Goal: Task Accomplishment & Management: Manage account settings

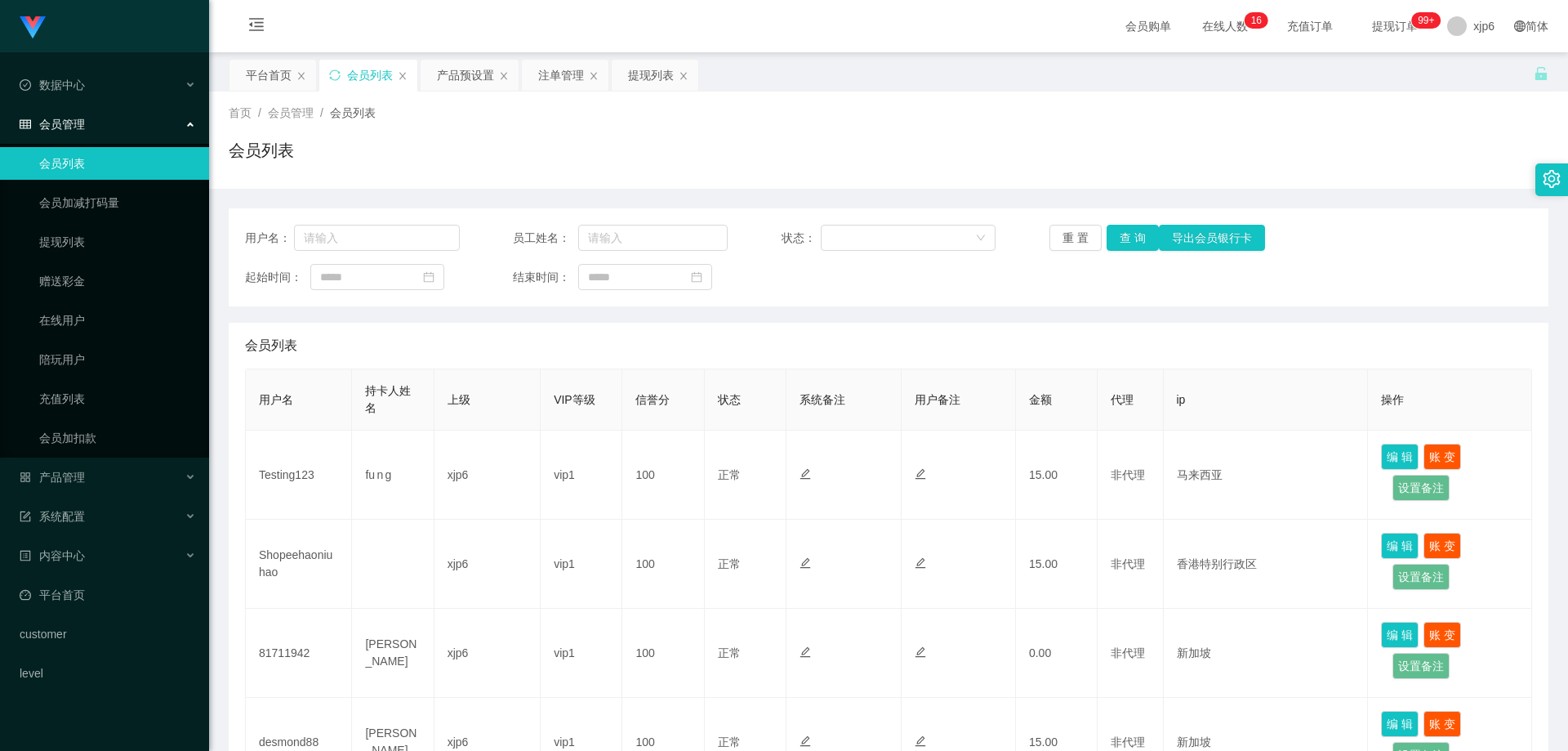
scroll to position [408, 0]
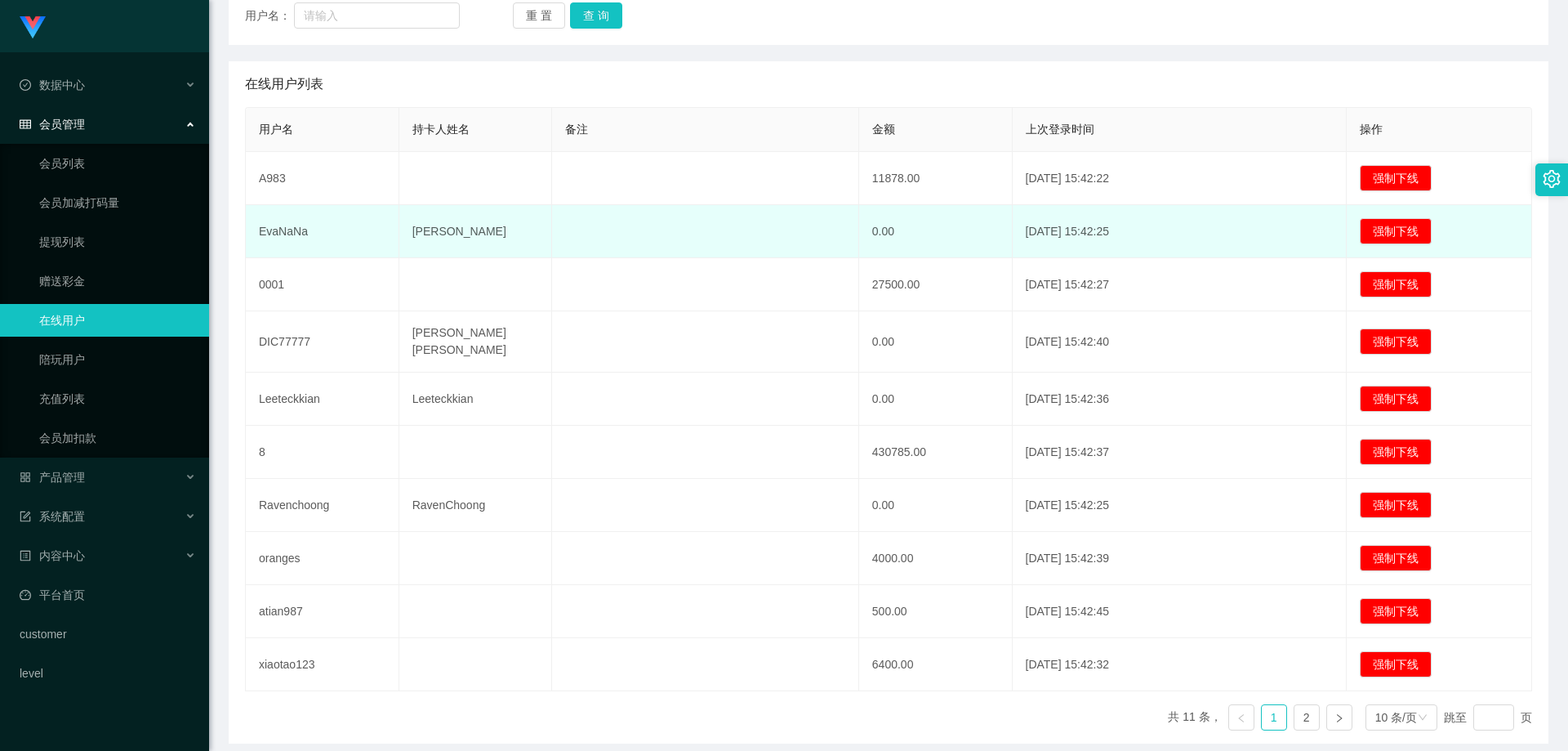
scroll to position [245, 0]
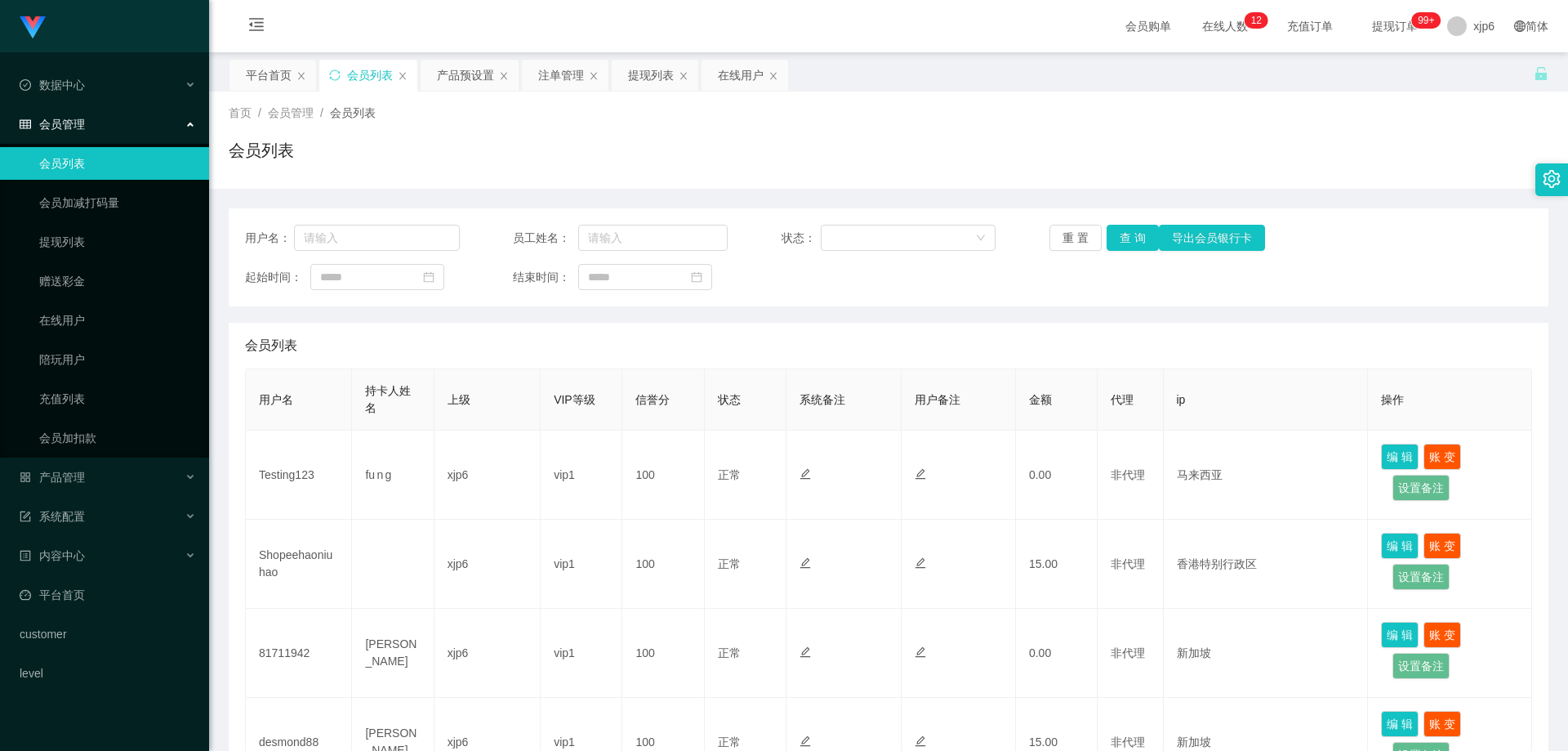
scroll to position [408, 0]
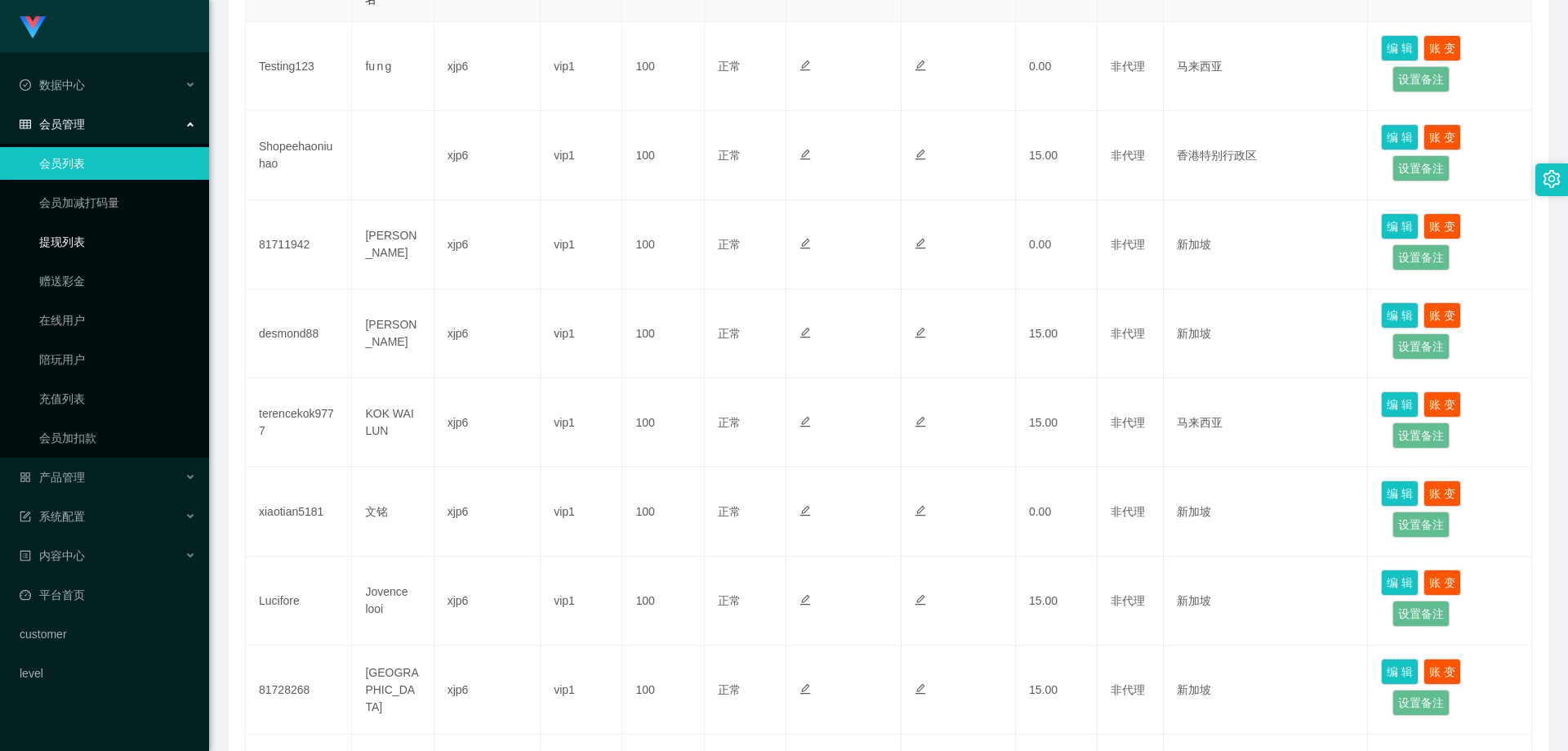
click at [92, 229] on link "提现列表" at bounding box center [117, 241] width 157 height 33
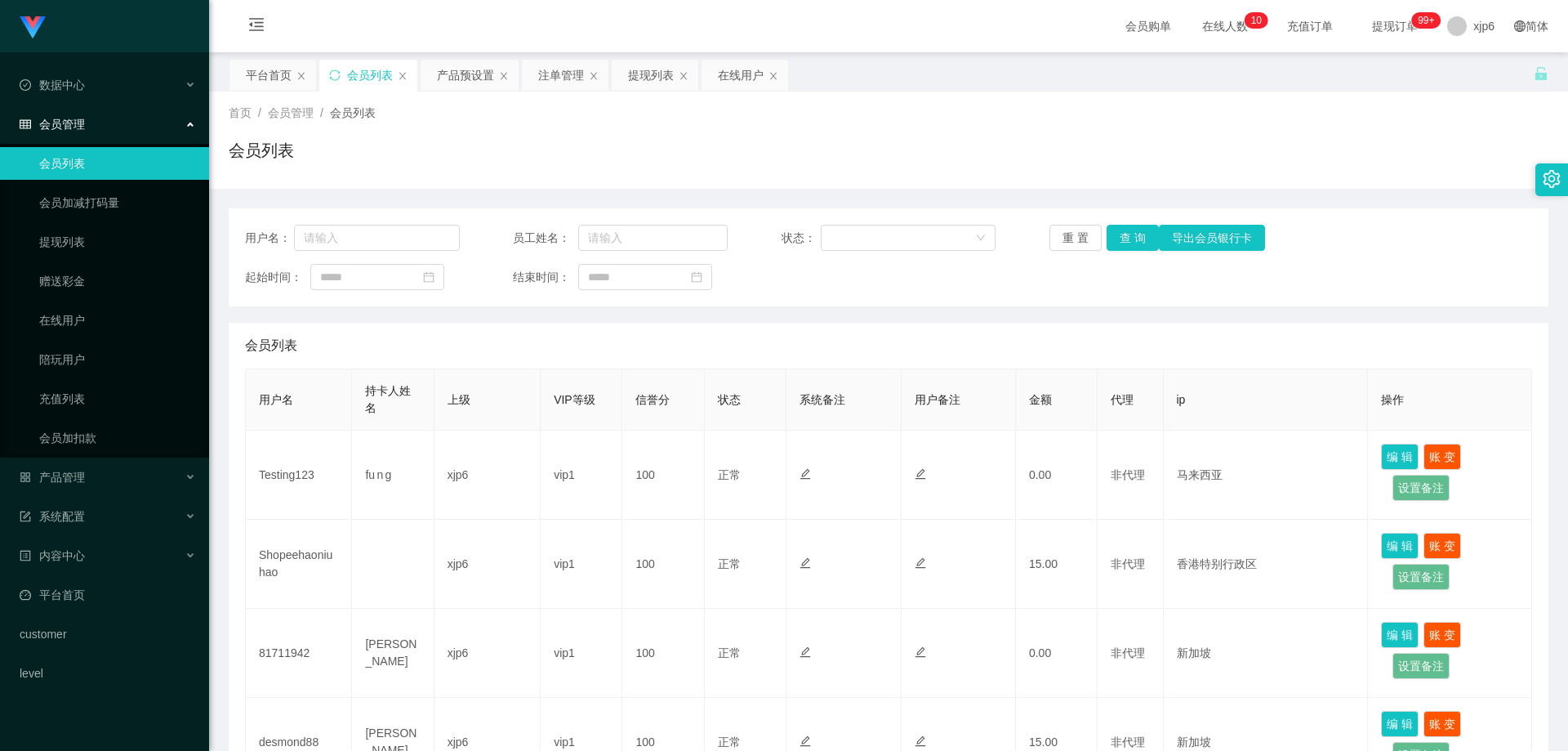
scroll to position [327, 0]
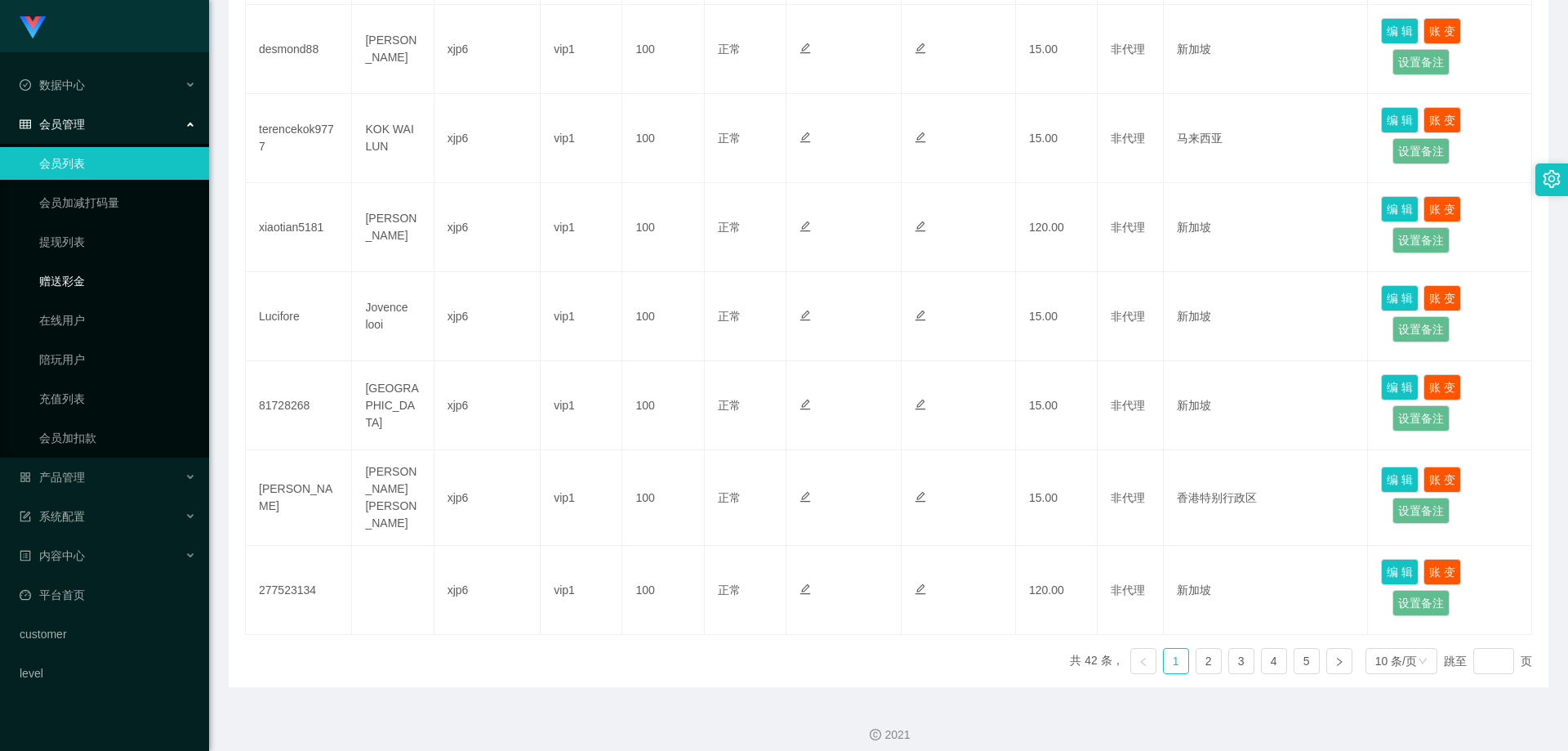
scroll to position [699, 0]
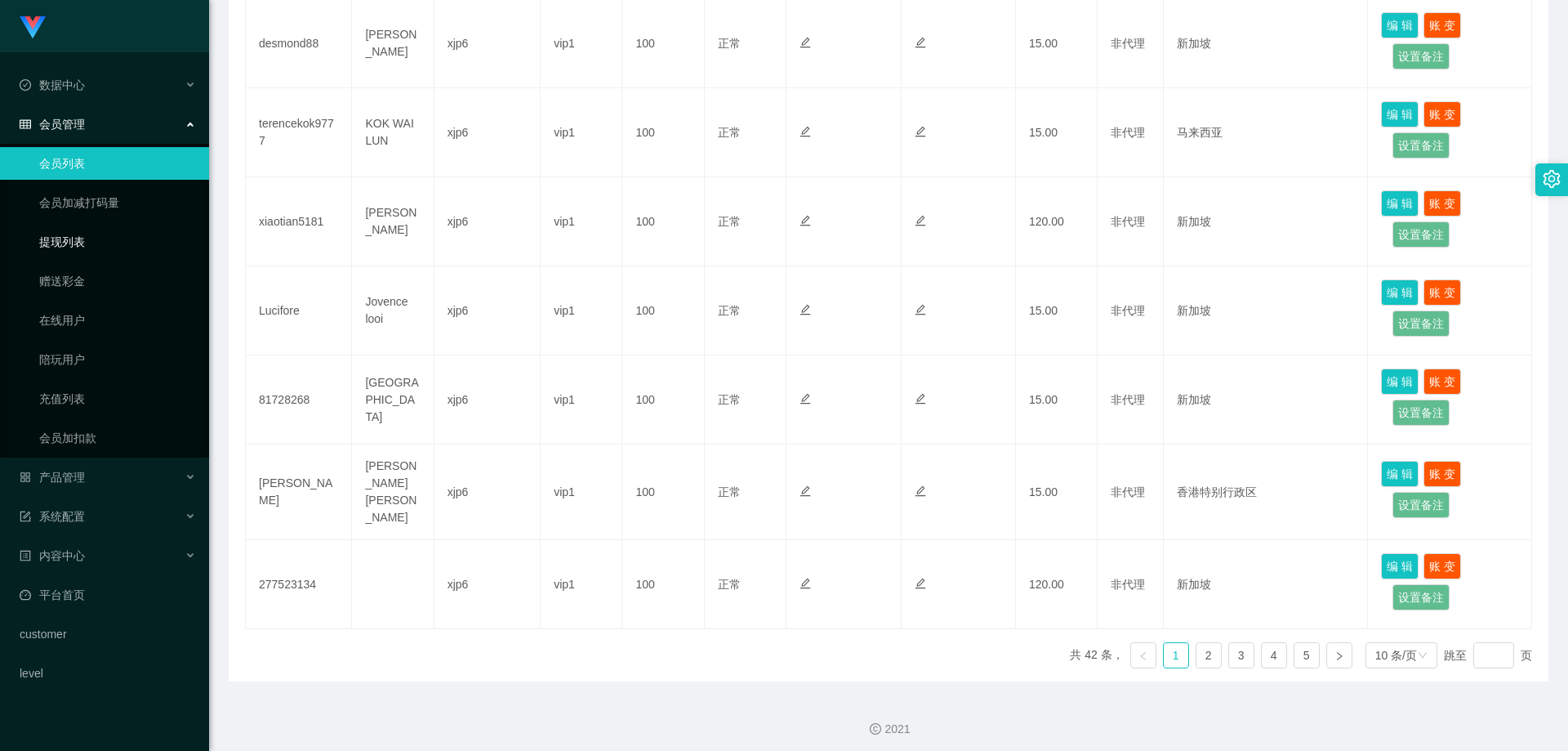
click at [95, 254] on link "提现列表" at bounding box center [117, 241] width 157 height 33
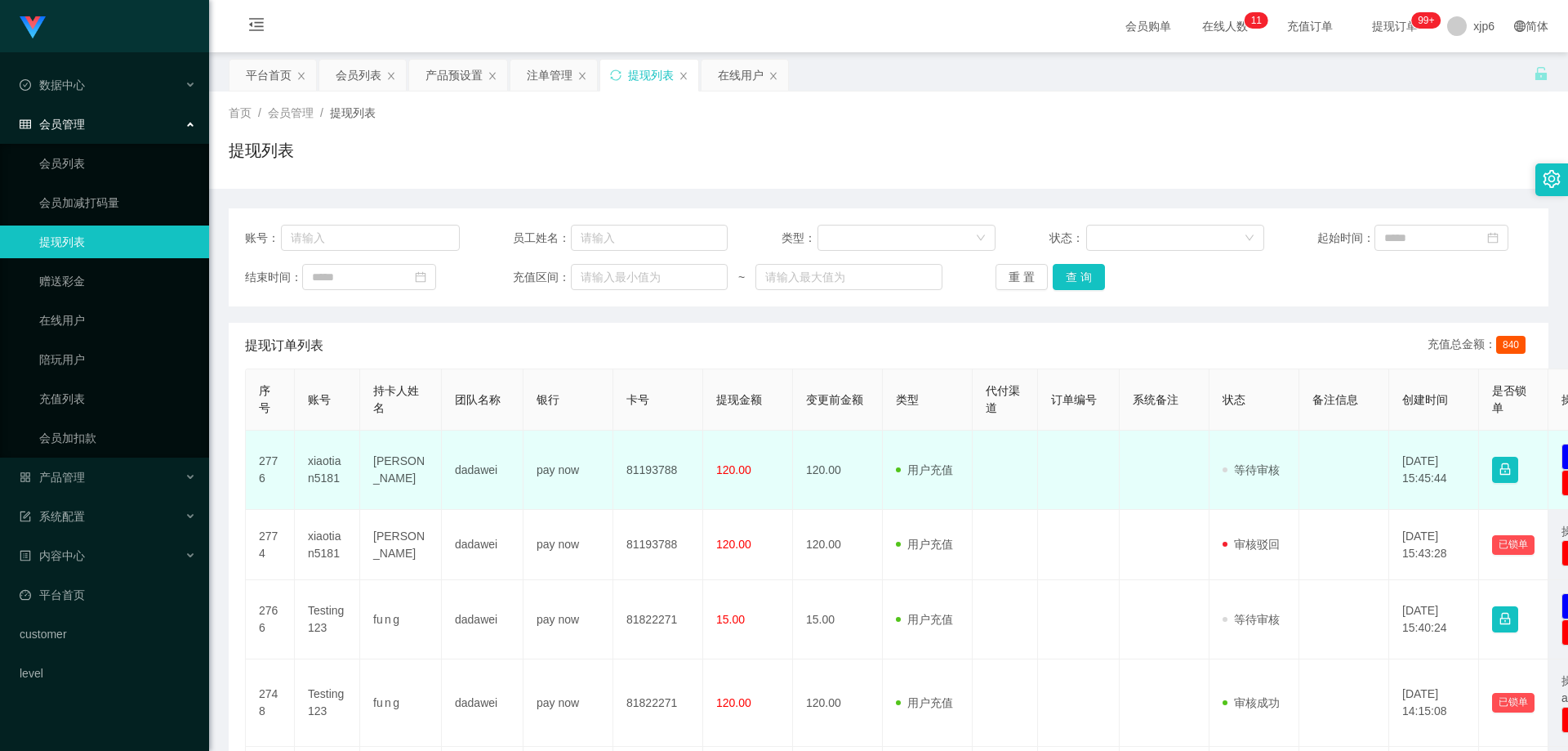
click at [320, 463] on td "xiaotian5181" at bounding box center [327, 470] width 66 height 79
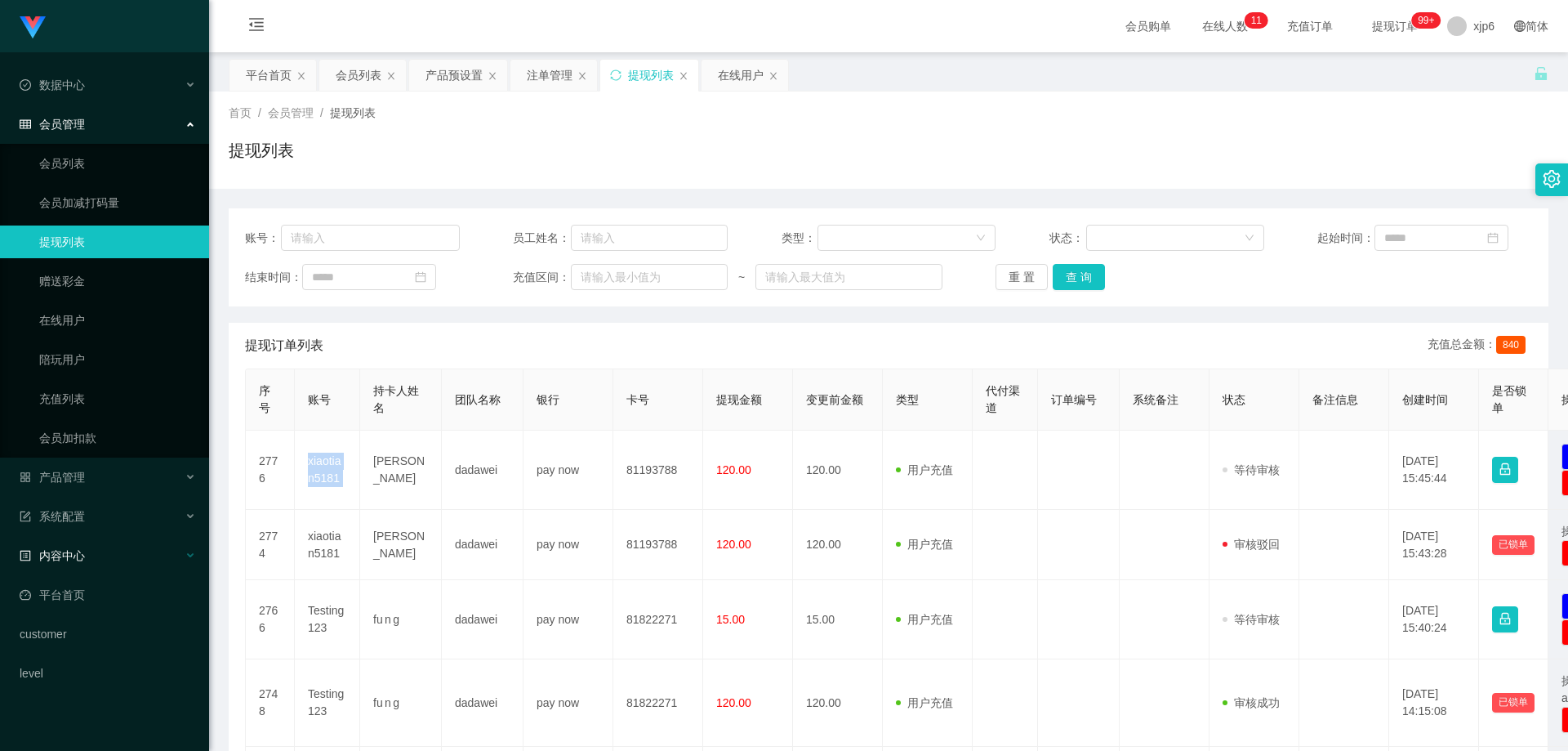
copy td "xiaotian5181"
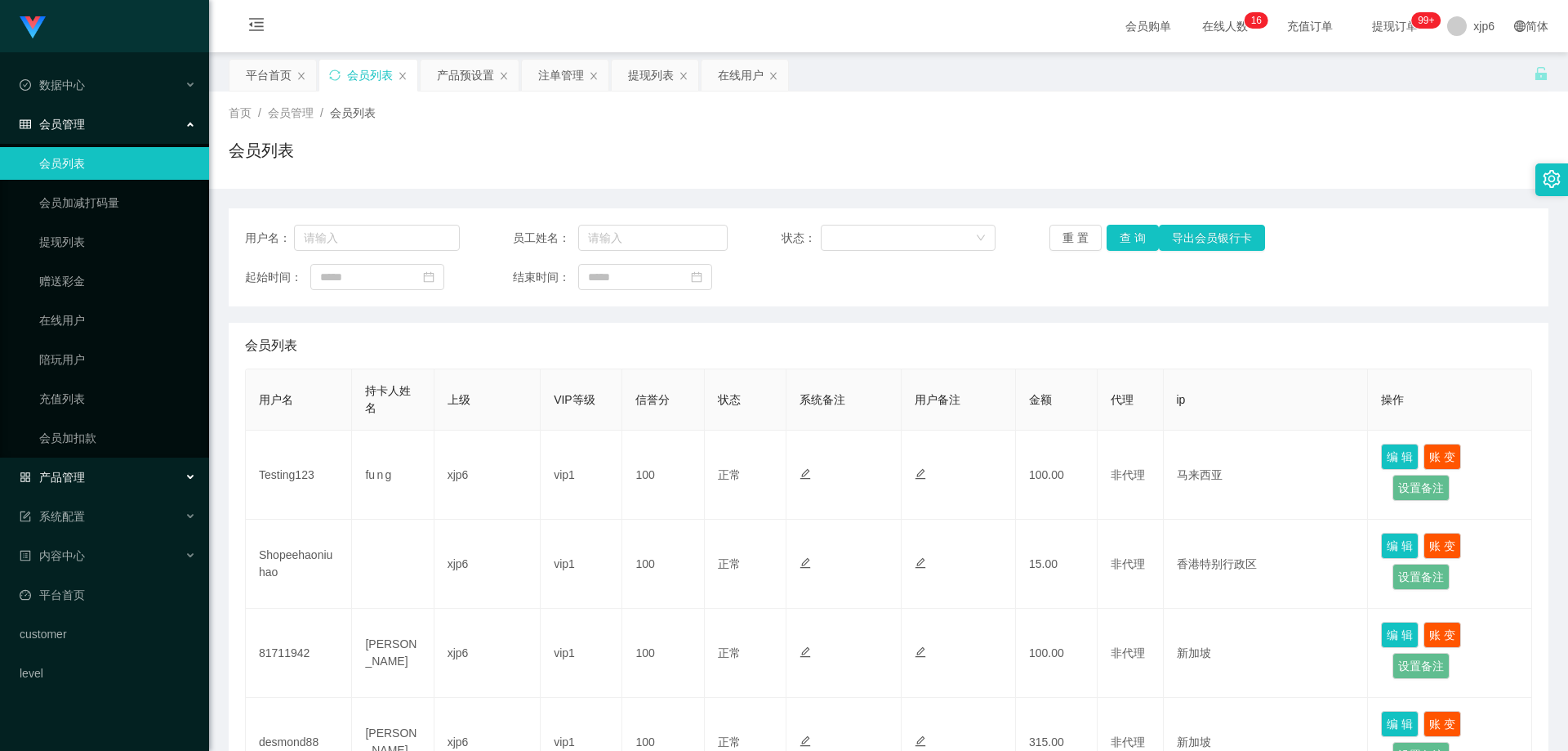
click at [76, 485] on div "产品管理" at bounding box center [105, 477] width 209 height 33
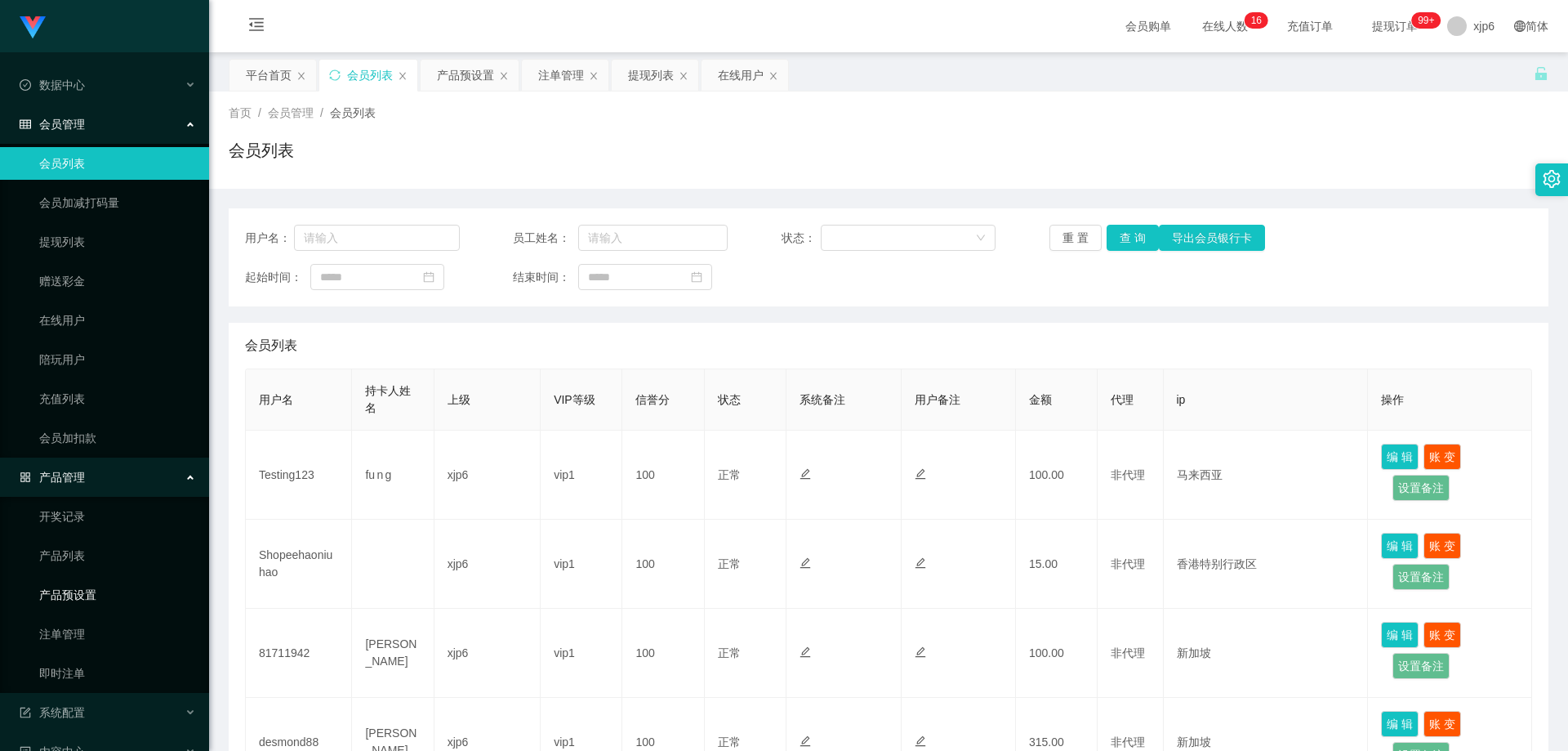
click at [97, 600] on link "产品预设置" at bounding box center [117, 594] width 157 height 33
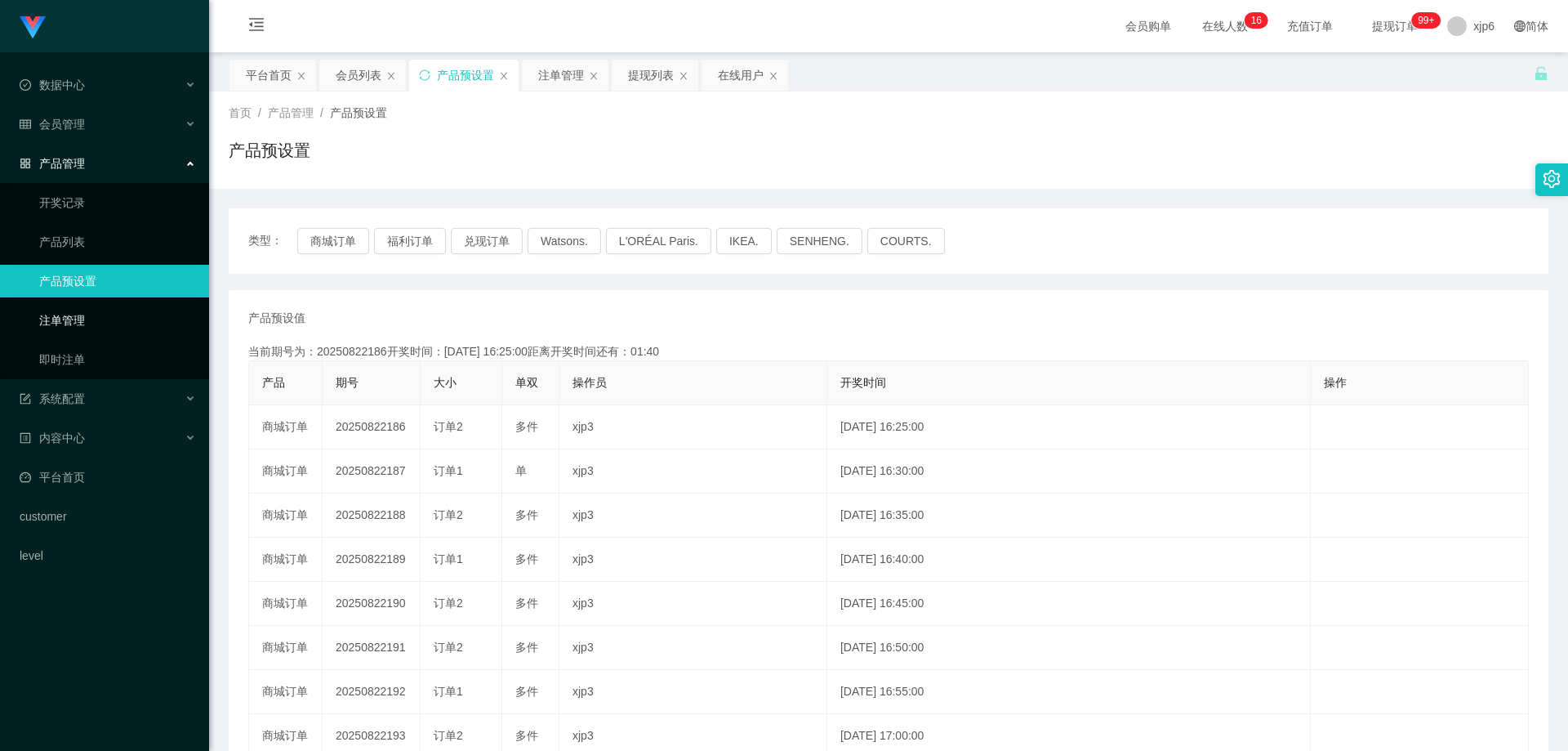
click at [100, 332] on link "注单管理" at bounding box center [117, 320] width 157 height 33
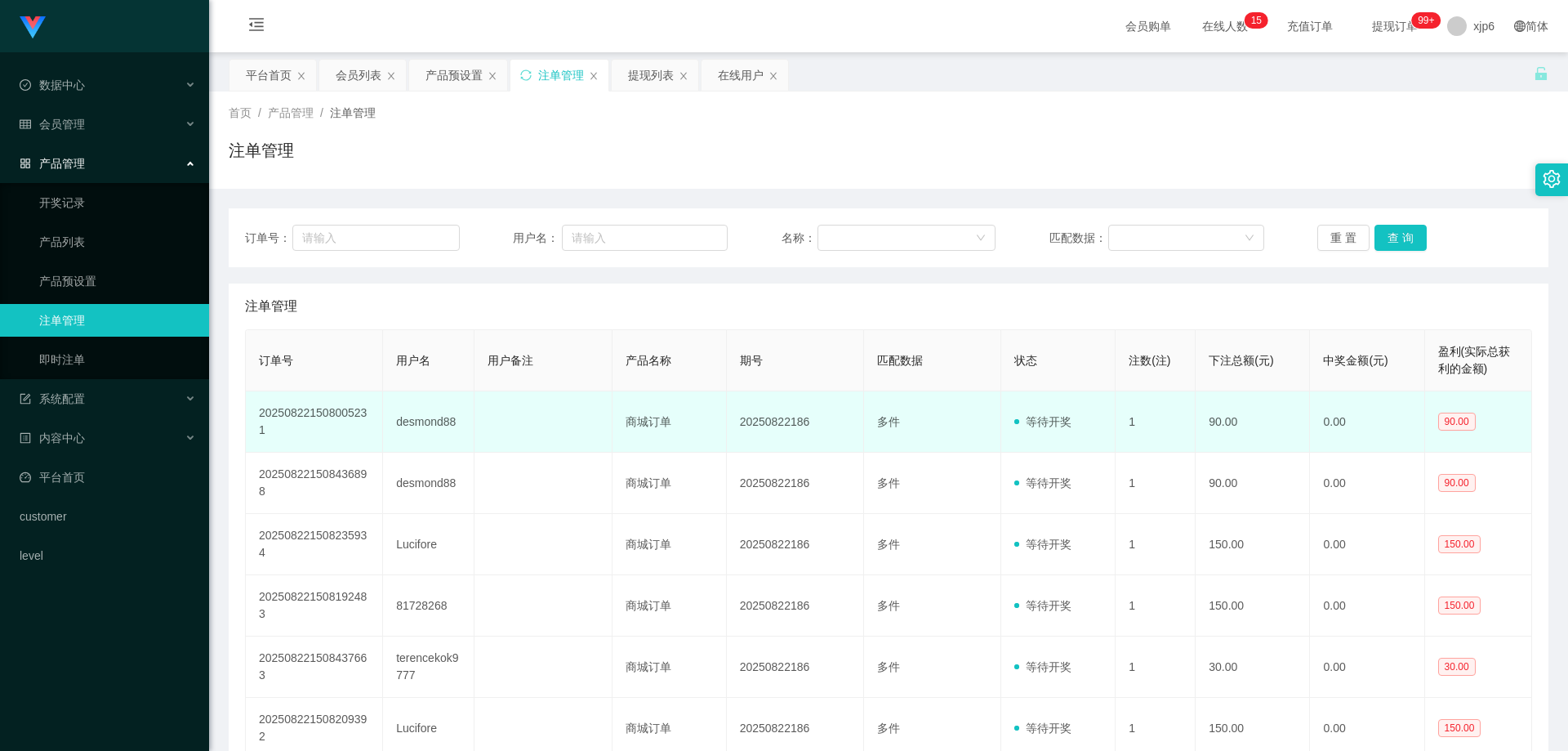
click at [418, 424] on td "desmond88" at bounding box center [429, 422] width 91 height 61
click at [417, 424] on td "desmond88" at bounding box center [429, 422] width 91 height 61
copy td "desmond88"
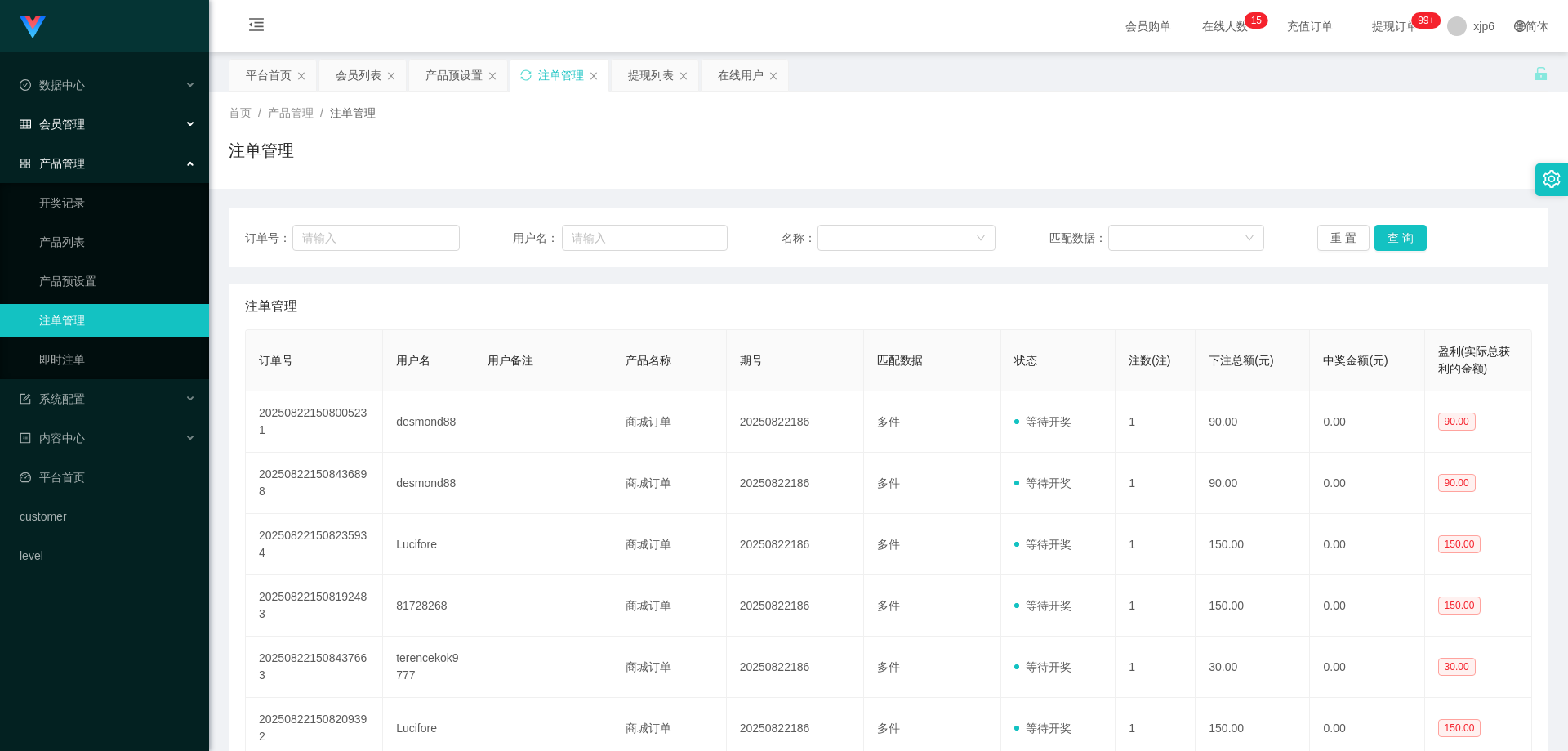
click at [87, 126] on div "会员管理" at bounding box center [105, 123] width 209 height 33
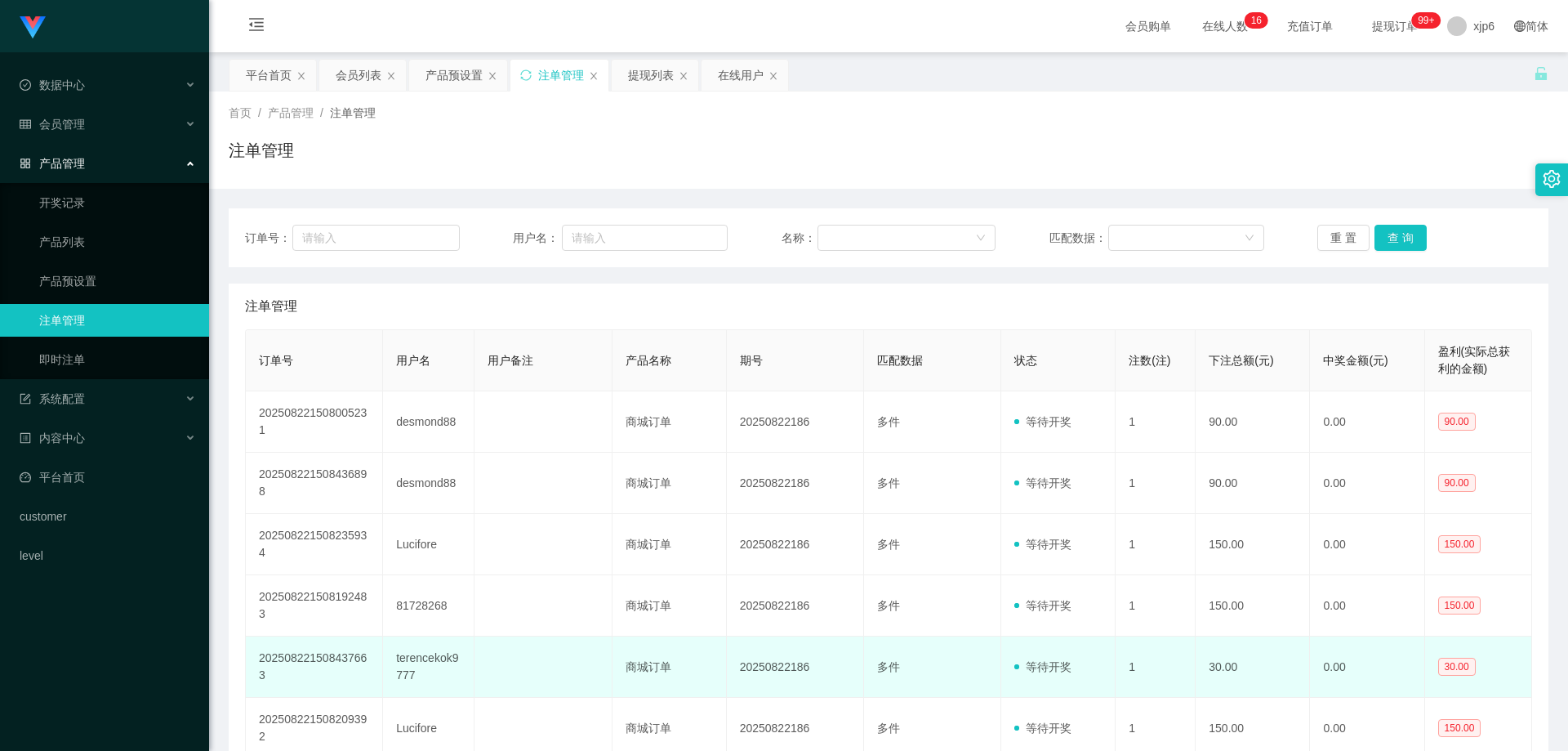
scroll to position [163, 0]
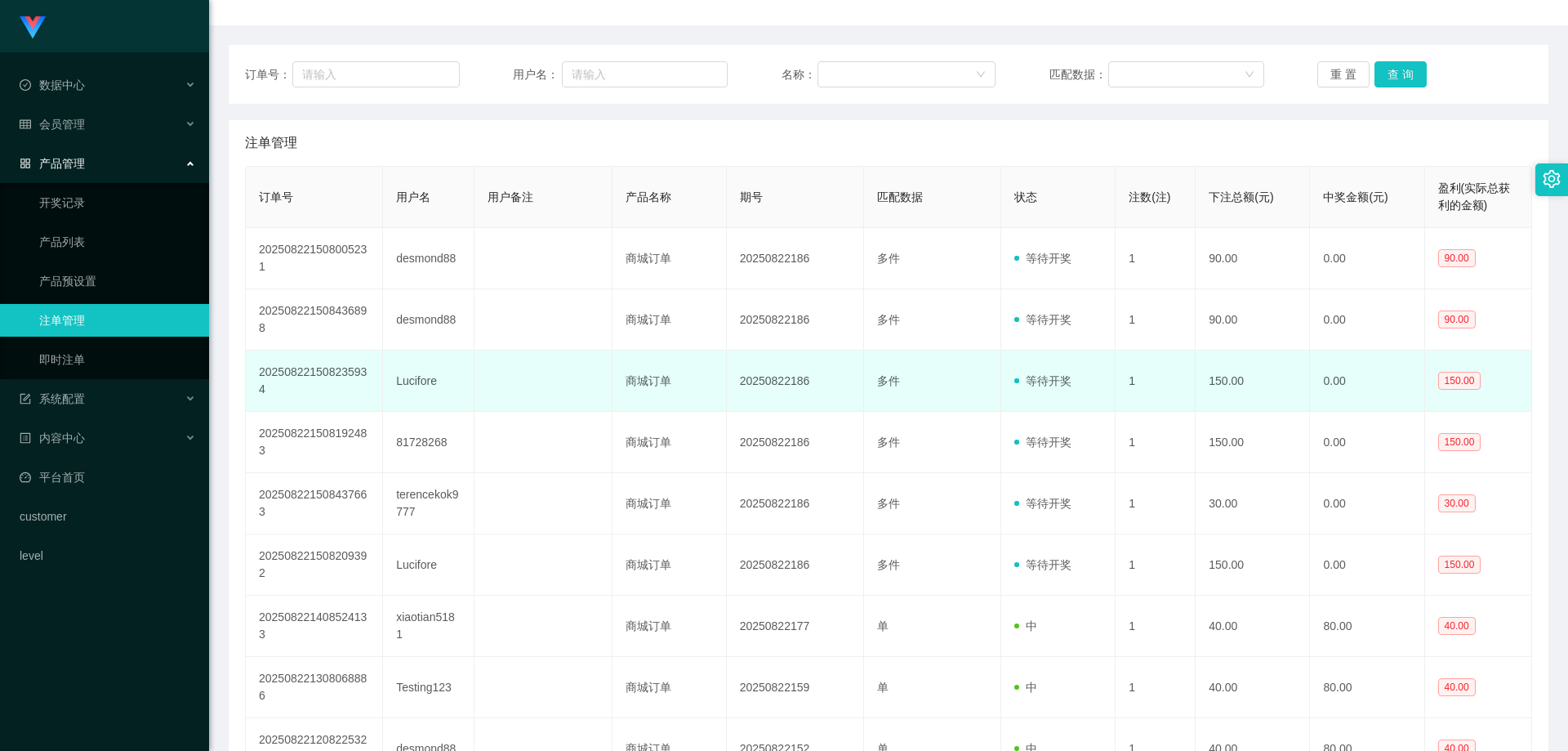
click at [400, 374] on td "Lucifore" at bounding box center [429, 381] width 91 height 61
click at [405, 376] on td "Lucifore" at bounding box center [429, 381] width 91 height 61
copy td "Lucifore"
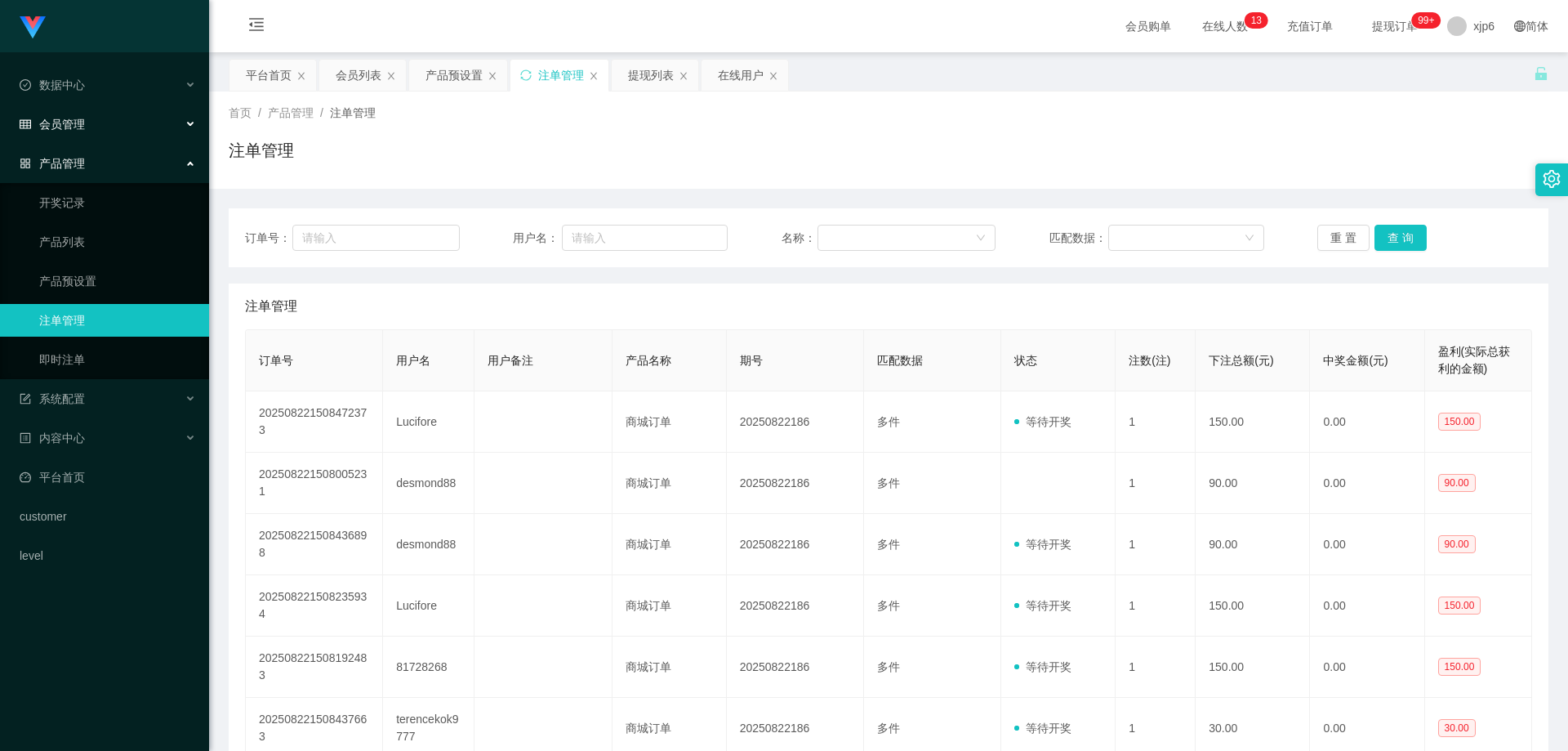
click at [93, 124] on div "会员管理" at bounding box center [105, 123] width 209 height 33
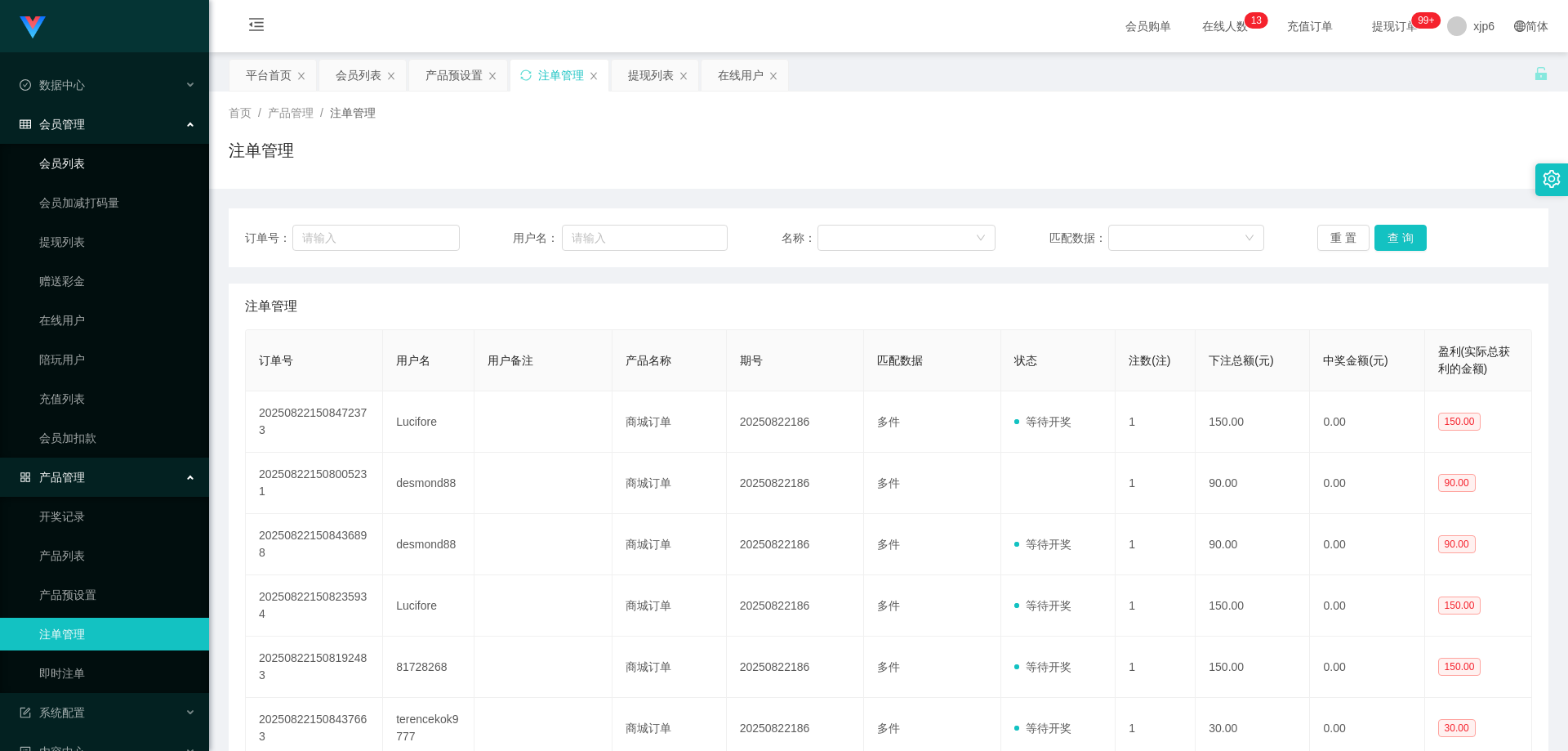
click at [107, 160] on link "会员列表" at bounding box center [117, 163] width 157 height 33
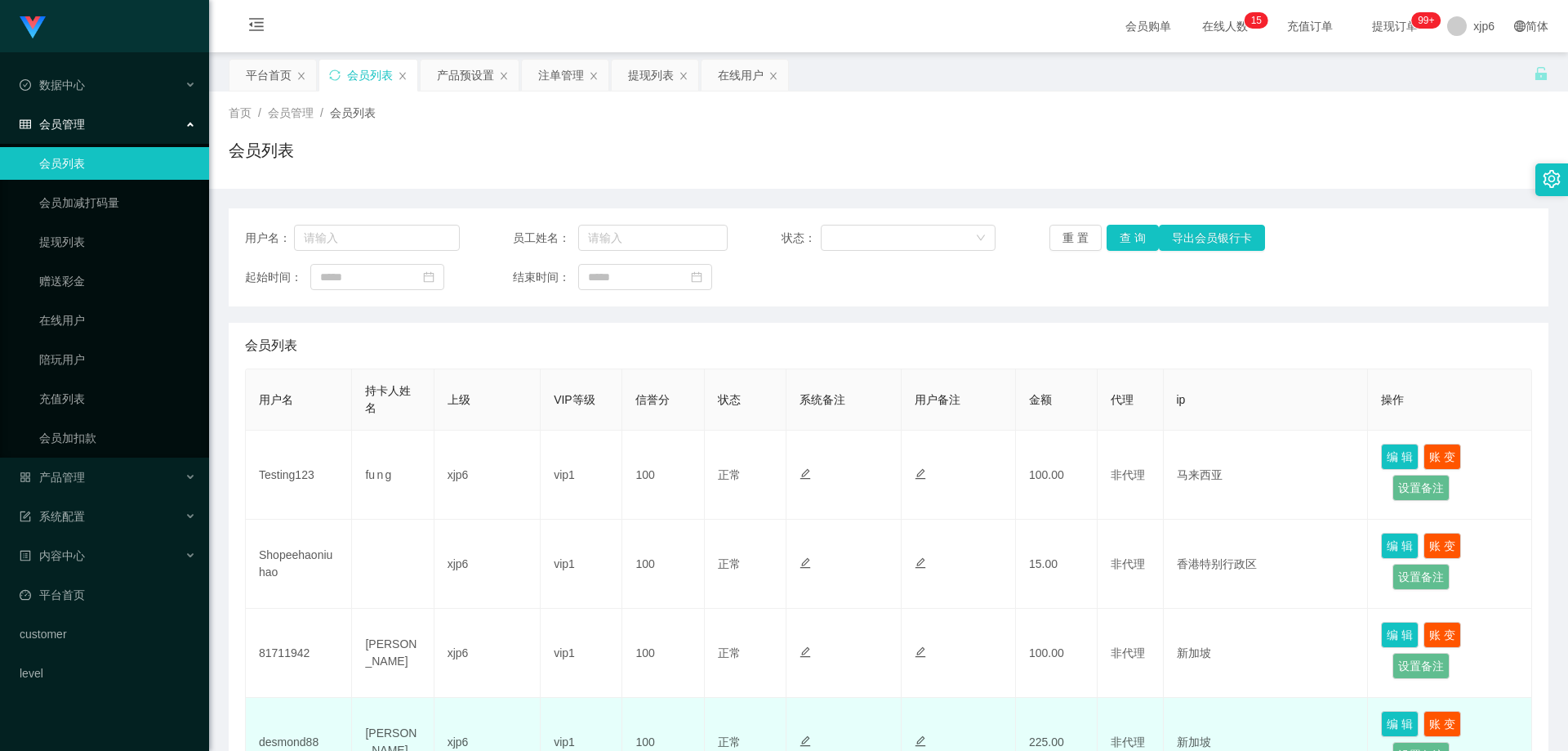
scroll to position [408, 0]
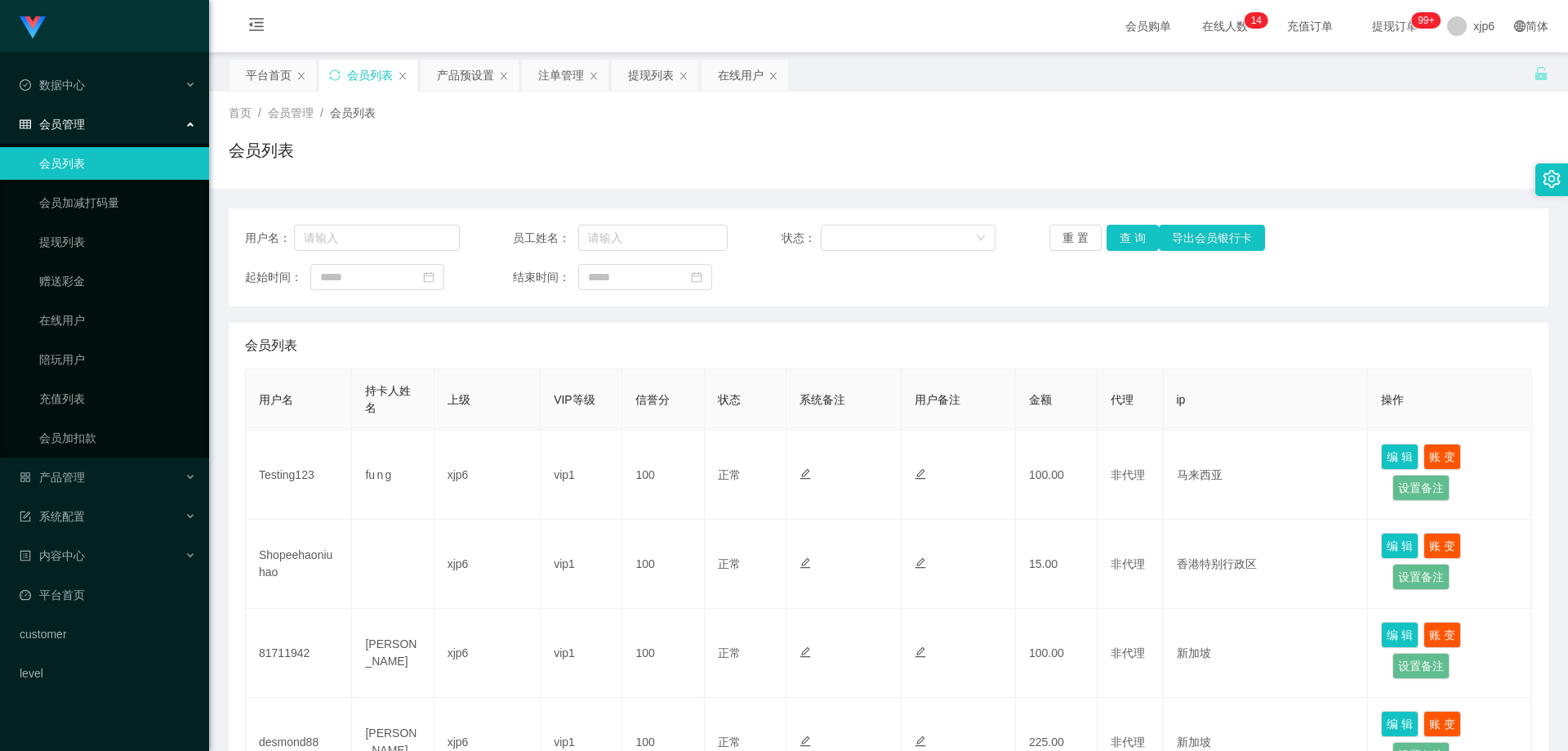
scroll to position [327, 0]
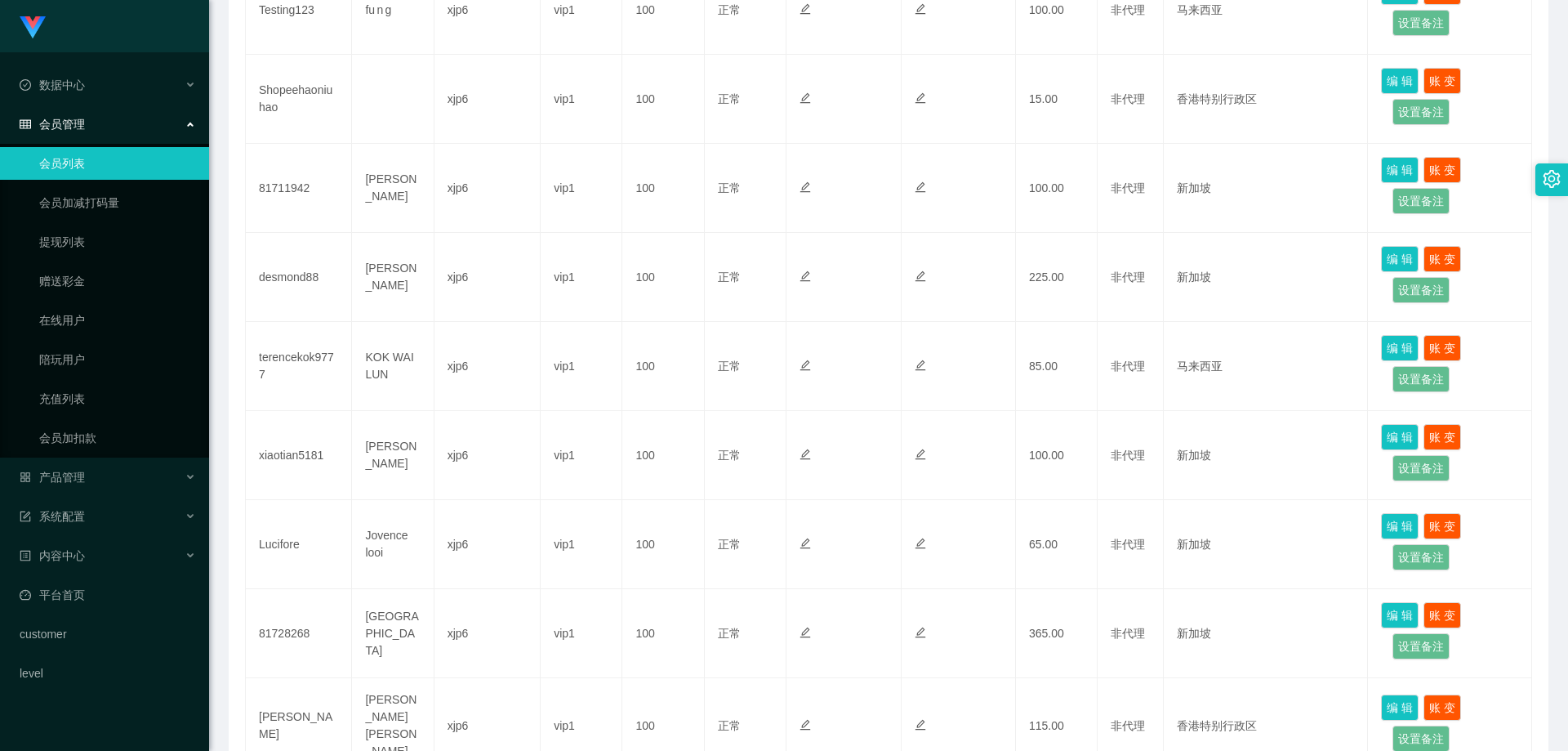
scroll to position [408, 0]
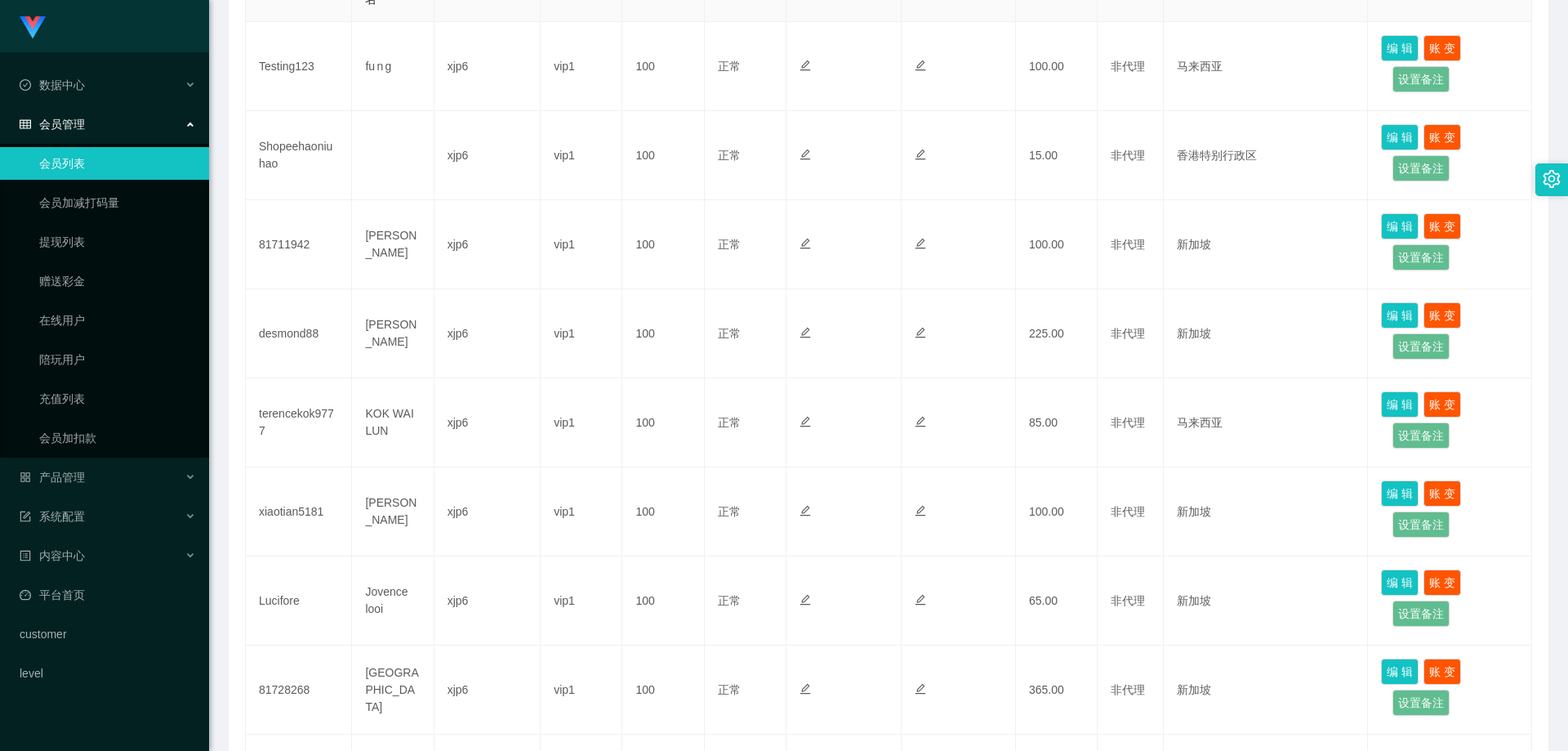
scroll to position [572, 0]
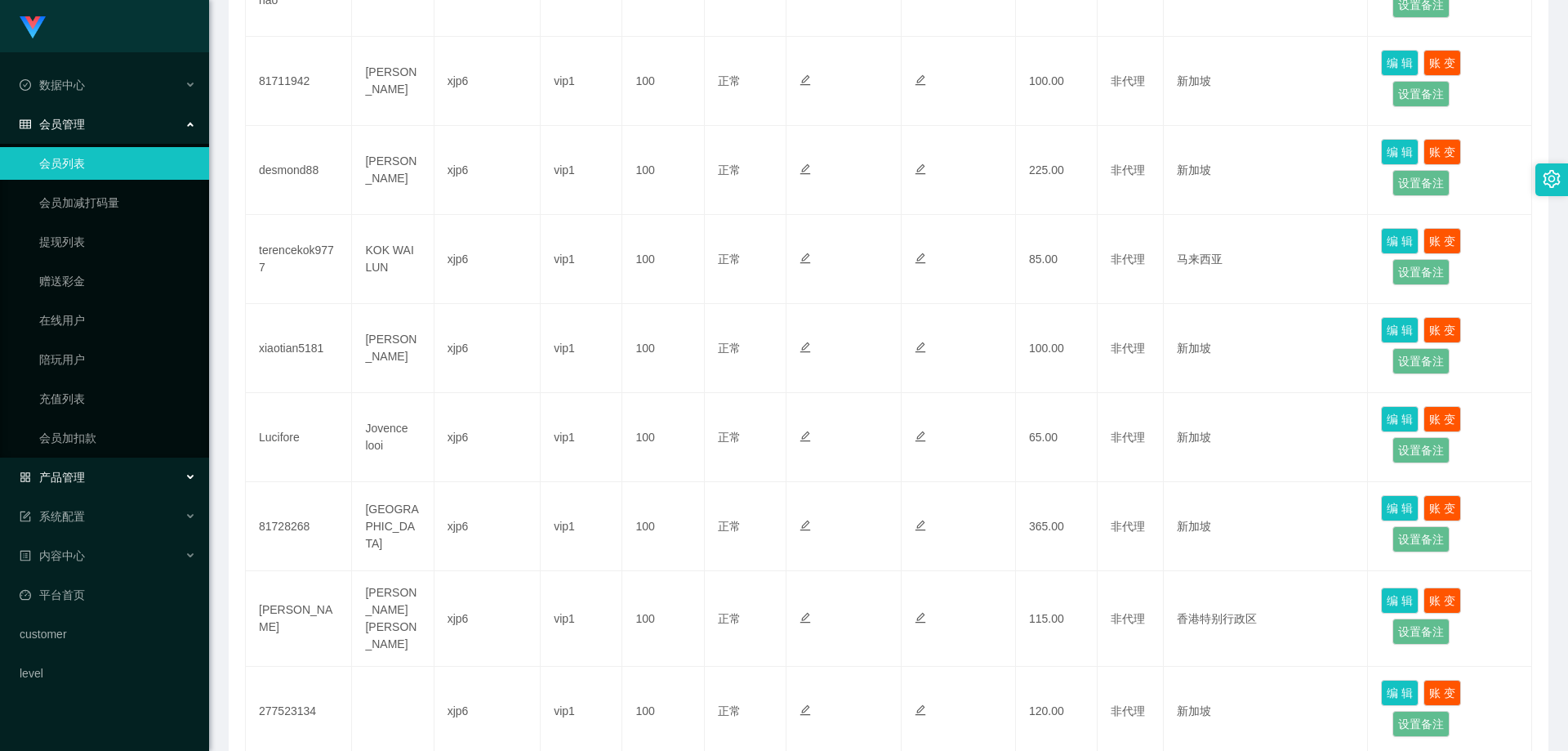
click at [96, 478] on div "产品管理" at bounding box center [105, 477] width 209 height 33
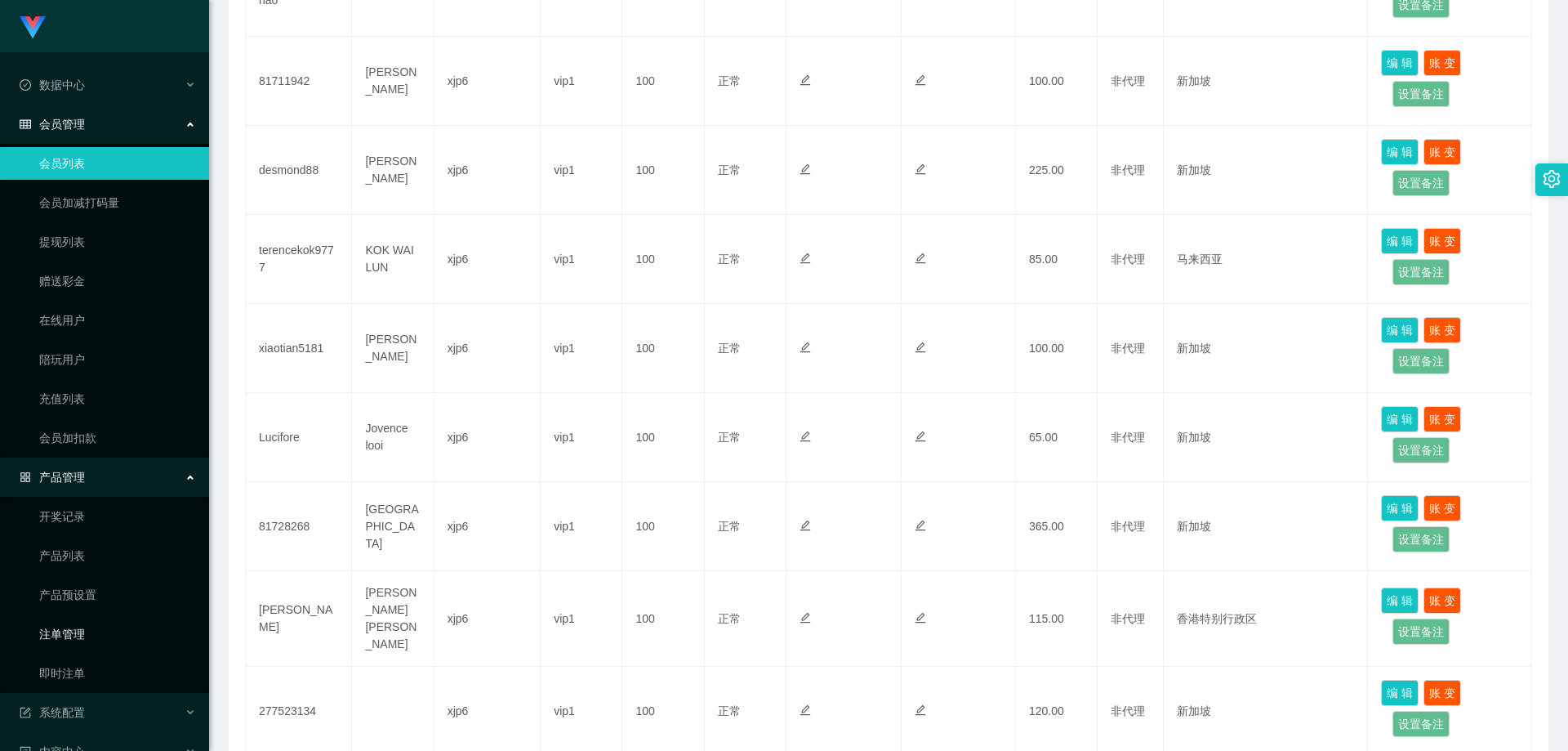
click at [86, 644] on link "注单管理" at bounding box center [117, 634] width 157 height 33
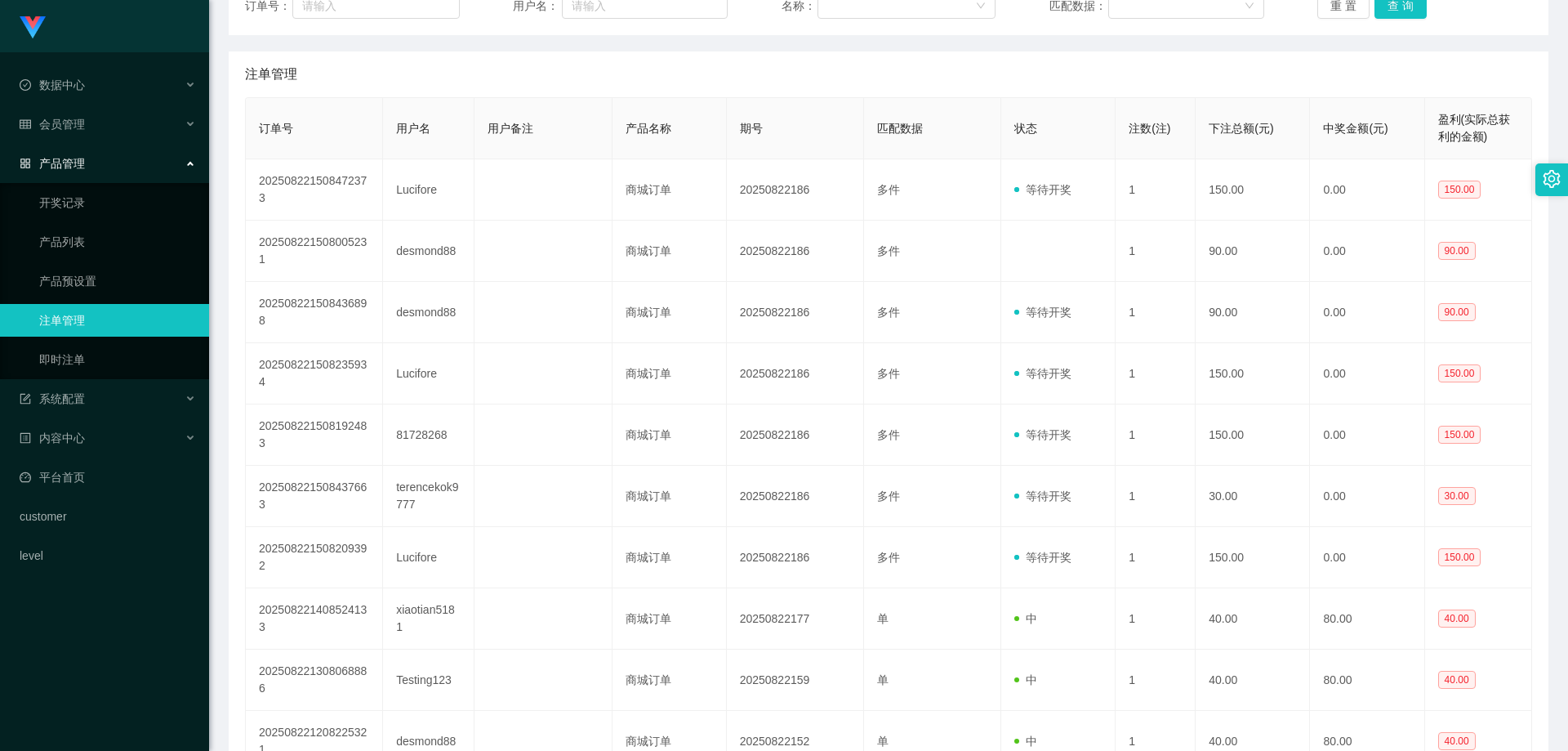
scroll to position [245, 0]
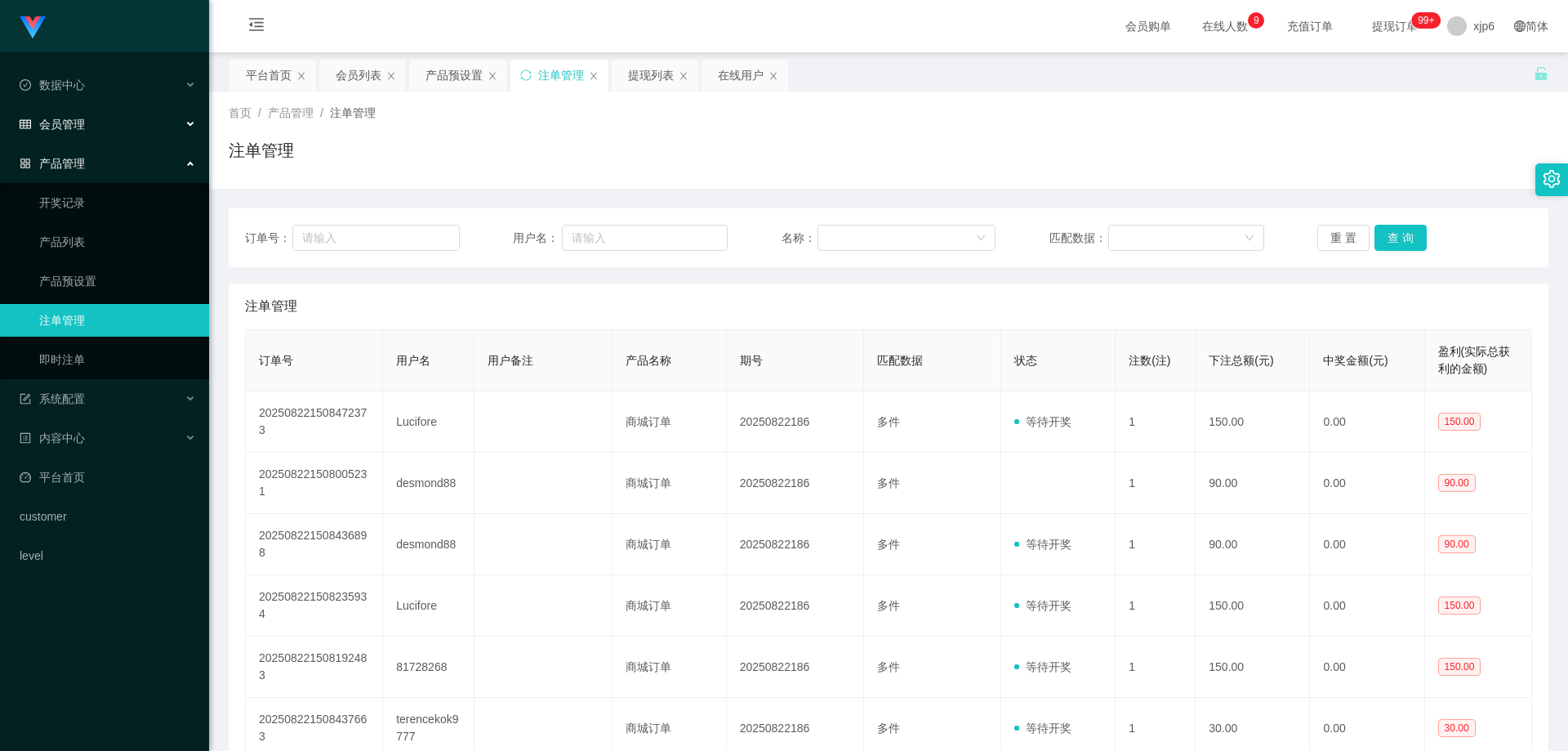
click at [83, 125] on span "会员管理" at bounding box center [52, 123] width 66 height 13
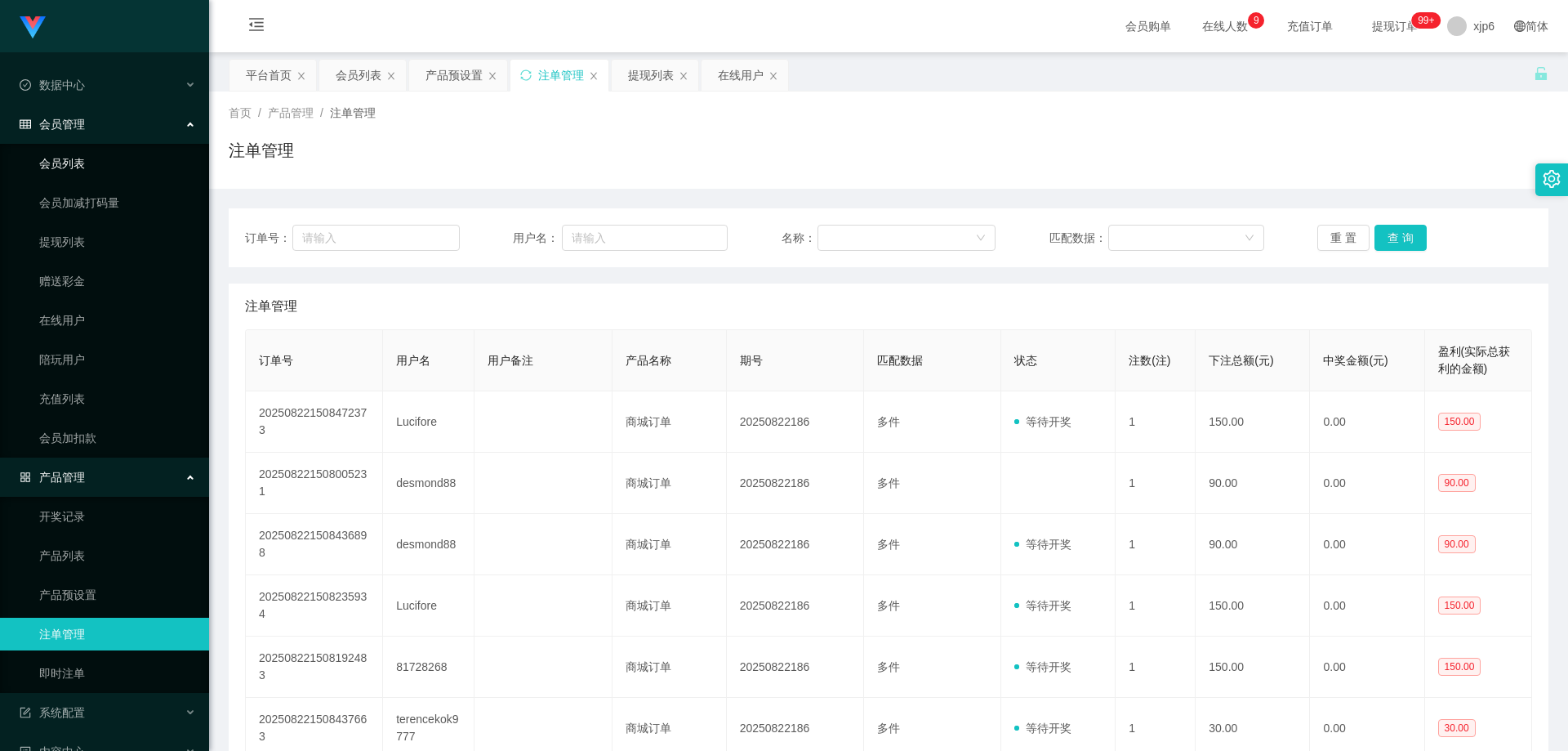
click at [88, 162] on link "会员列表" at bounding box center [117, 163] width 157 height 33
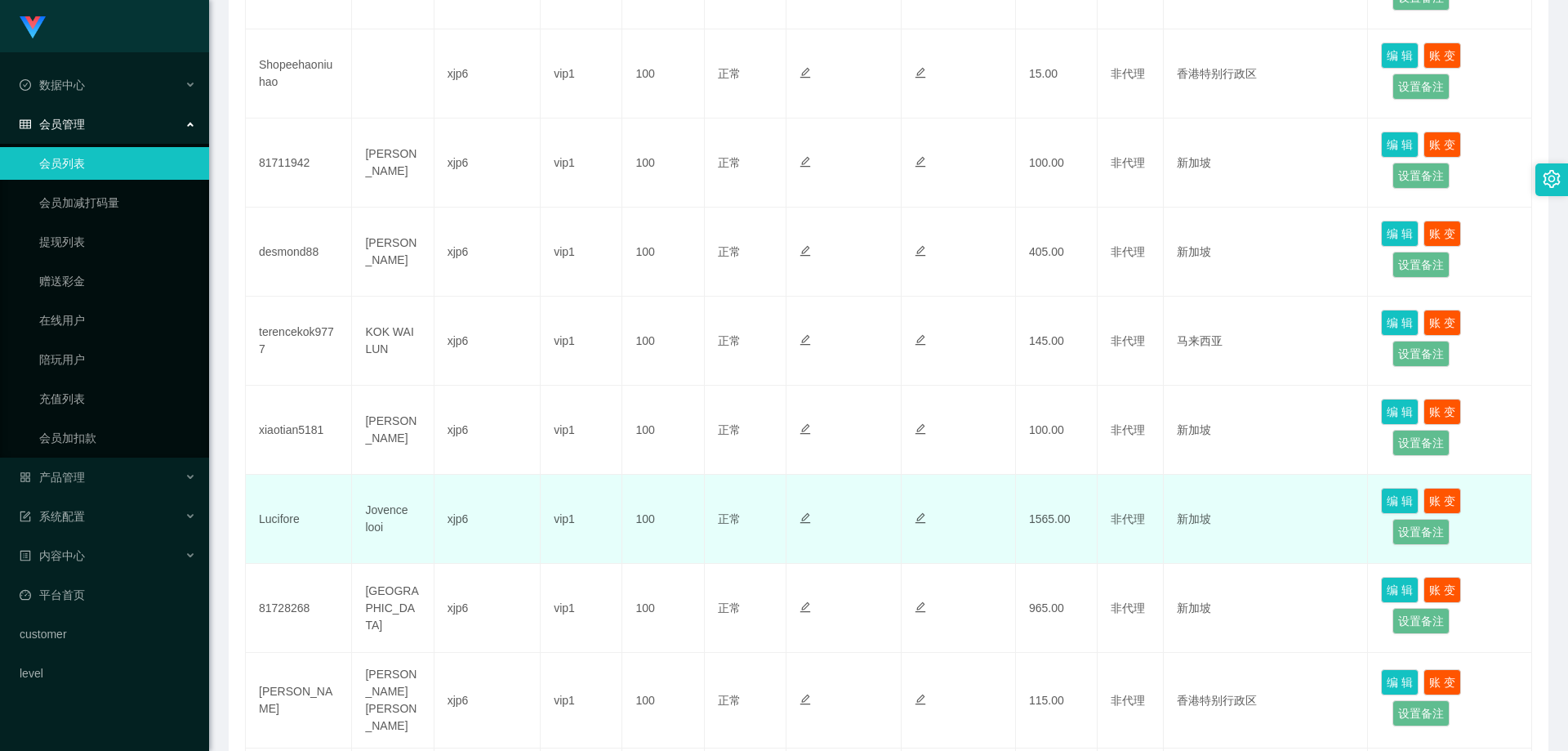
scroll to position [572, 0]
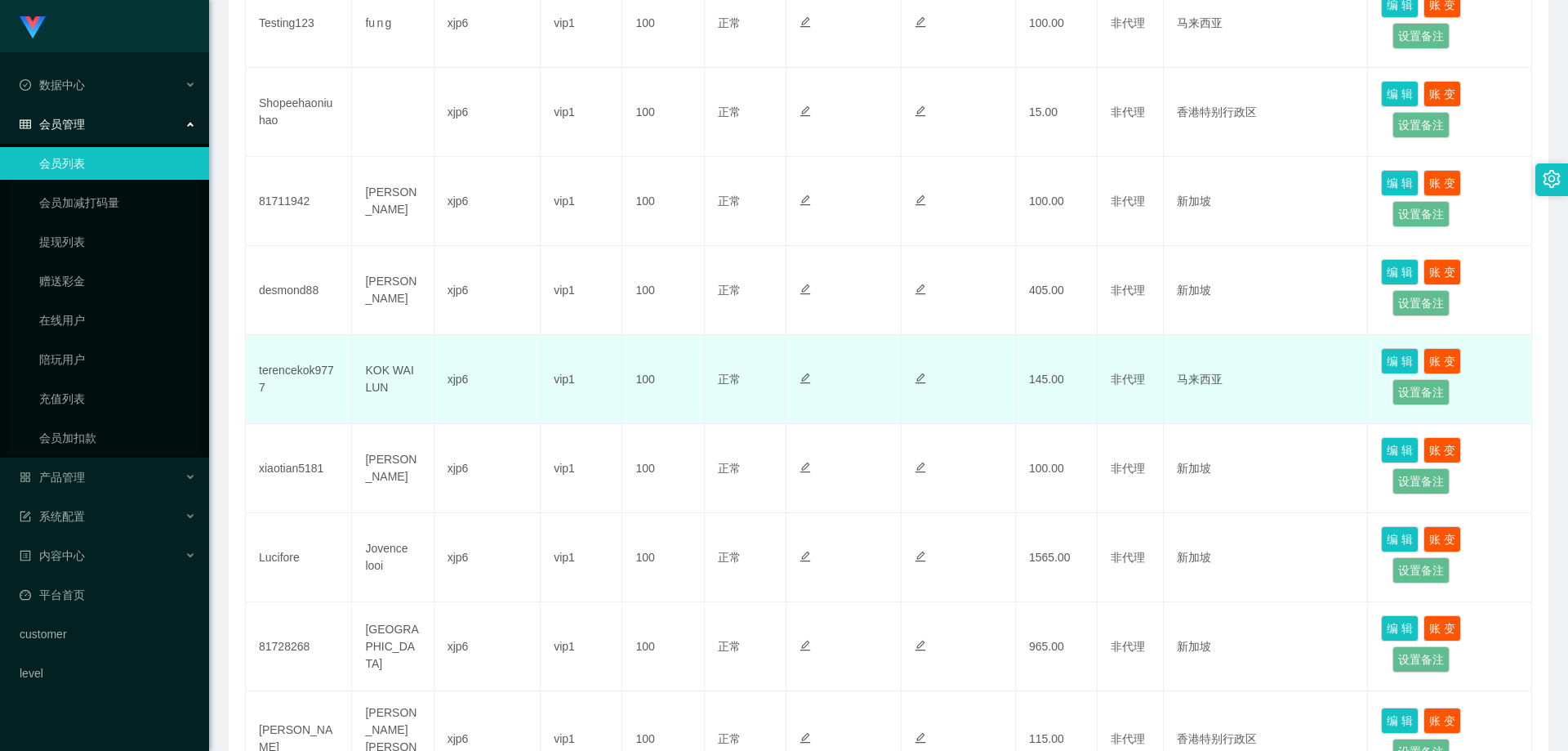
scroll to position [490, 0]
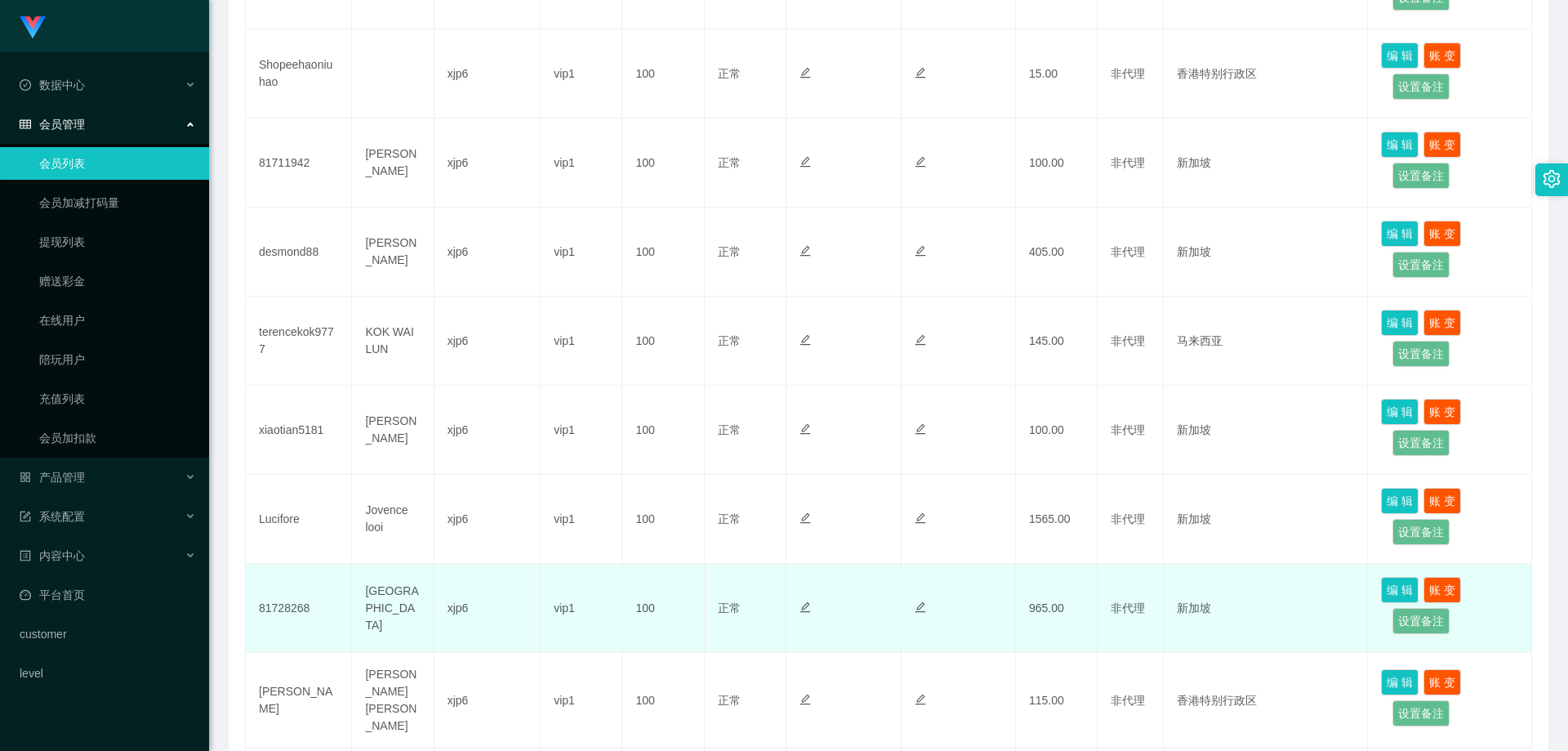
click at [285, 611] on td "81728268" at bounding box center [299, 608] width 106 height 89
copy td "81728268"
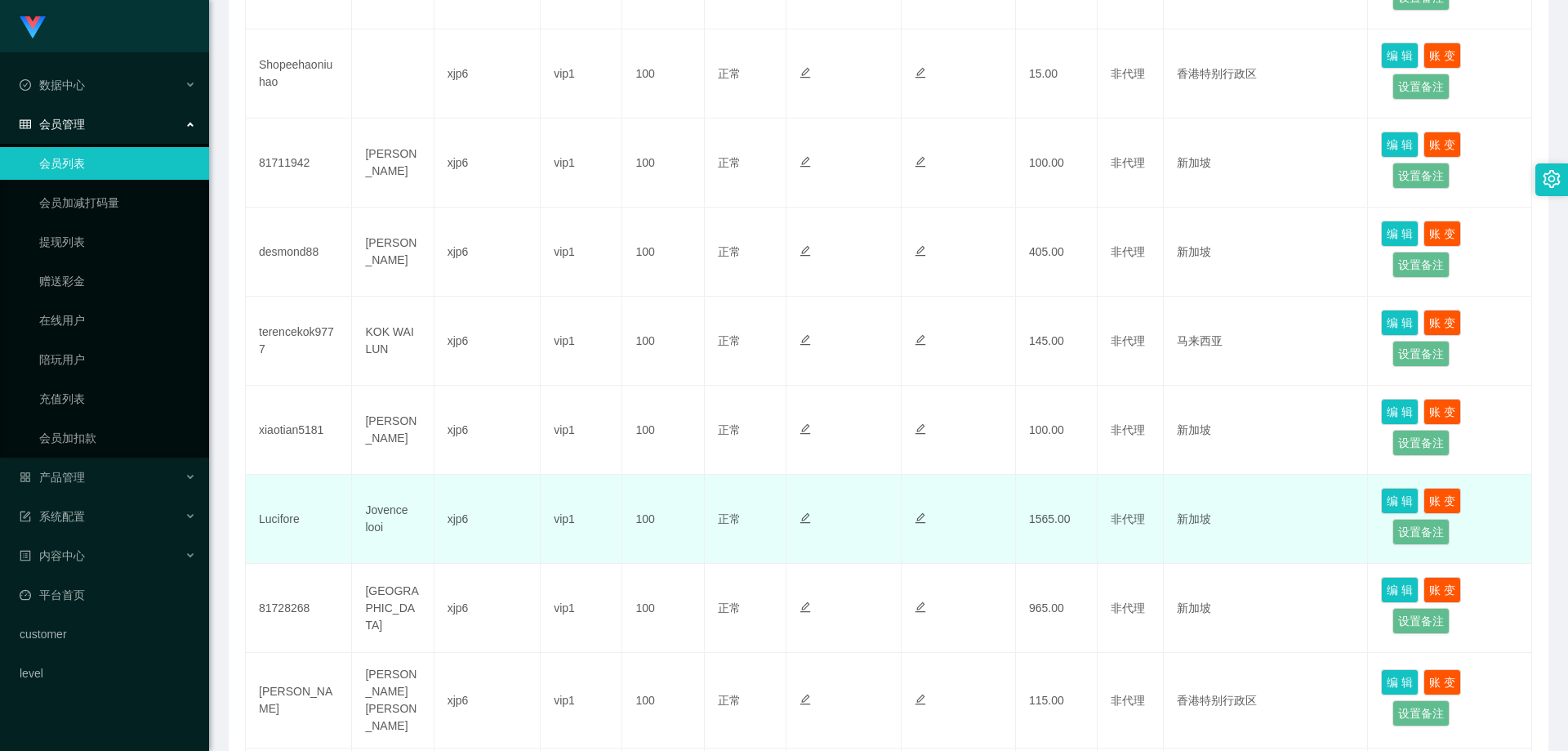
click at [264, 523] on td "Lucifore" at bounding box center [299, 519] width 106 height 89
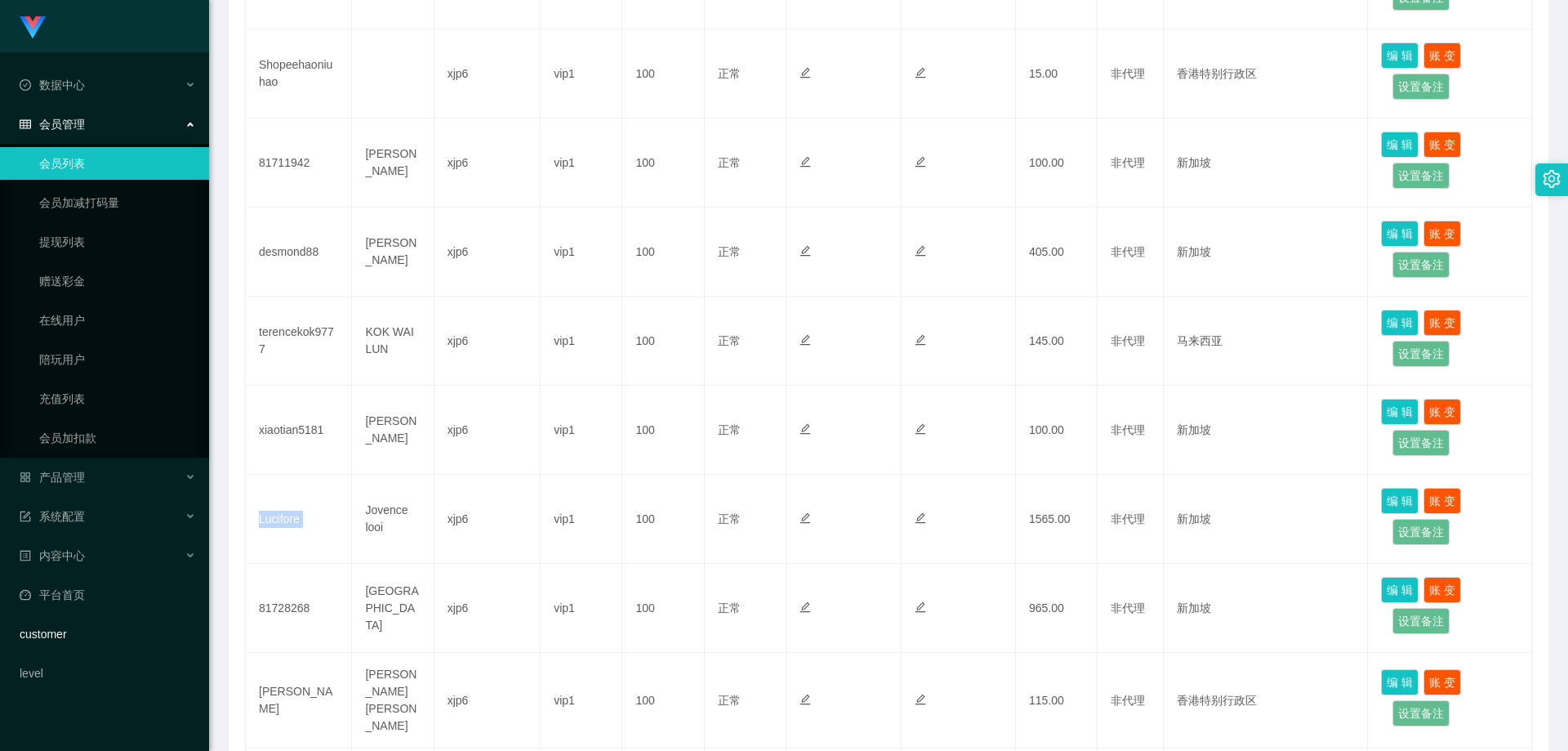
copy td "Lucifore"
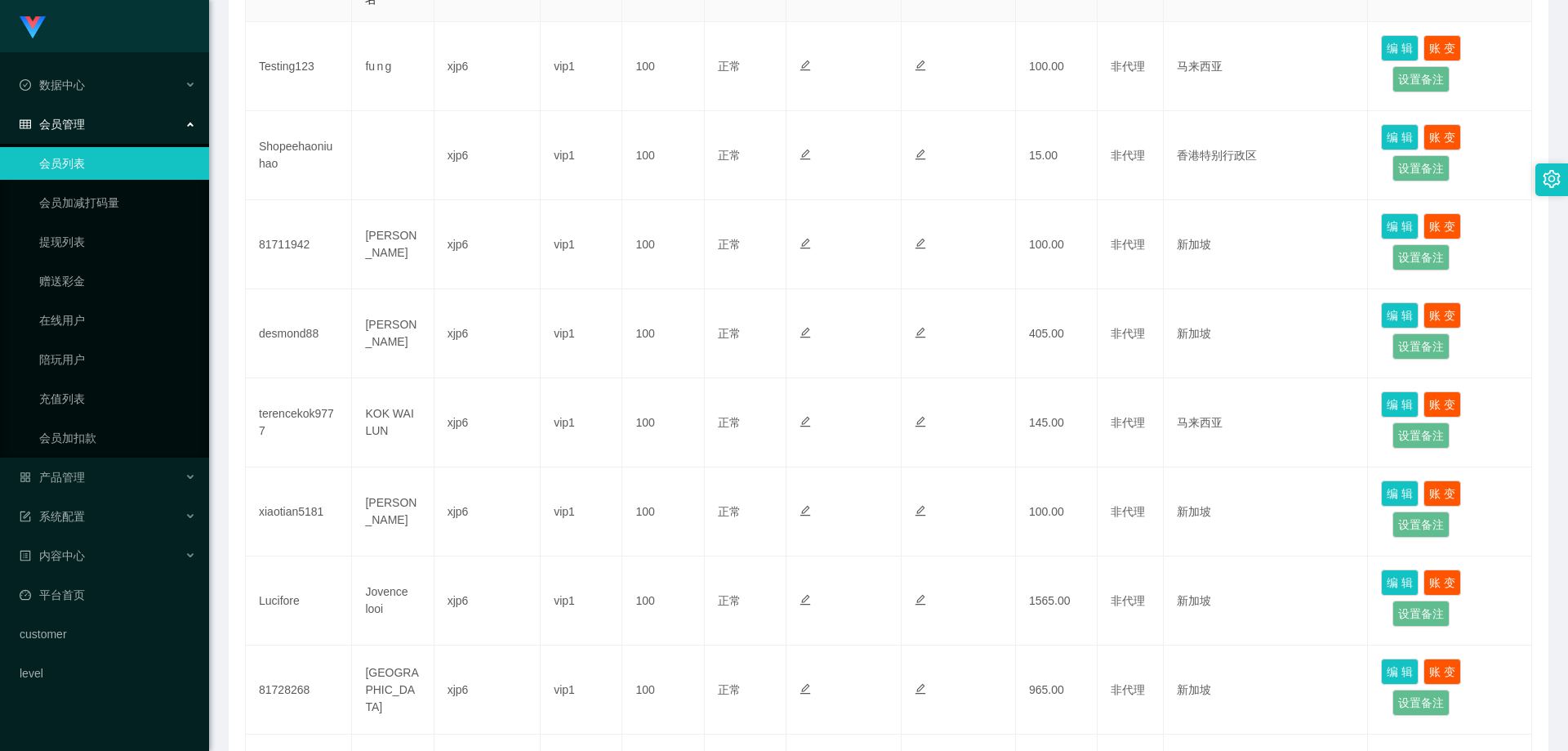
scroll to position [490, 0]
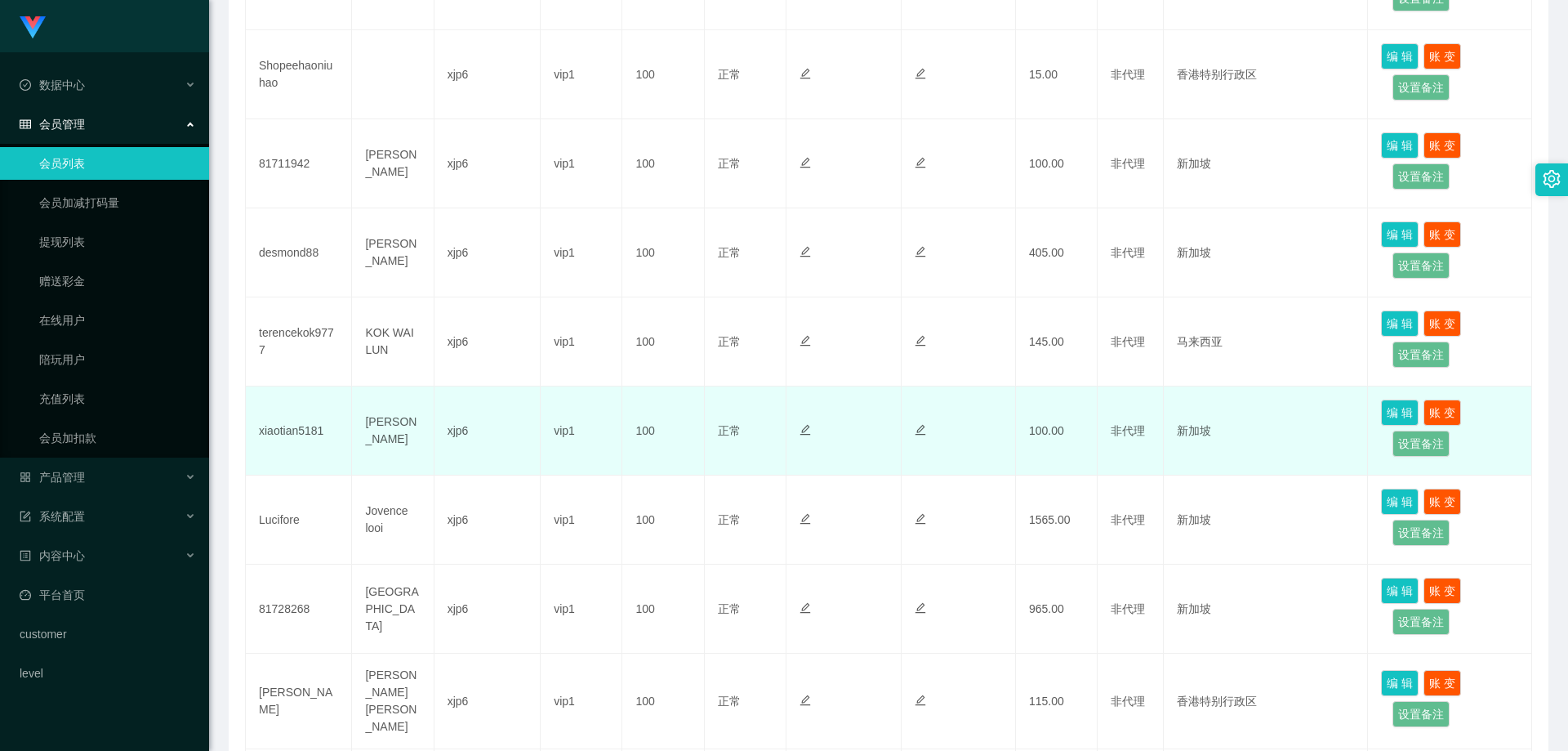
scroll to position [490, 0]
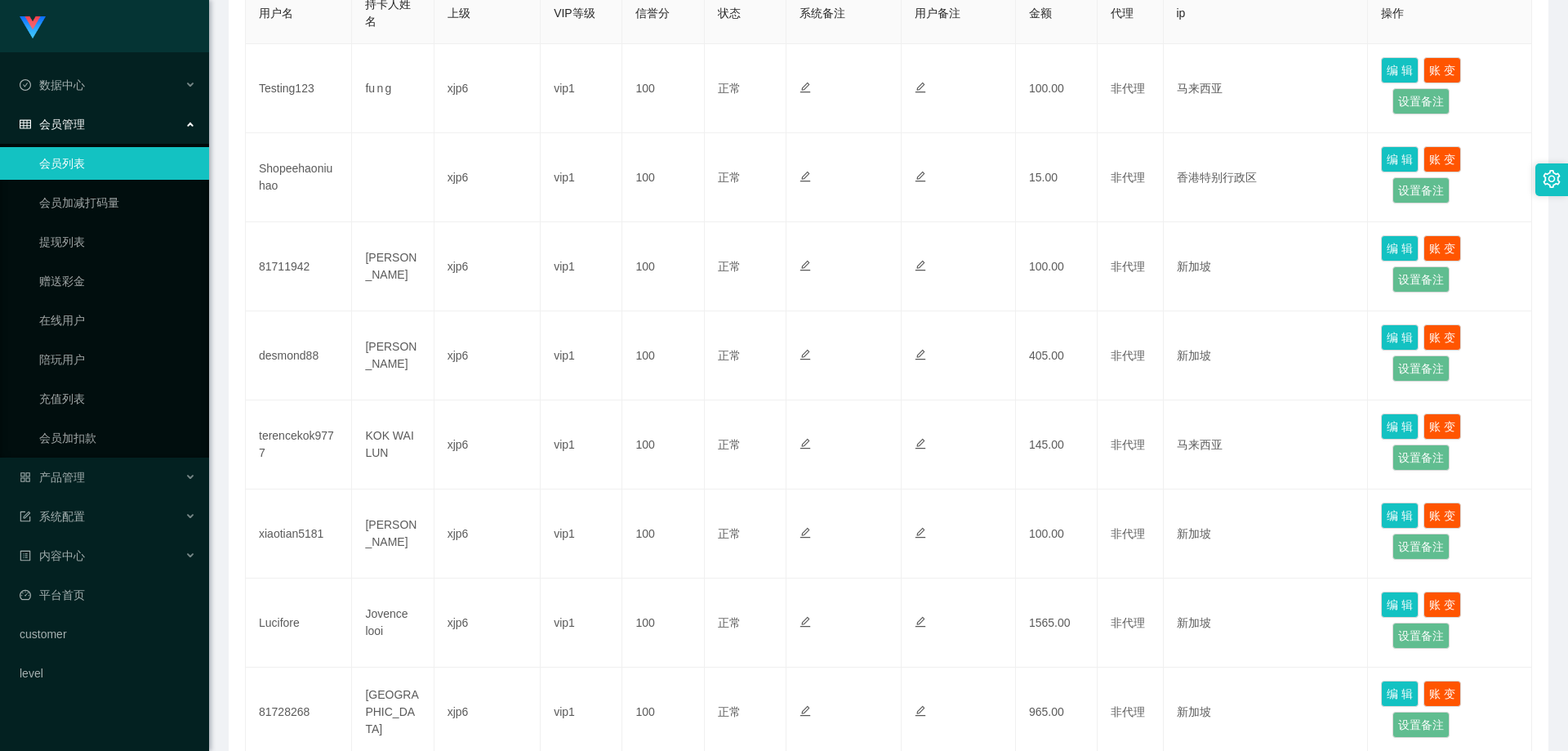
scroll to position [408, 0]
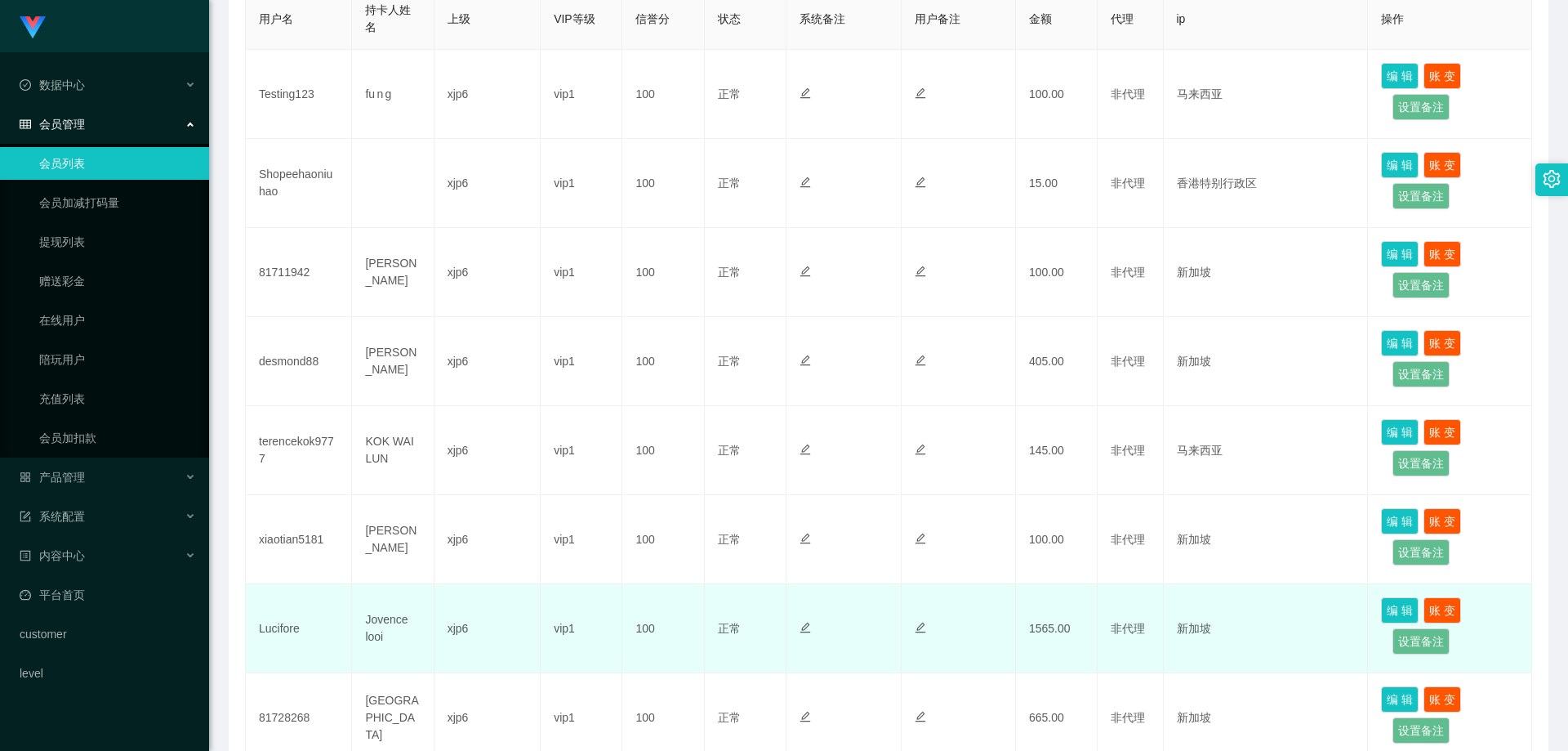
scroll to position [408, 0]
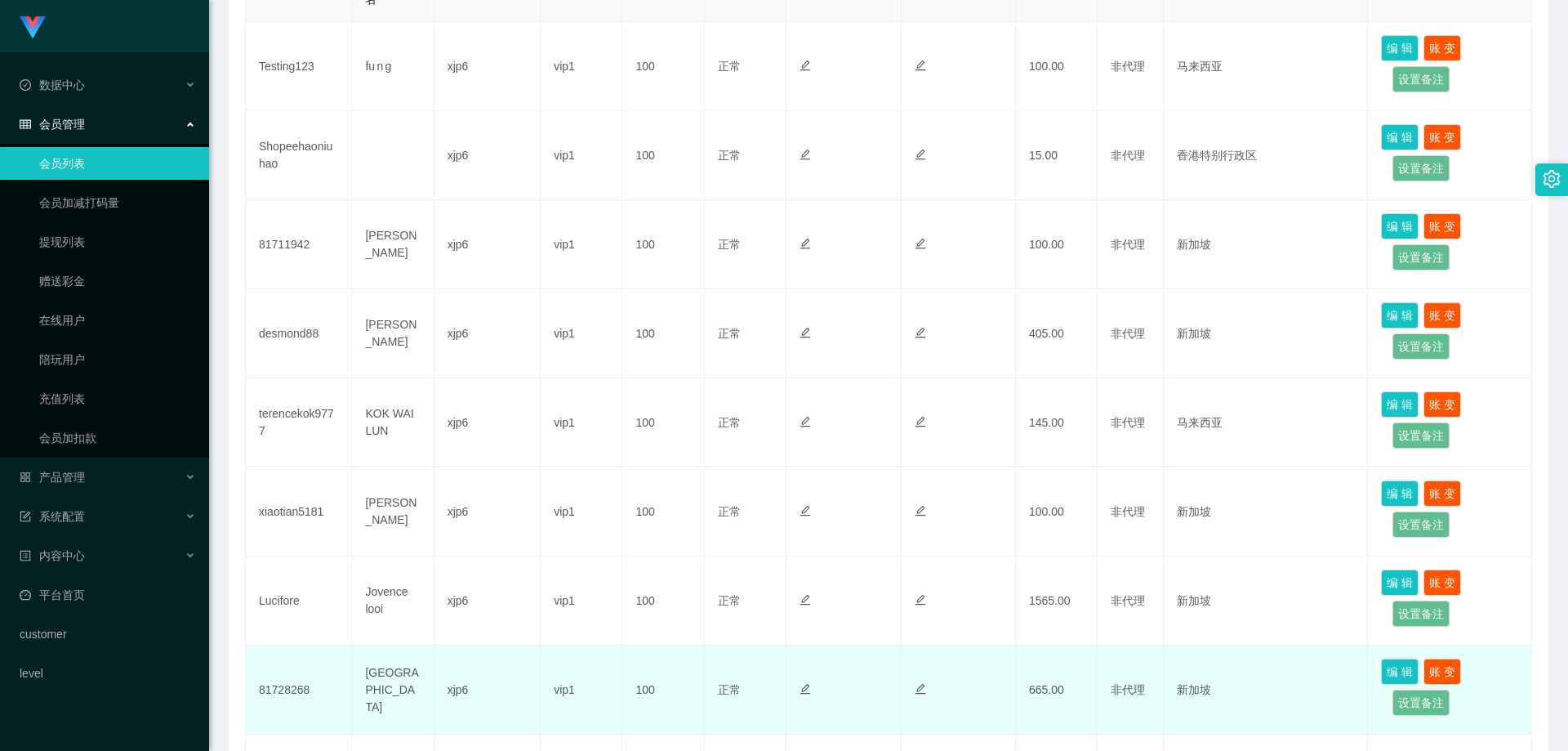
click at [295, 692] on td "81728268" at bounding box center [299, 690] width 106 height 89
copy td "81728268"
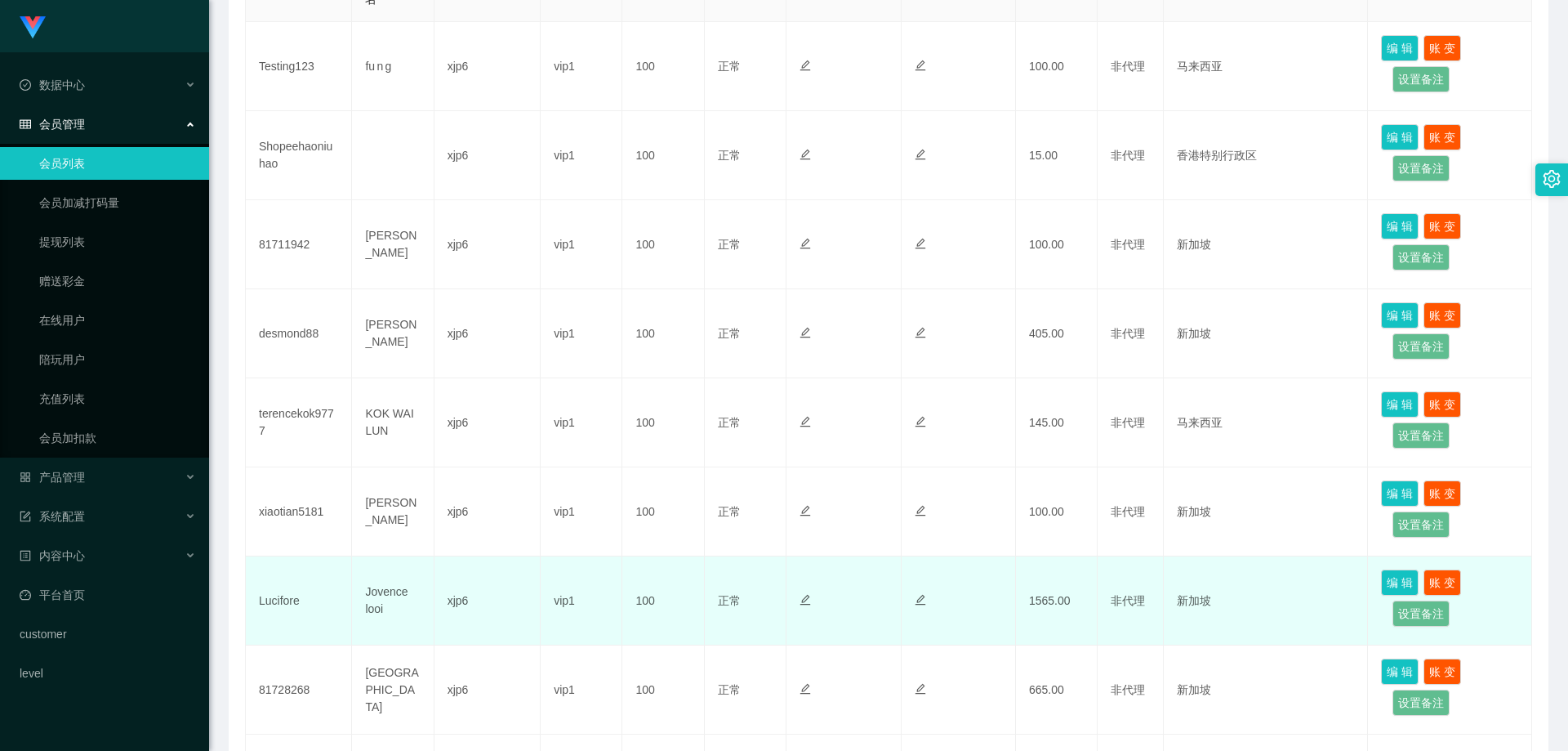
click at [284, 599] on td "Lucifore" at bounding box center [299, 601] width 106 height 89
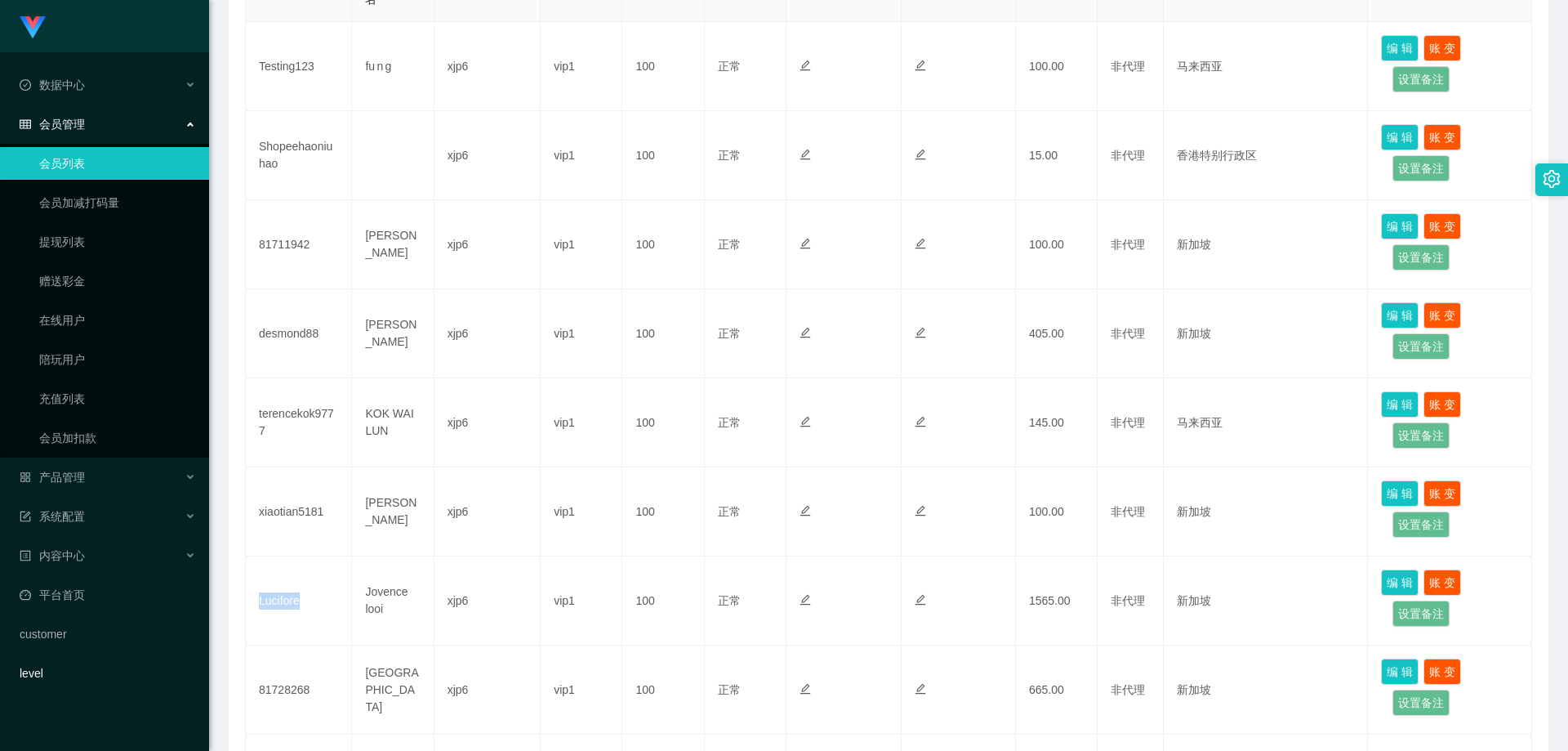
copy td "Lucifore"
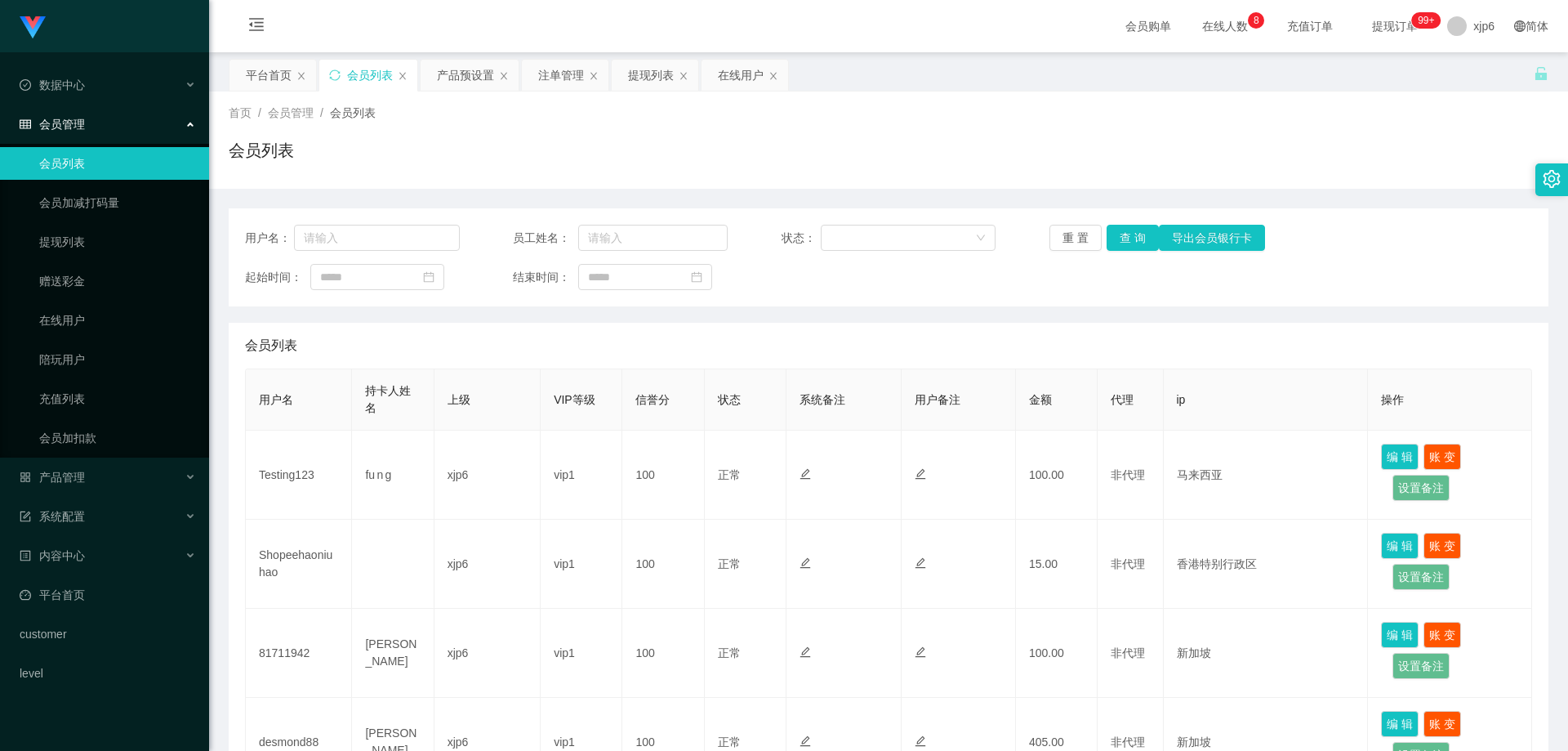
scroll to position [490, 0]
click at [95, 233] on link "提现列表" at bounding box center [117, 241] width 157 height 33
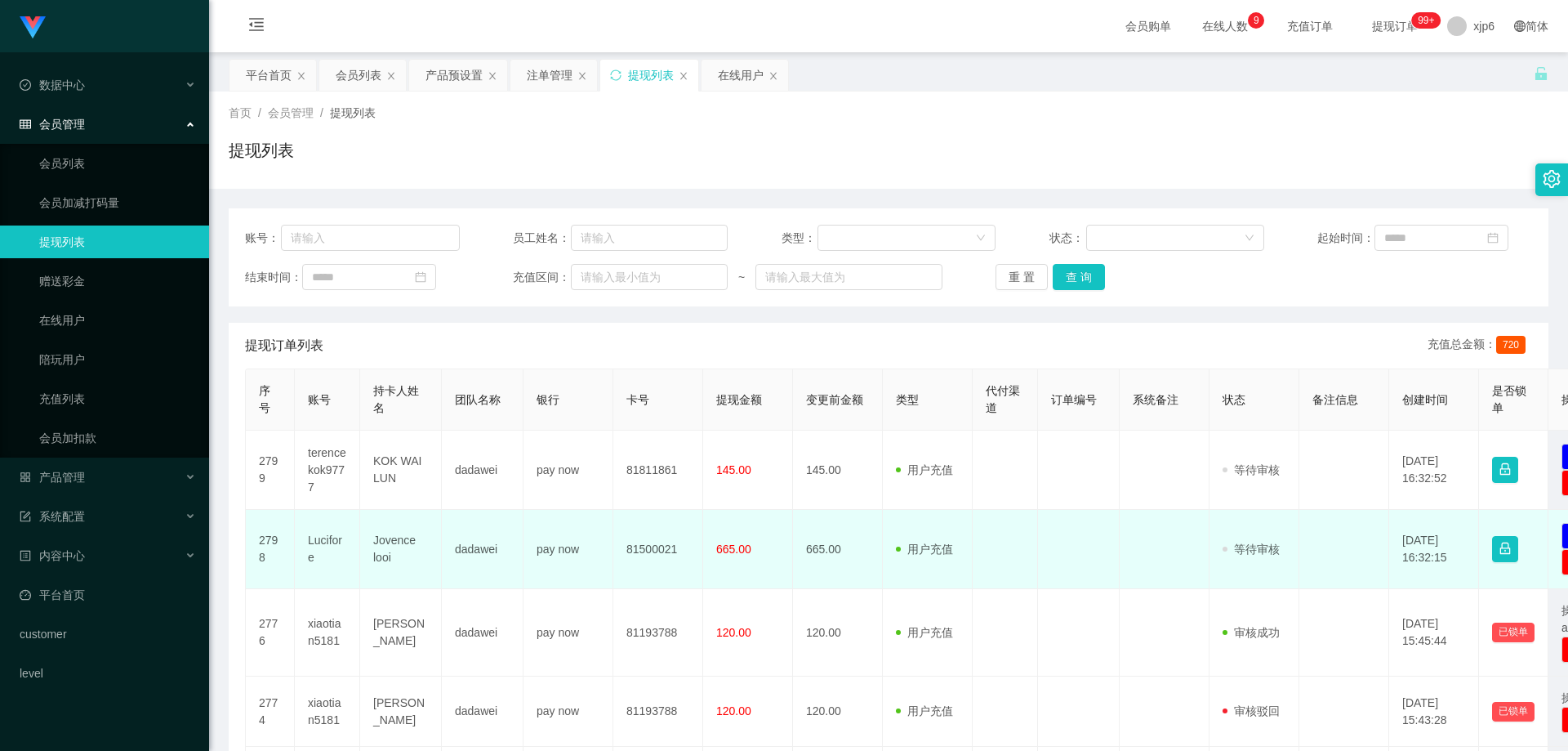
click at [326, 540] on td "Lucifore" at bounding box center [327, 549] width 66 height 79
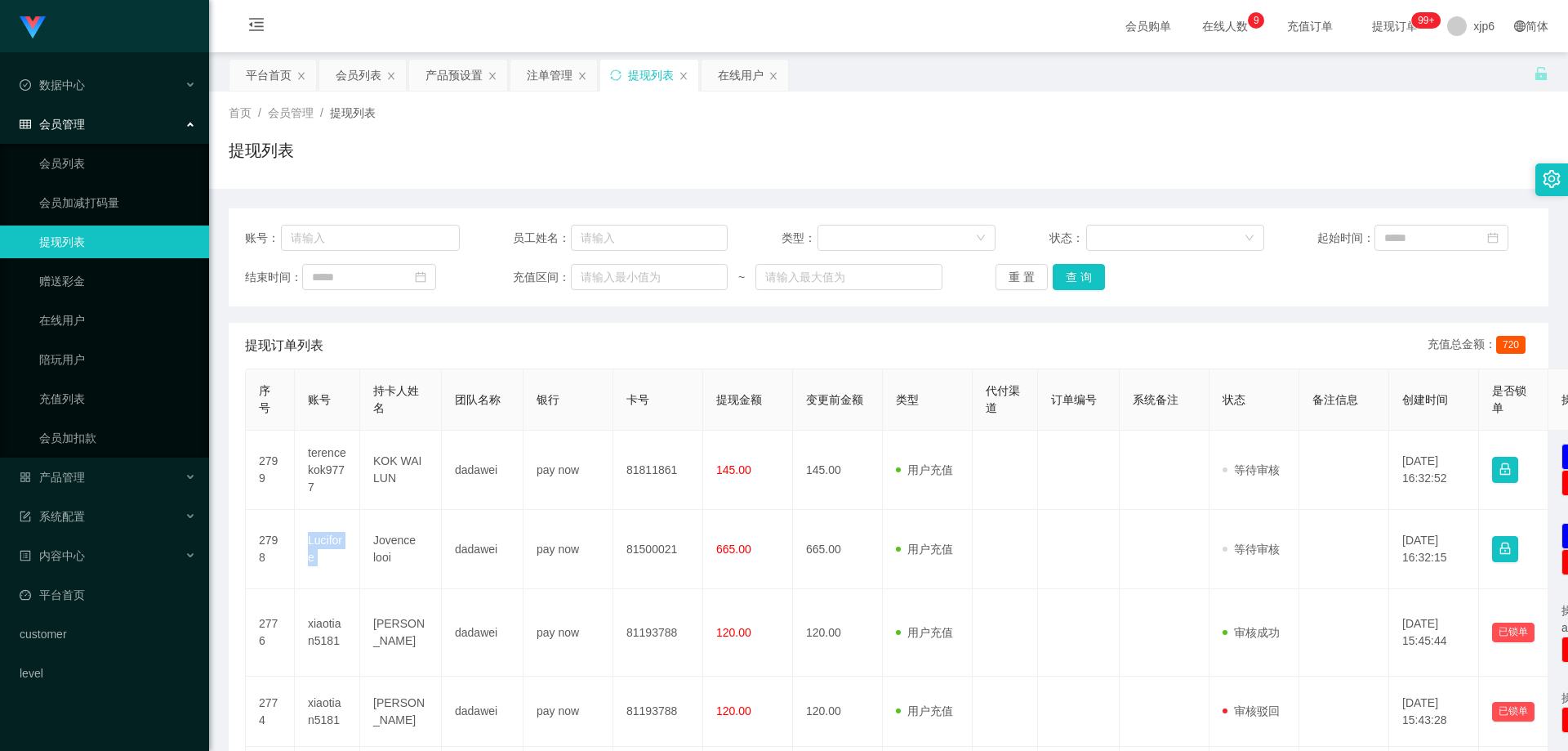
copy td "Lucifore"
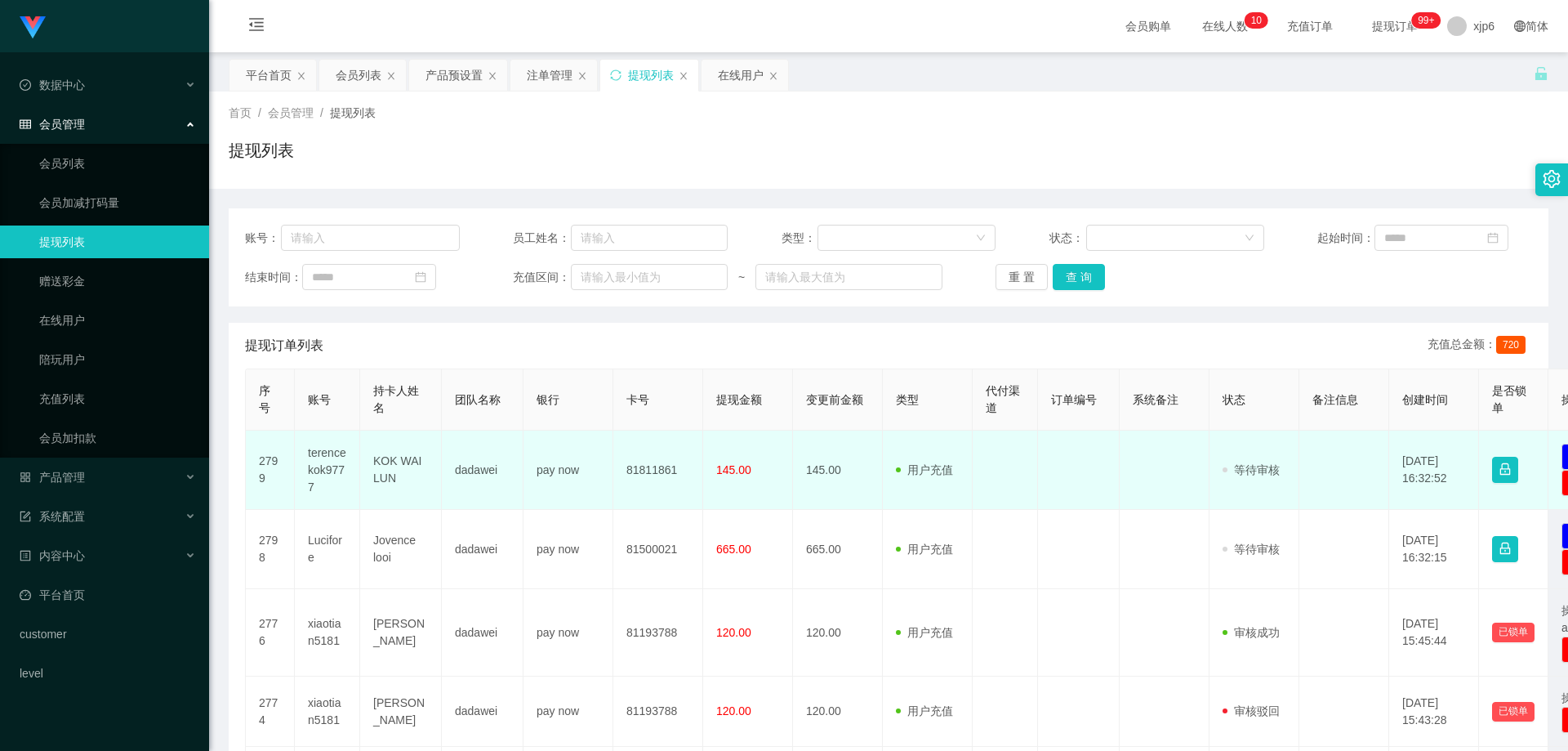
click at [329, 454] on td "terencekok9777" at bounding box center [327, 470] width 66 height 79
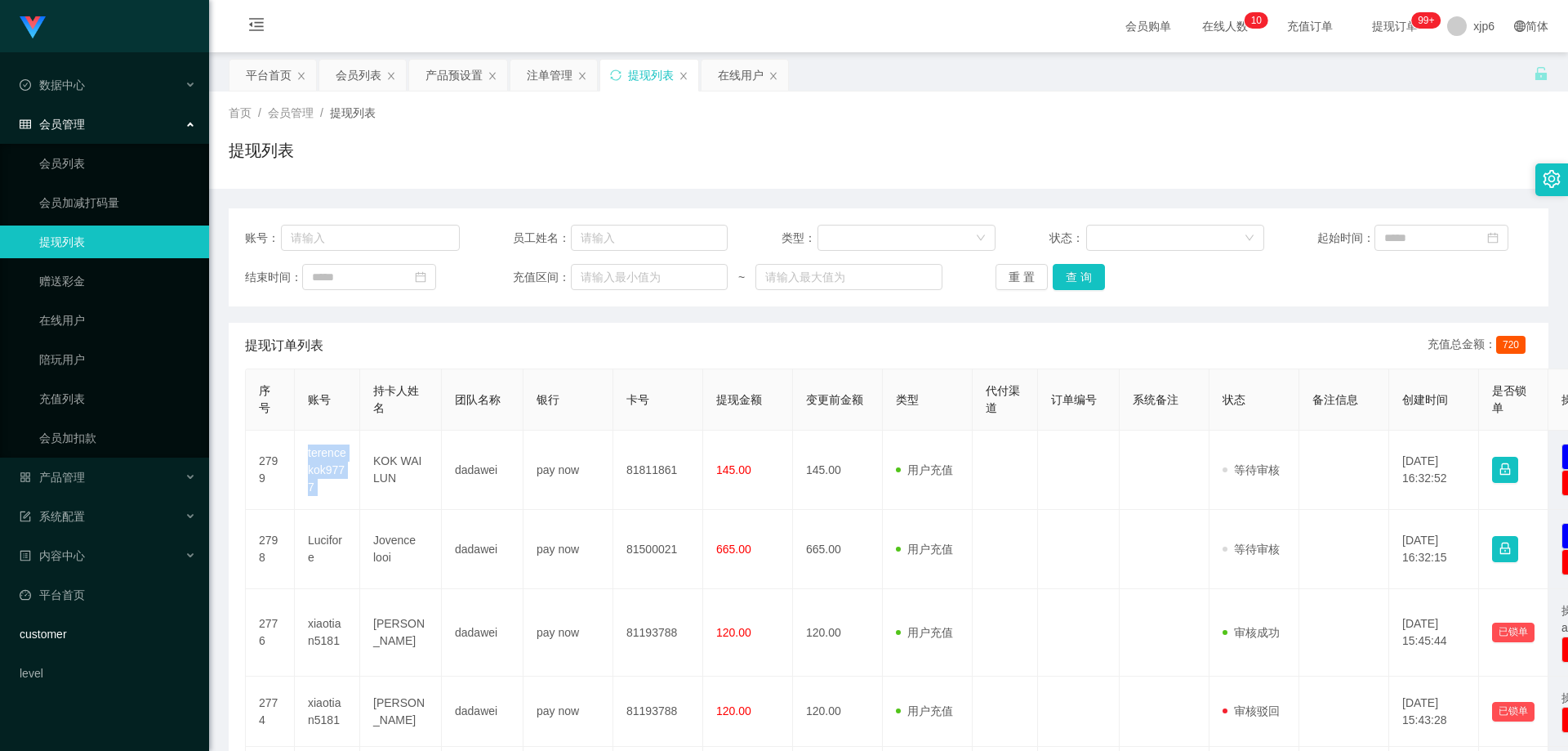
copy td "terencekok9777"
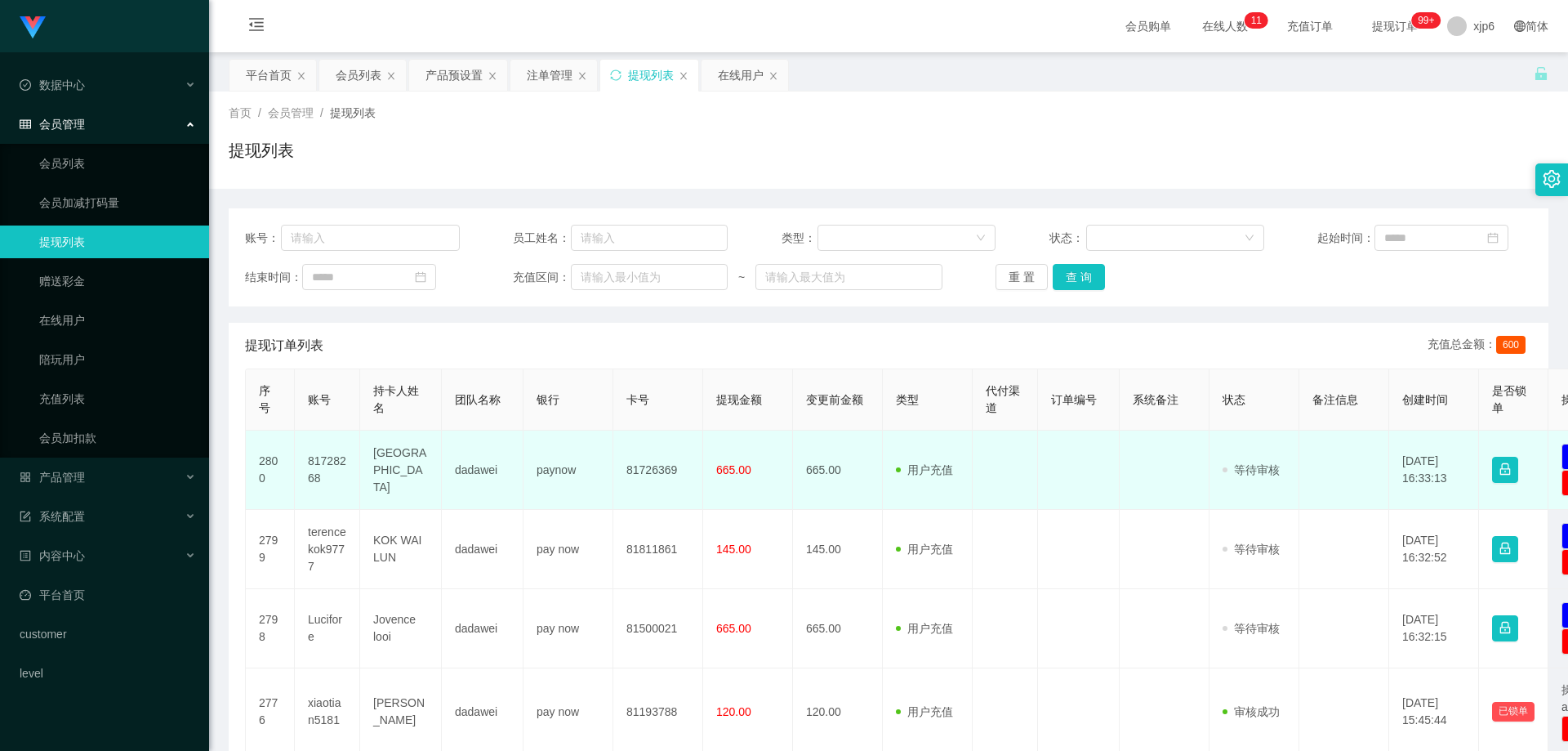
click at [327, 459] on td "81728268" at bounding box center [327, 470] width 66 height 79
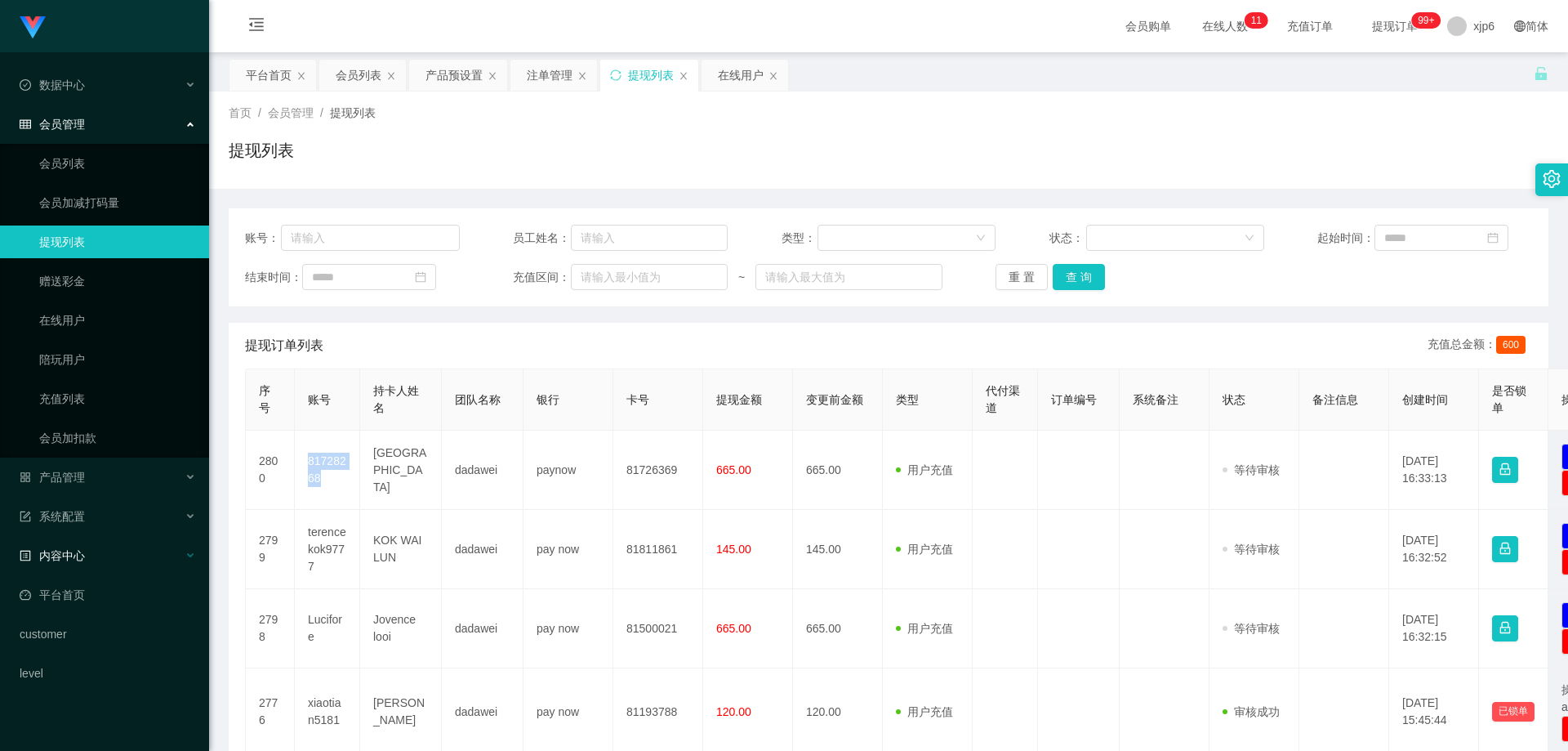
copy td "81728268"
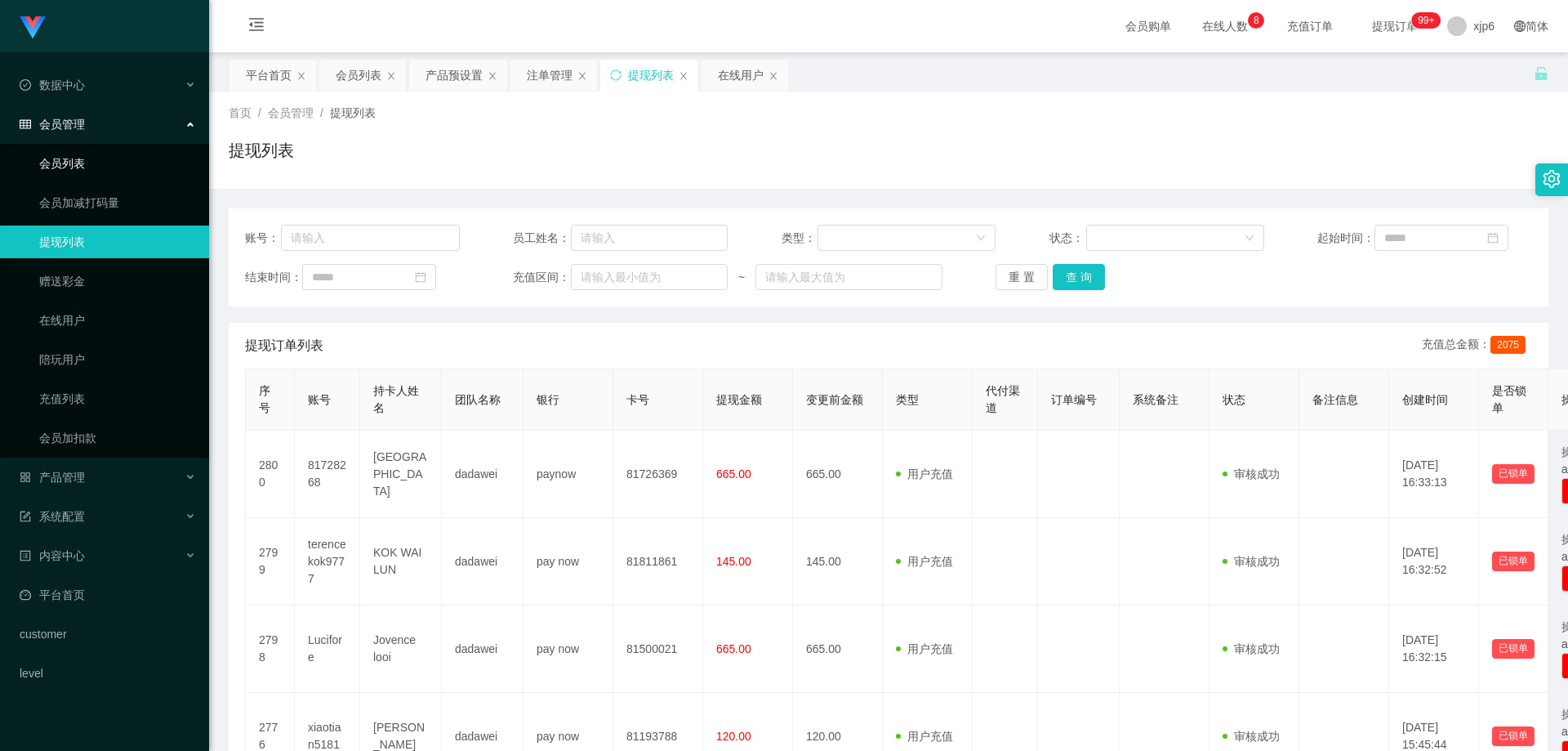
click at [41, 158] on link "会员列表" at bounding box center [117, 163] width 157 height 33
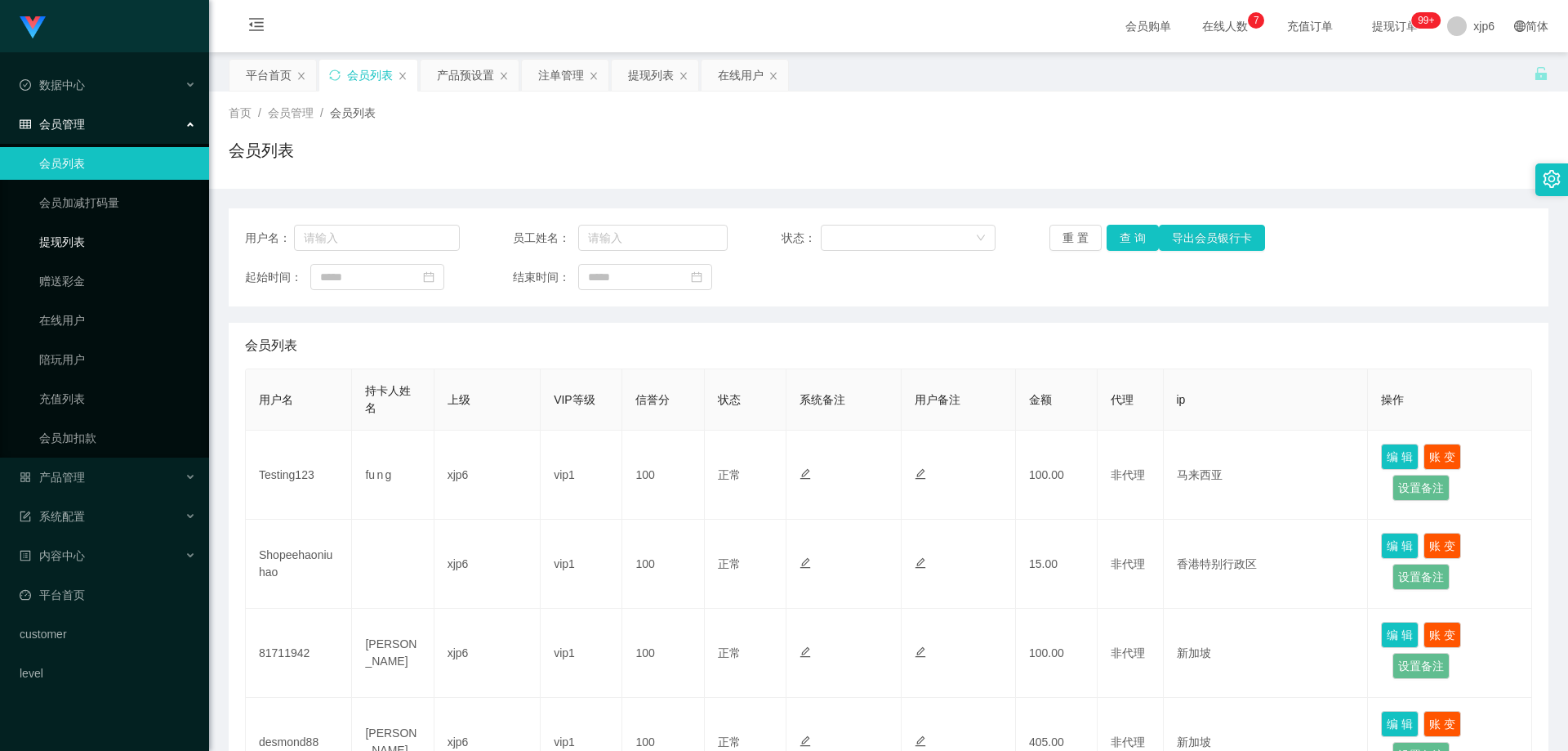
click at [87, 241] on link "提现列表" at bounding box center [117, 241] width 157 height 33
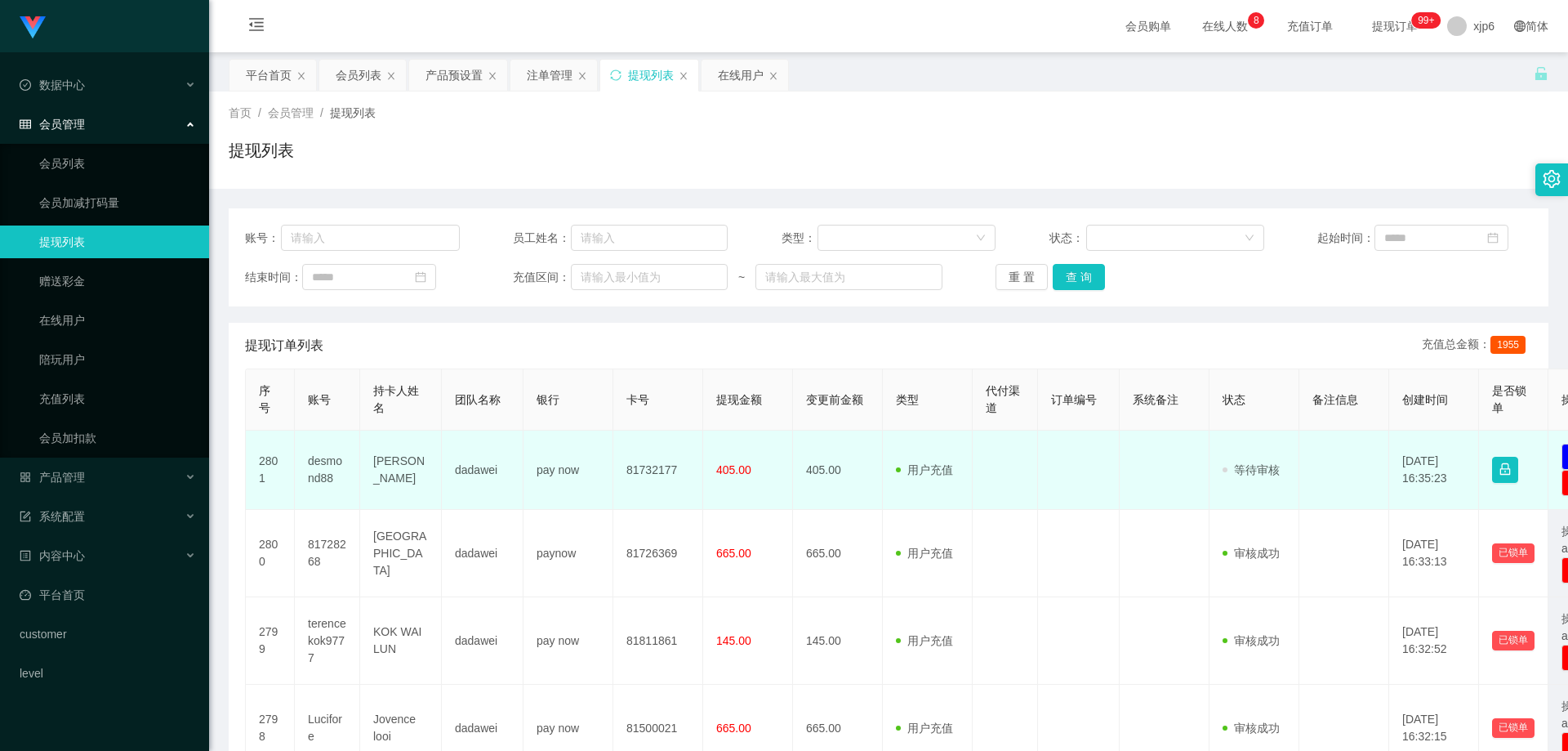
click at [323, 465] on td "desmond88" at bounding box center [327, 470] width 66 height 79
click at [324, 465] on td "desmond88" at bounding box center [327, 470] width 66 height 79
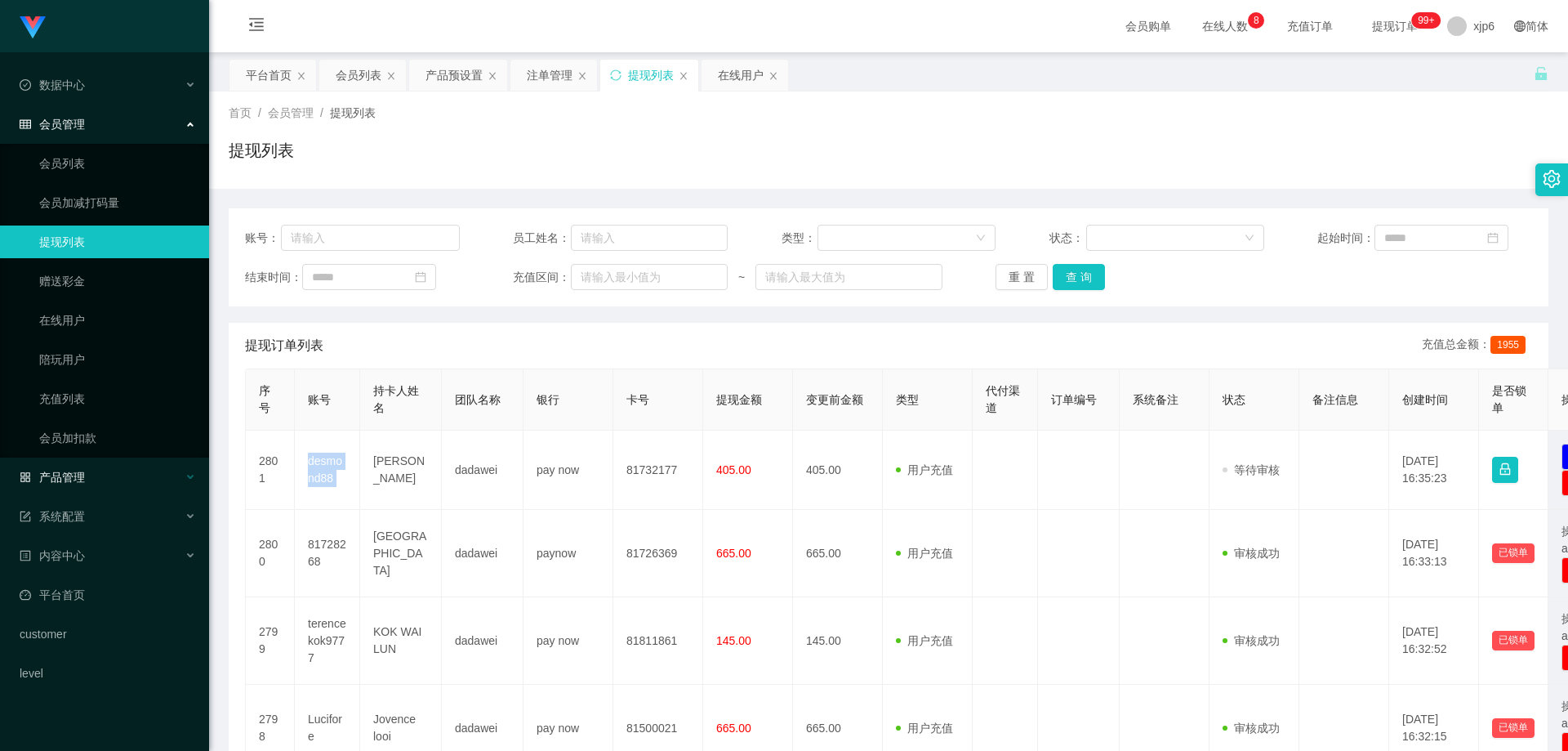
copy td "desmond88"
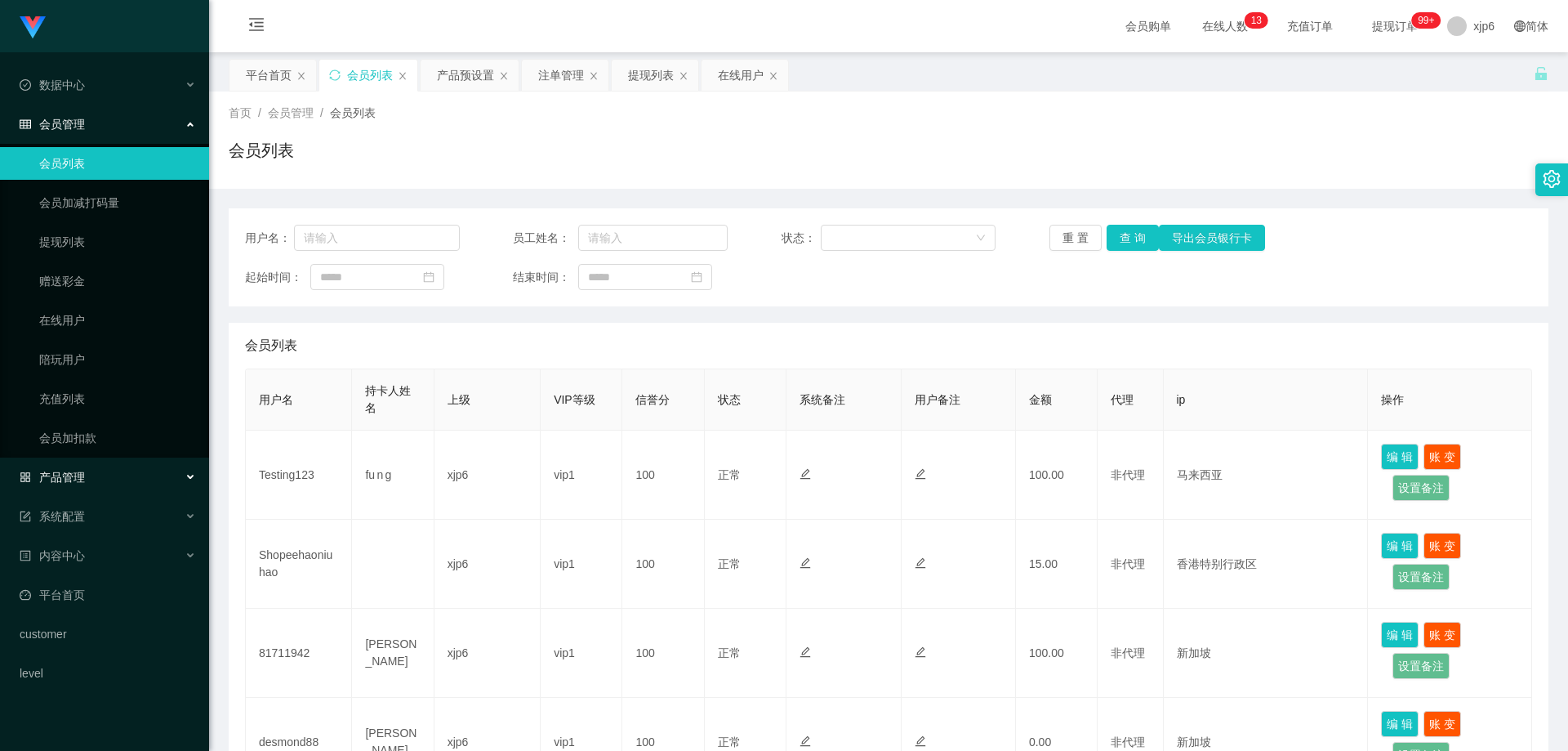
drag, startPoint x: 60, startPoint y: 479, endPoint x: 73, endPoint y: 483, distance: 13.6
click at [60, 478] on span "产品管理" at bounding box center [52, 477] width 66 height 13
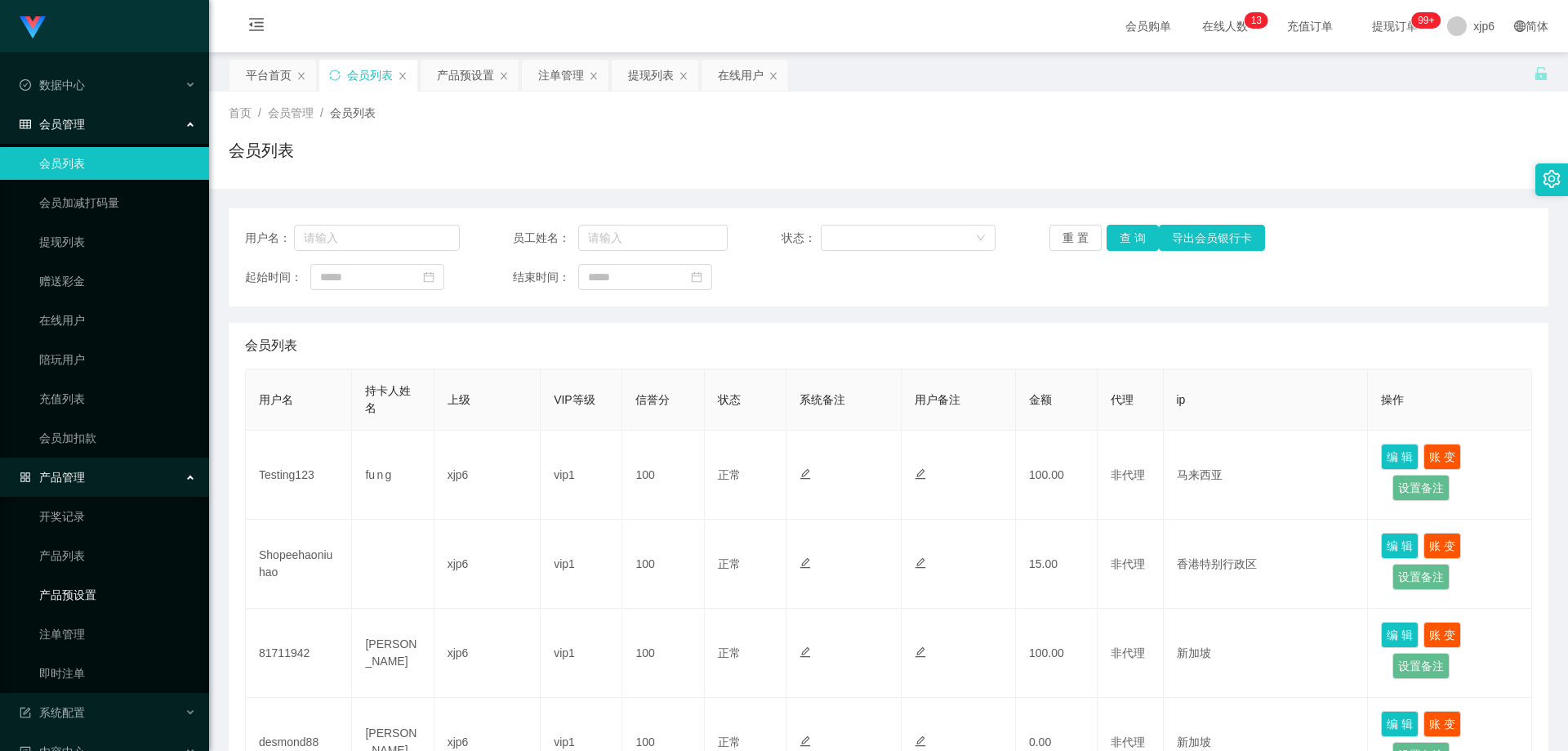
click at [111, 578] on link "产品预设置" at bounding box center [117, 594] width 157 height 33
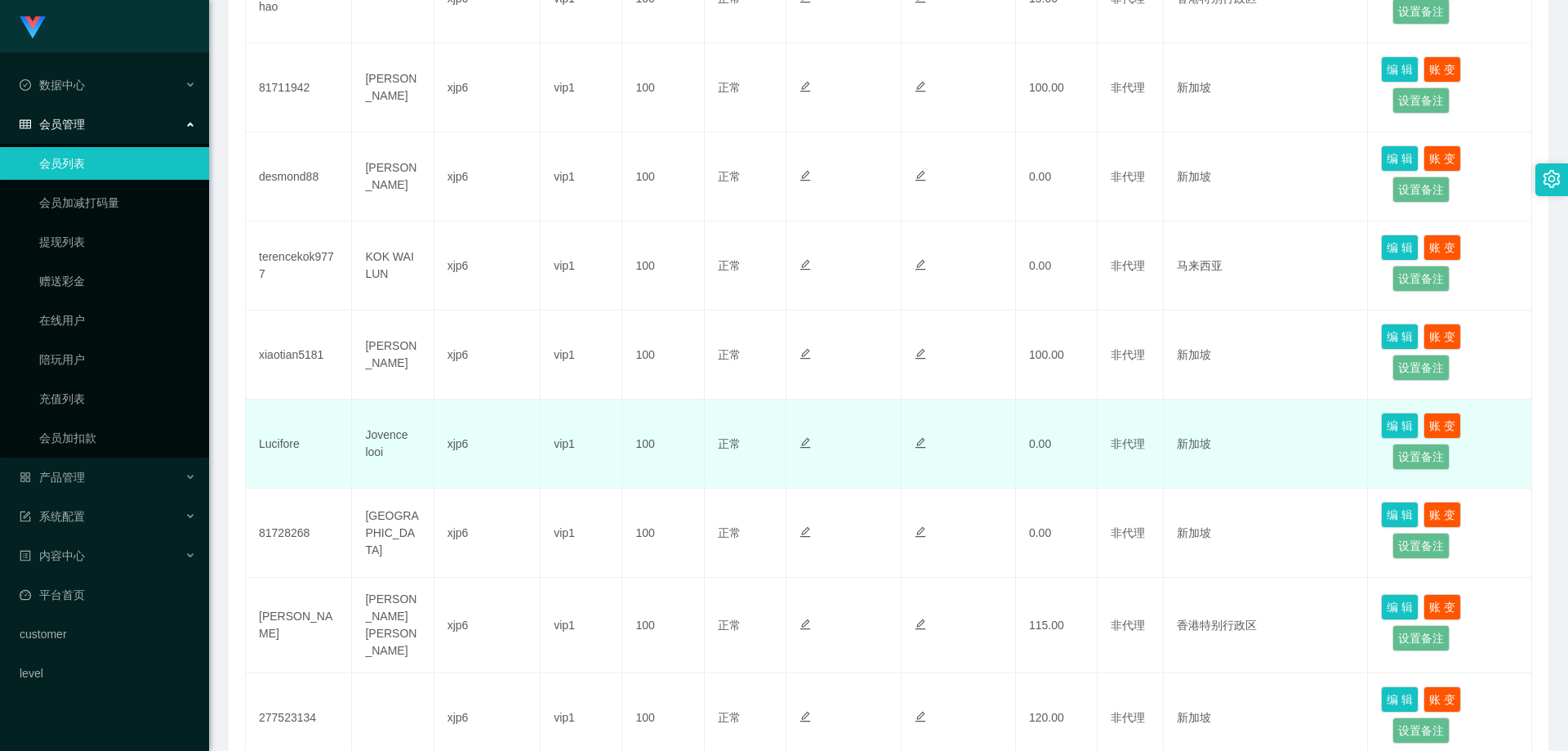
scroll to position [572, 0]
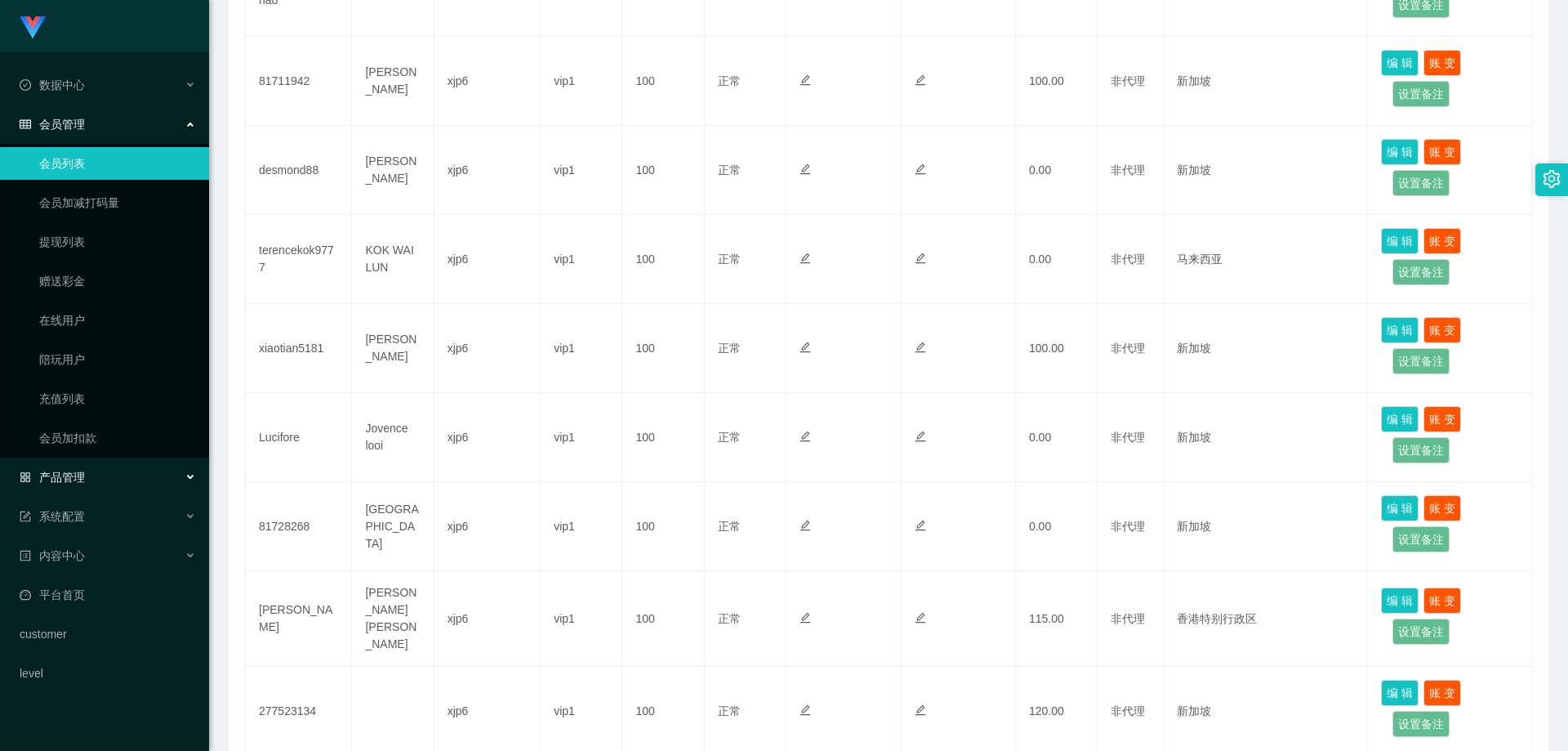
click at [91, 475] on div "产品管理" at bounding box center [105, 477] width 209 height 33
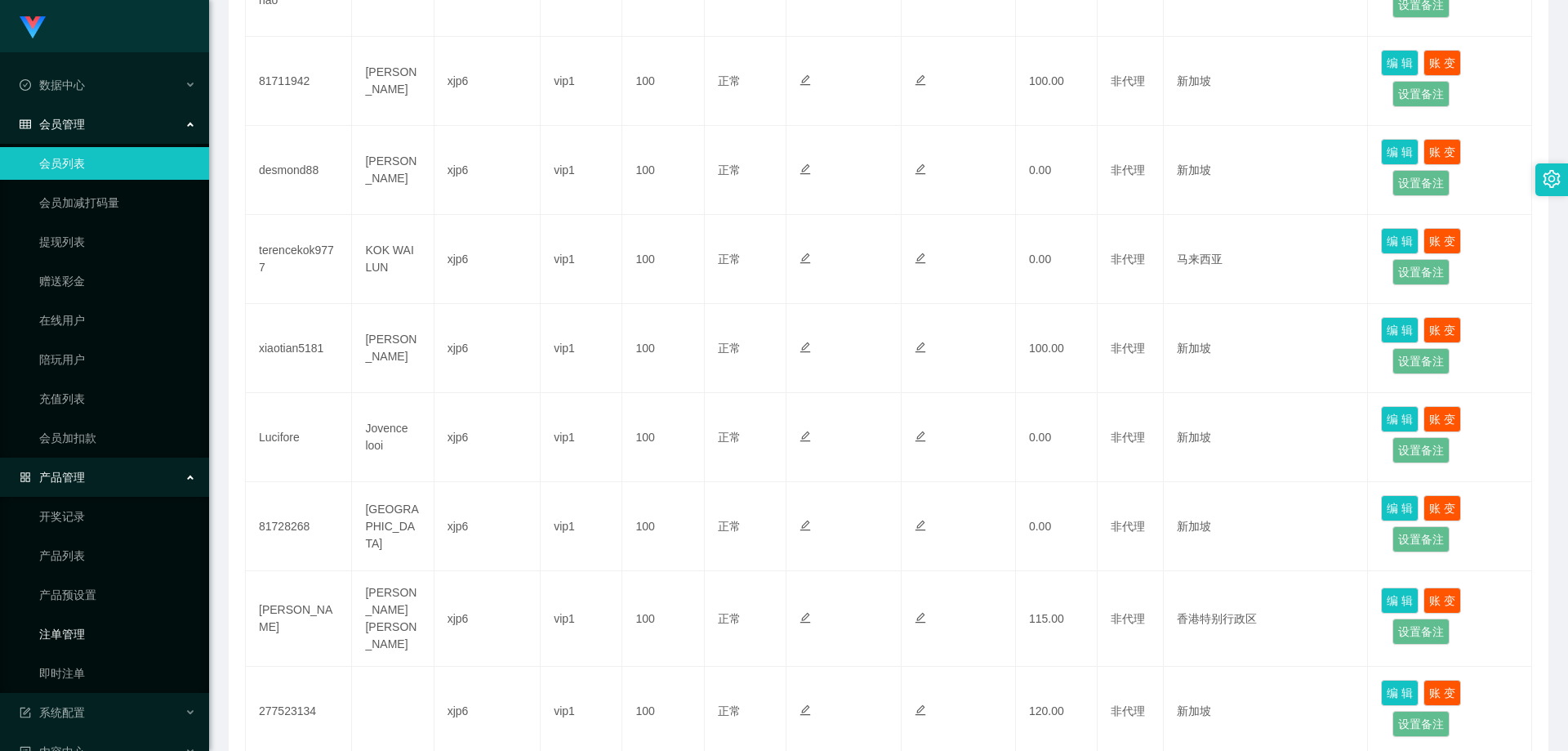
click at [79, 627] on link "注单管理" at bounding box center [117, 634] width 157 height 33
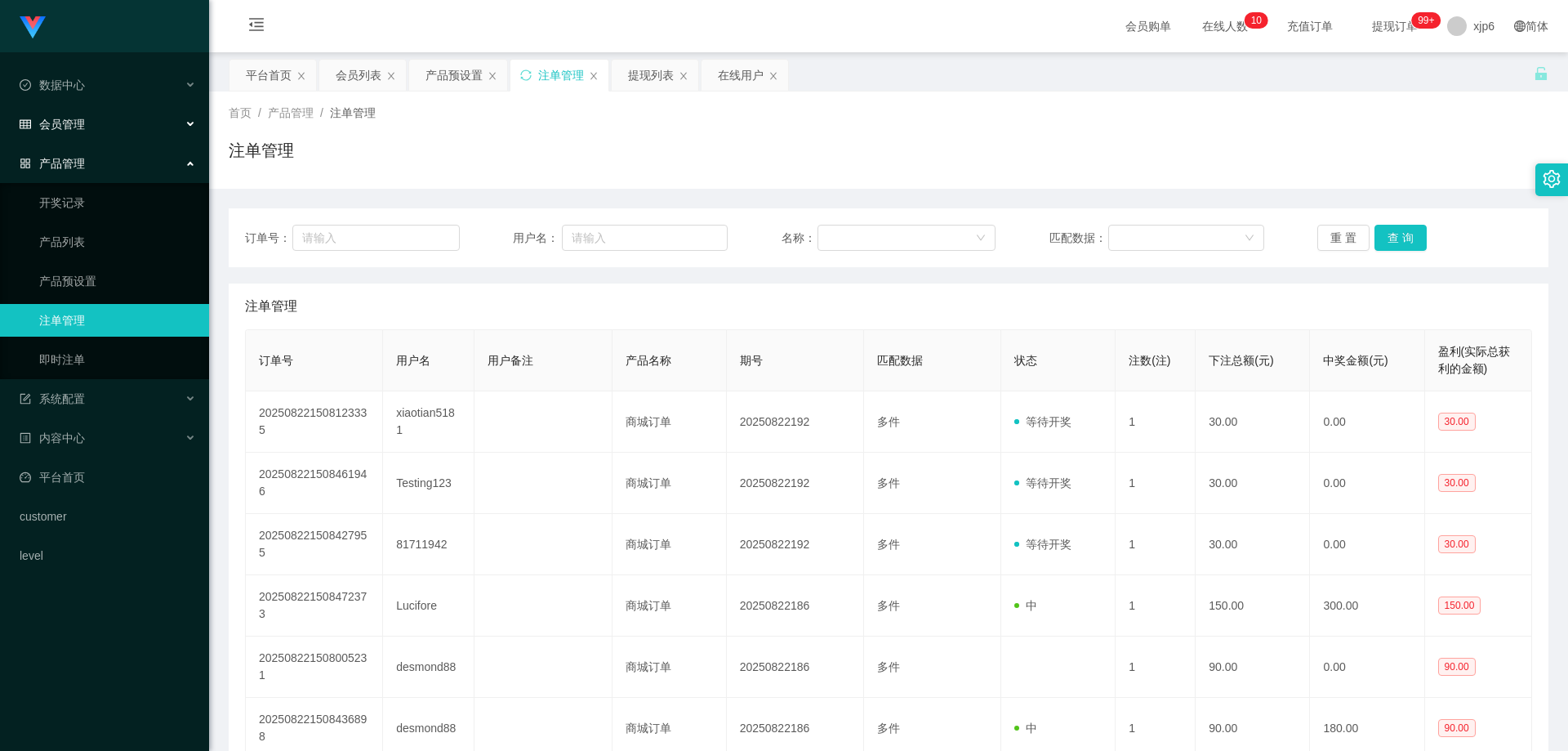
click at [76, 131] on div "会员管理" at bounding box center [105, 123] width 209 height 33
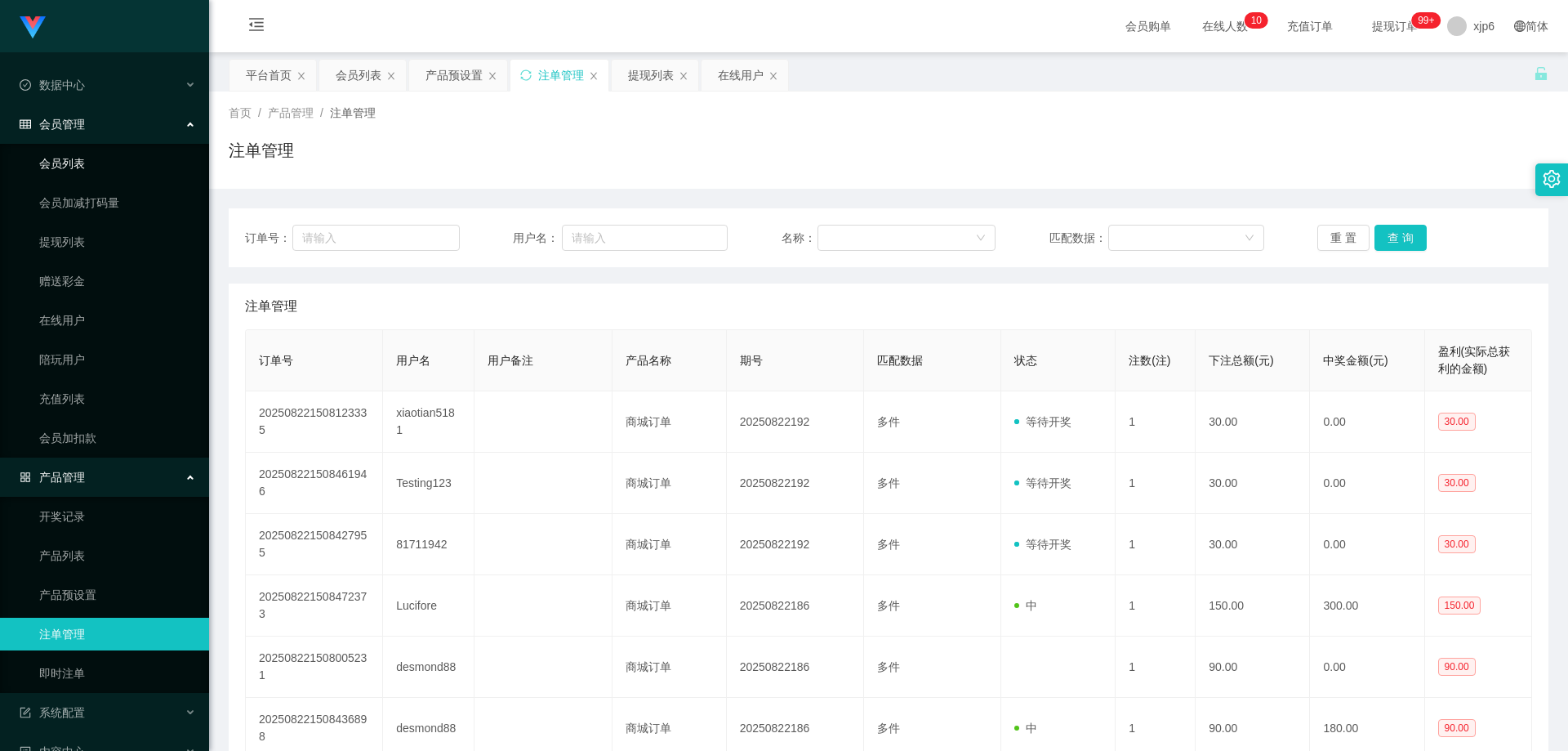
click at [87, 154] on link "会员列表" at bounding box center [117, 163] width 157 height 33
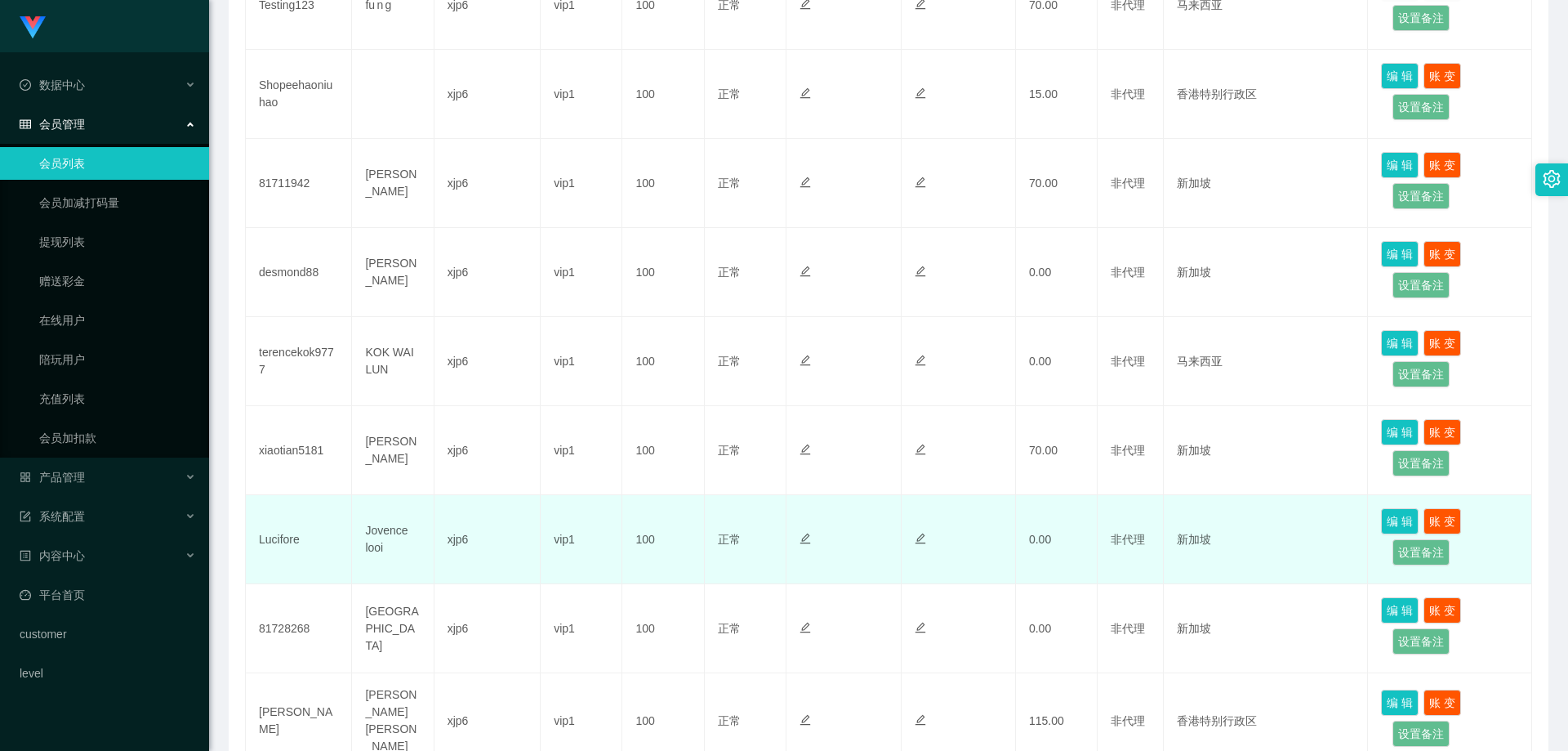
scroll to position [454, 0]
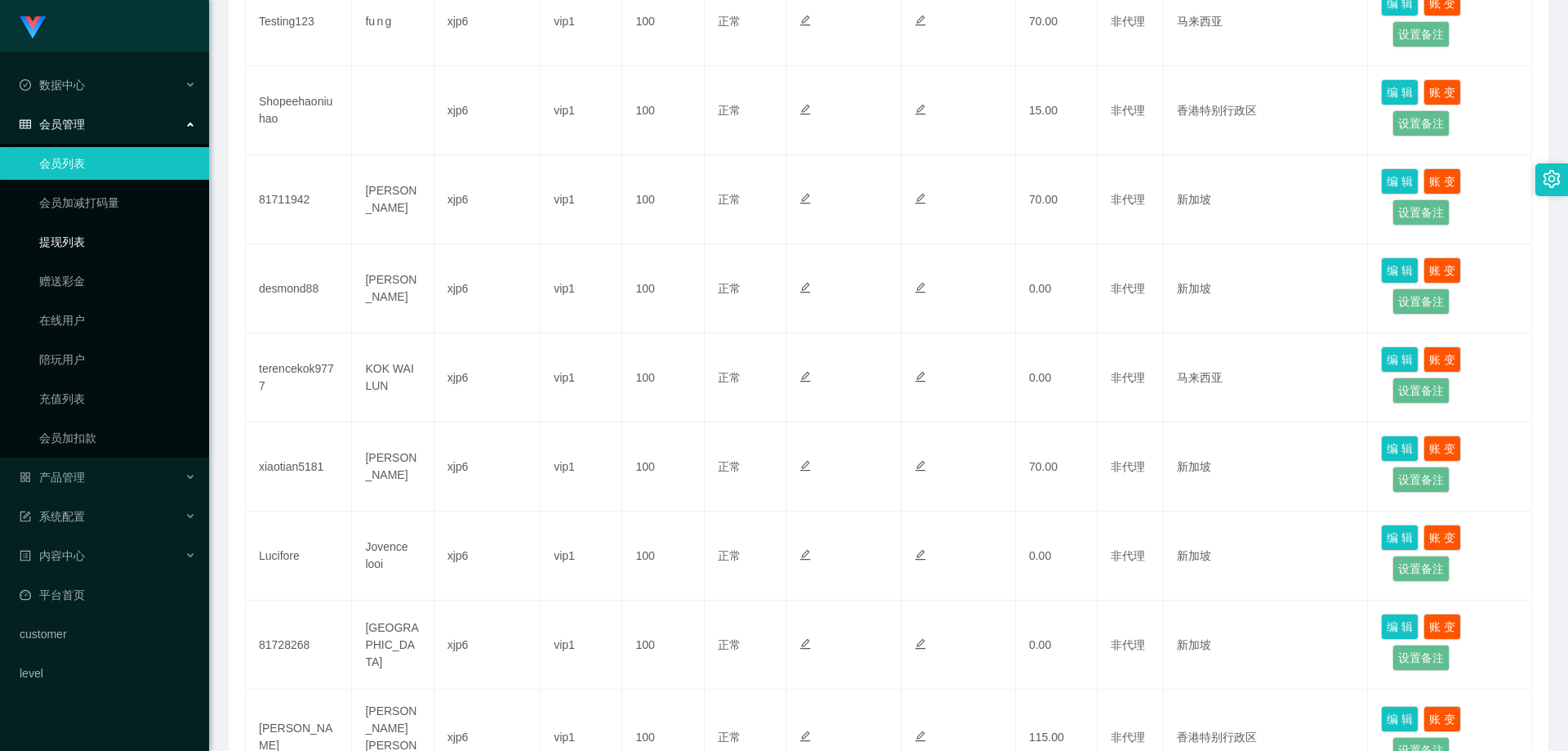
click at [118, 242] on link "提现列表" at bounding box center [117, 241] width 157 height 33
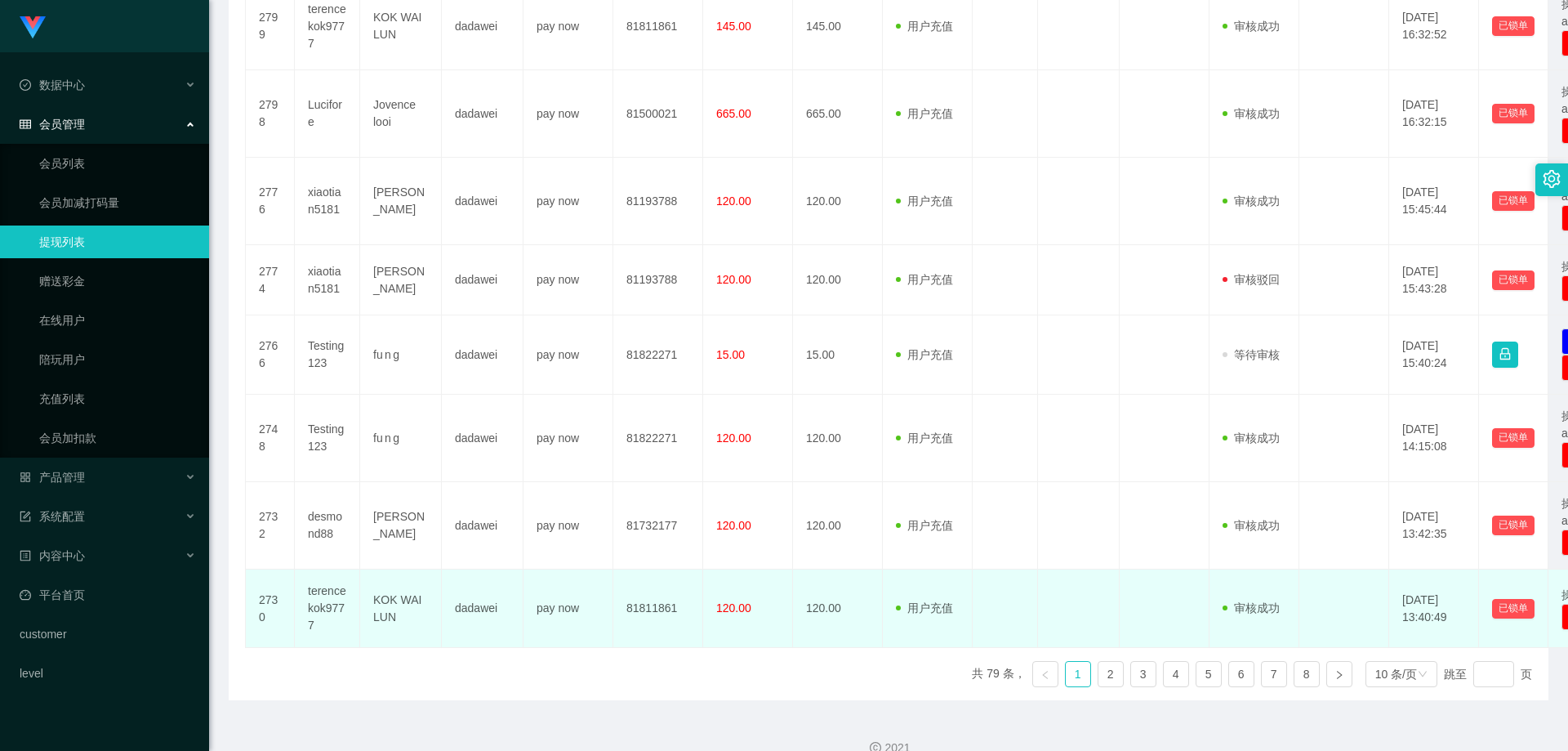
scroll to position [648, 0]
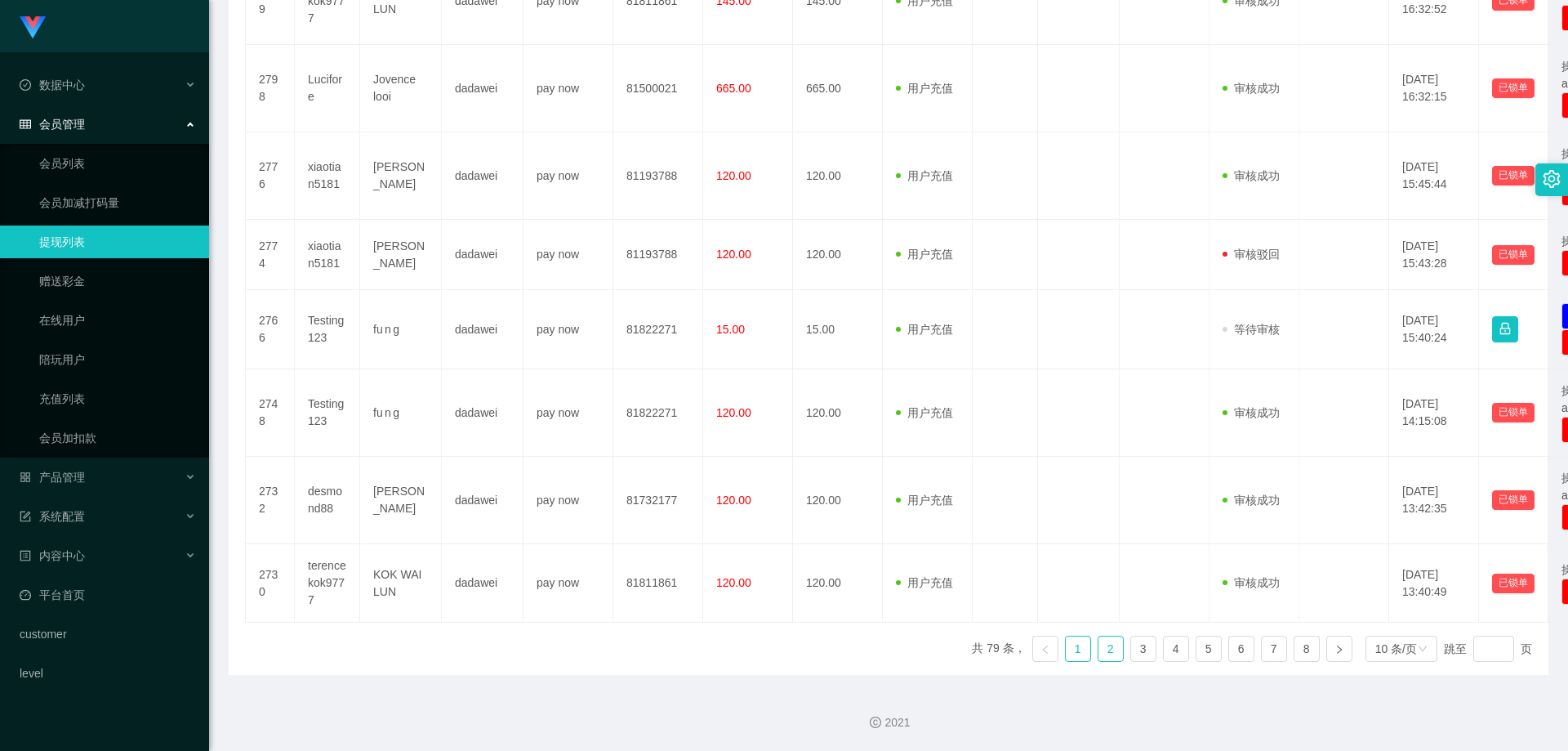
click at [1099, 649] on link "2" at bounding box center [1111, 649] width 25 height 25
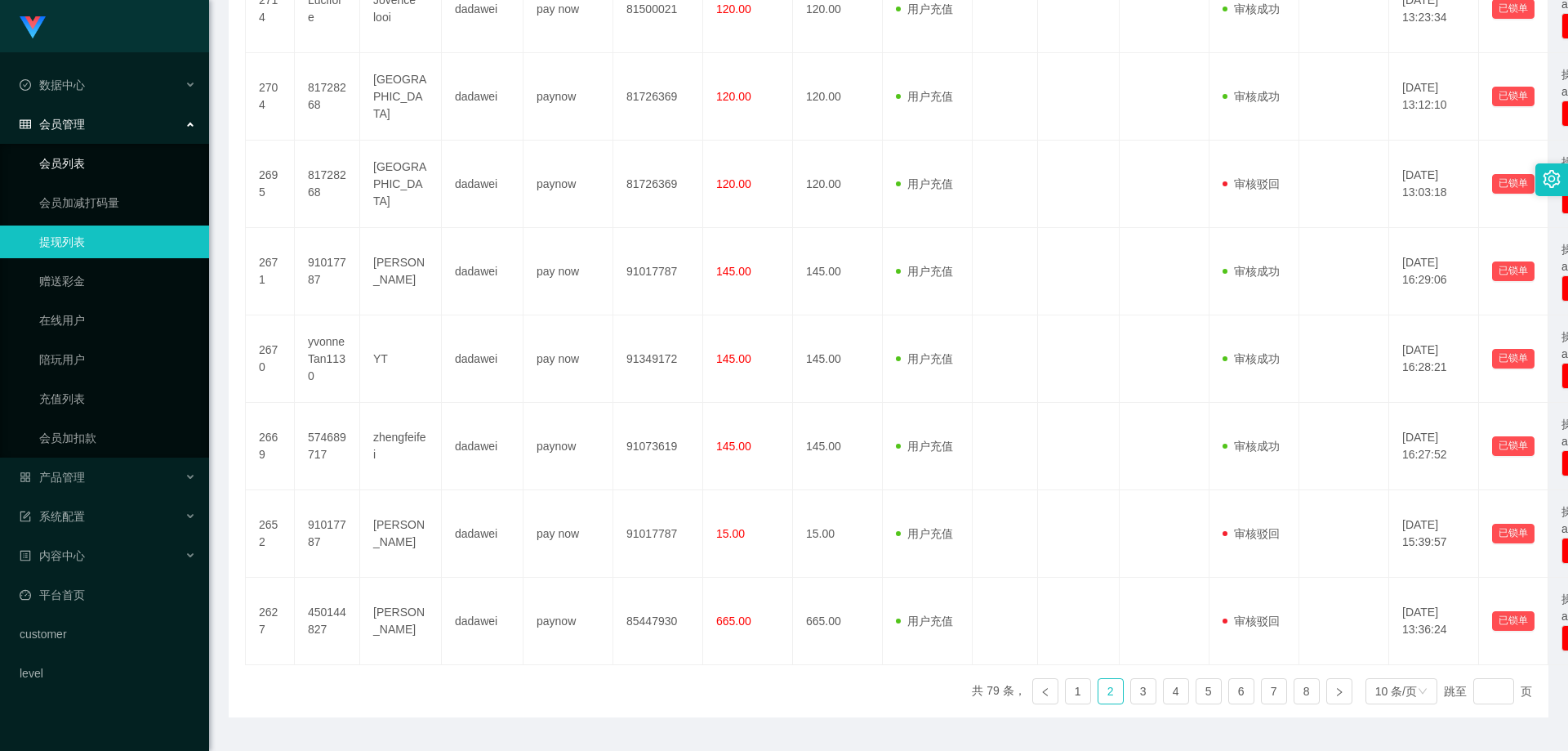
click at [94, 162] on link "会员列表" at bounding box center [117, 163] width 157 height 33
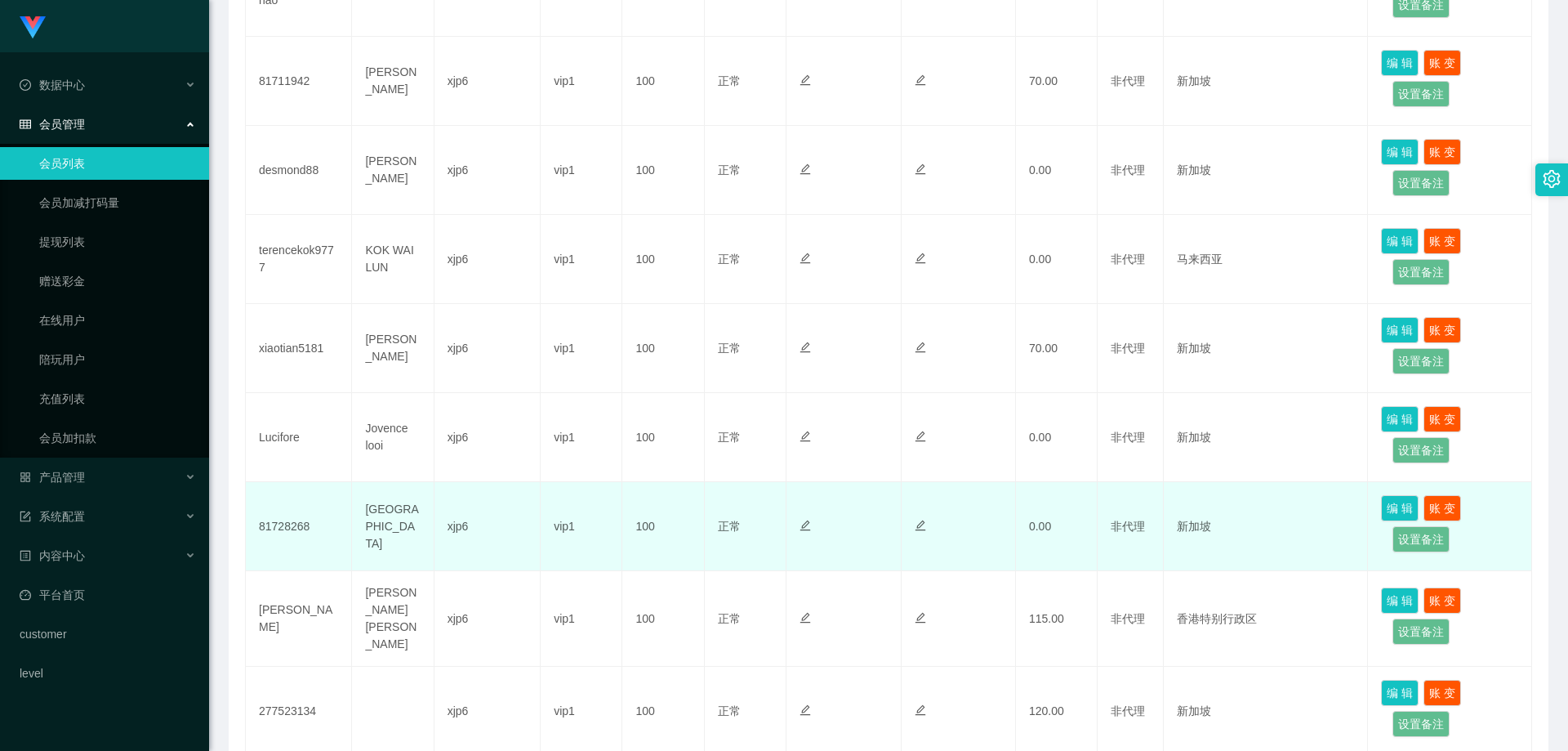
scroll to position [653, 0]
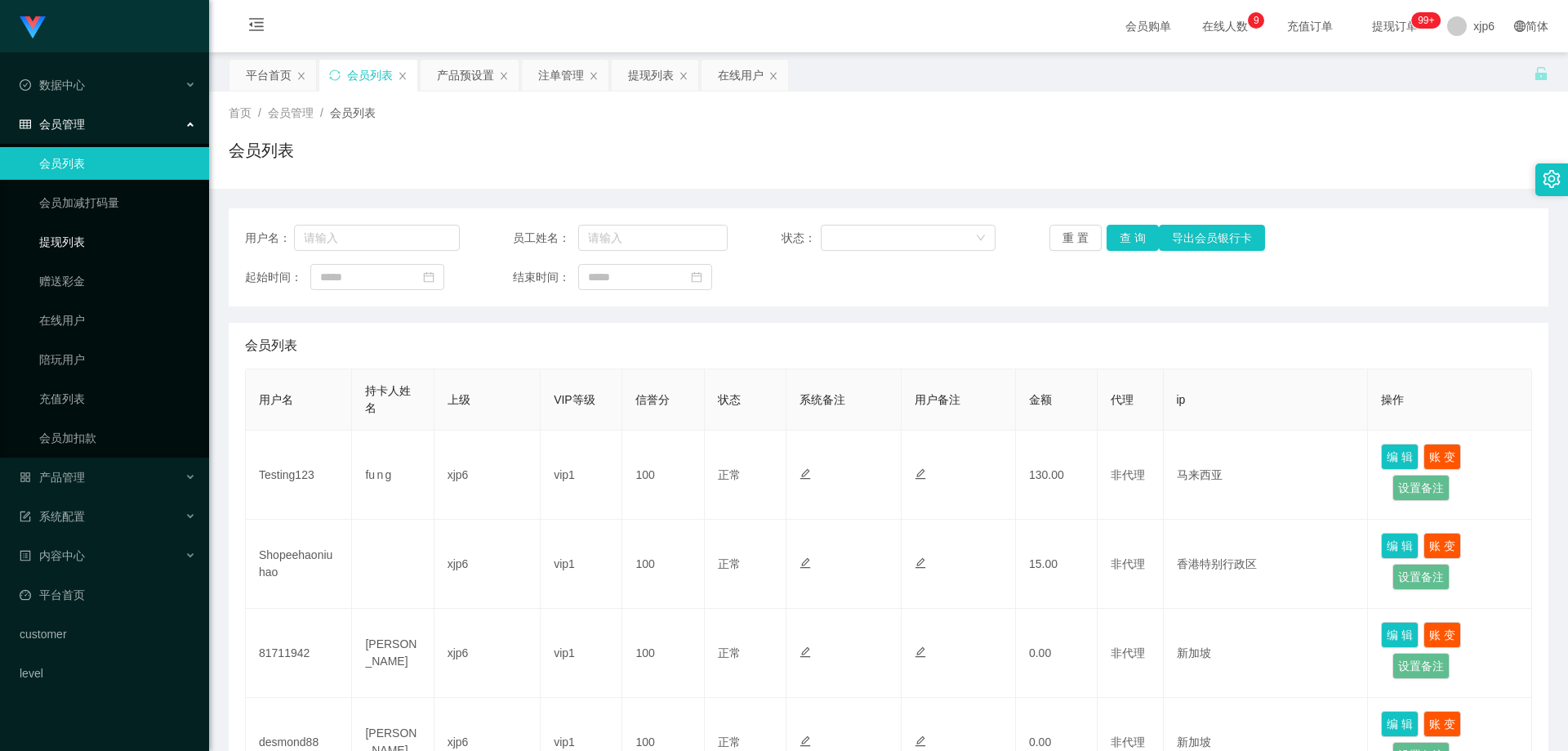
click at [85, 239] on link "提现列表" at bounding box center [117, 241] width 157 height 33
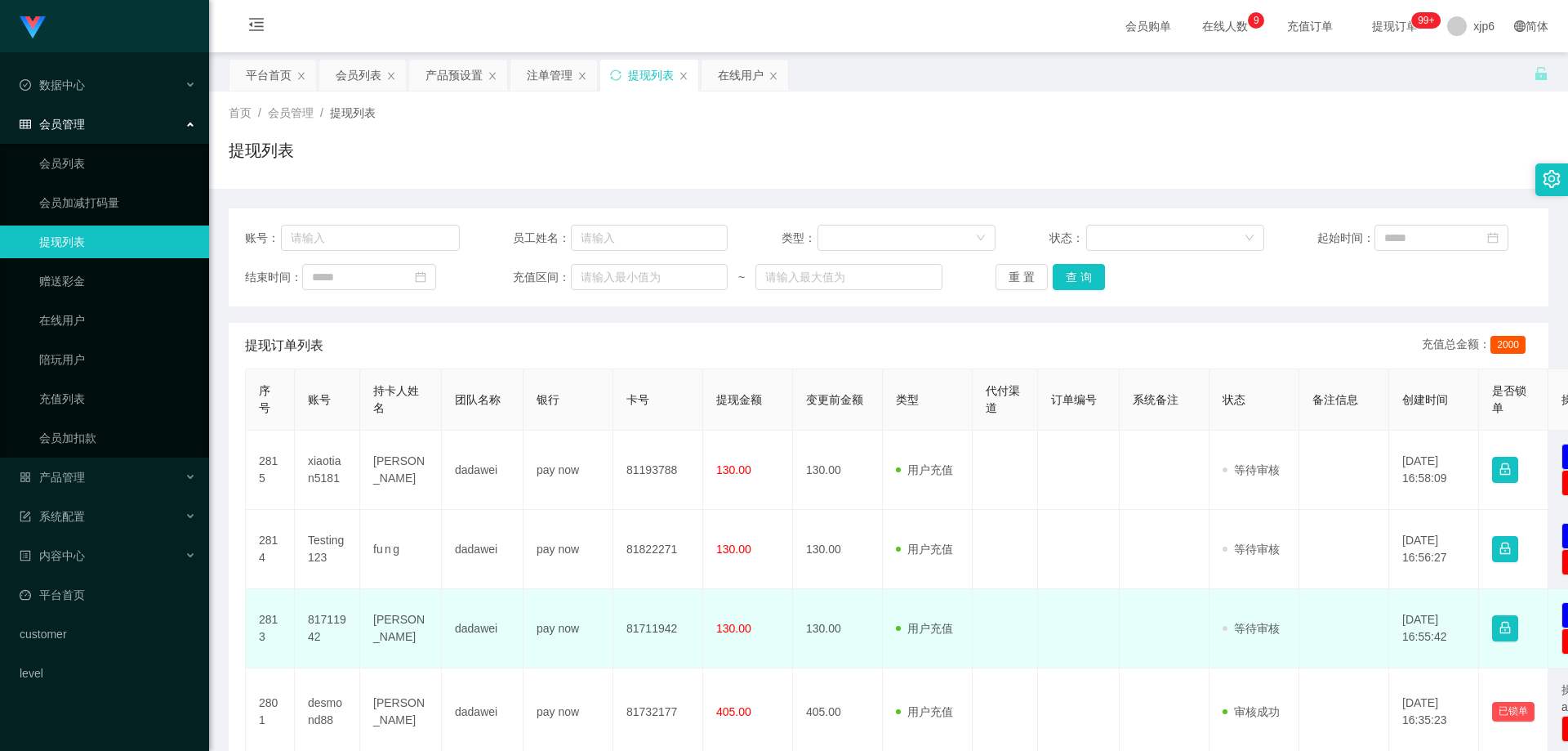
click at [335, 621] on td "81711942" at bounding box center [327, 628] width 66 height 79
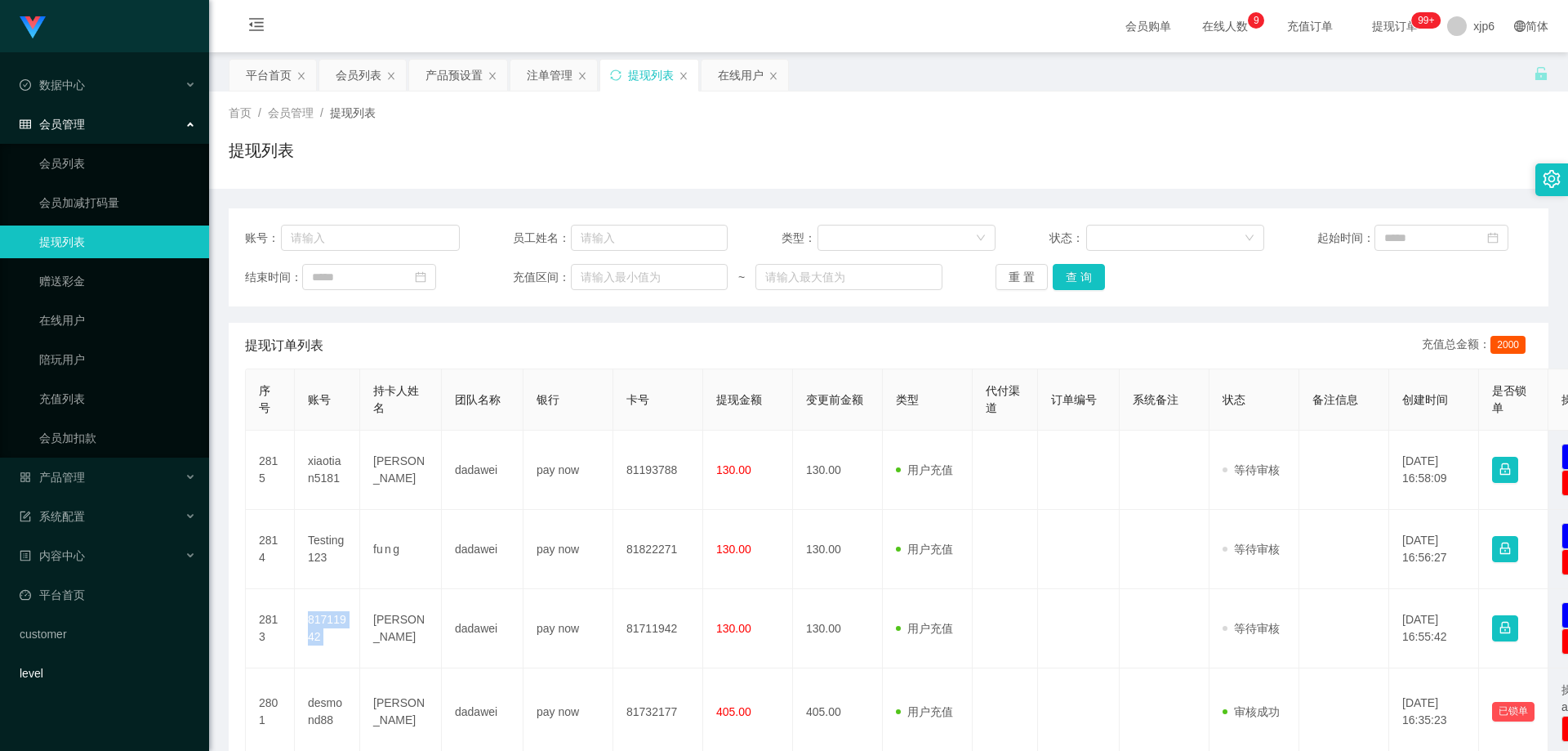
copy td "81711942"
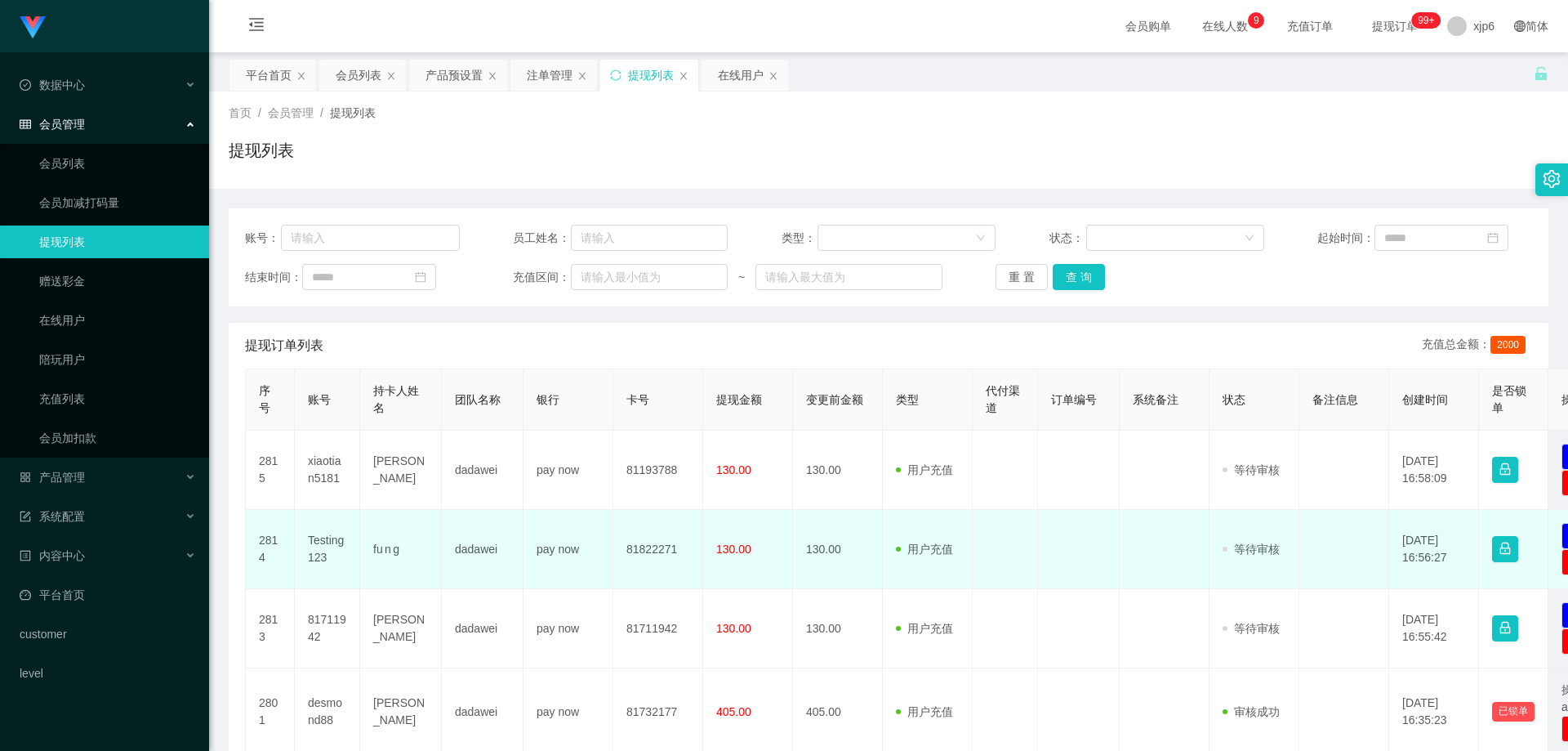
click at [317, 535] on td "Testing123" at bounding box center [327, 549] width 66 height 79
click at [318, 535] on td "Testing123" at bounding box center [327, 549] width 66 height 79
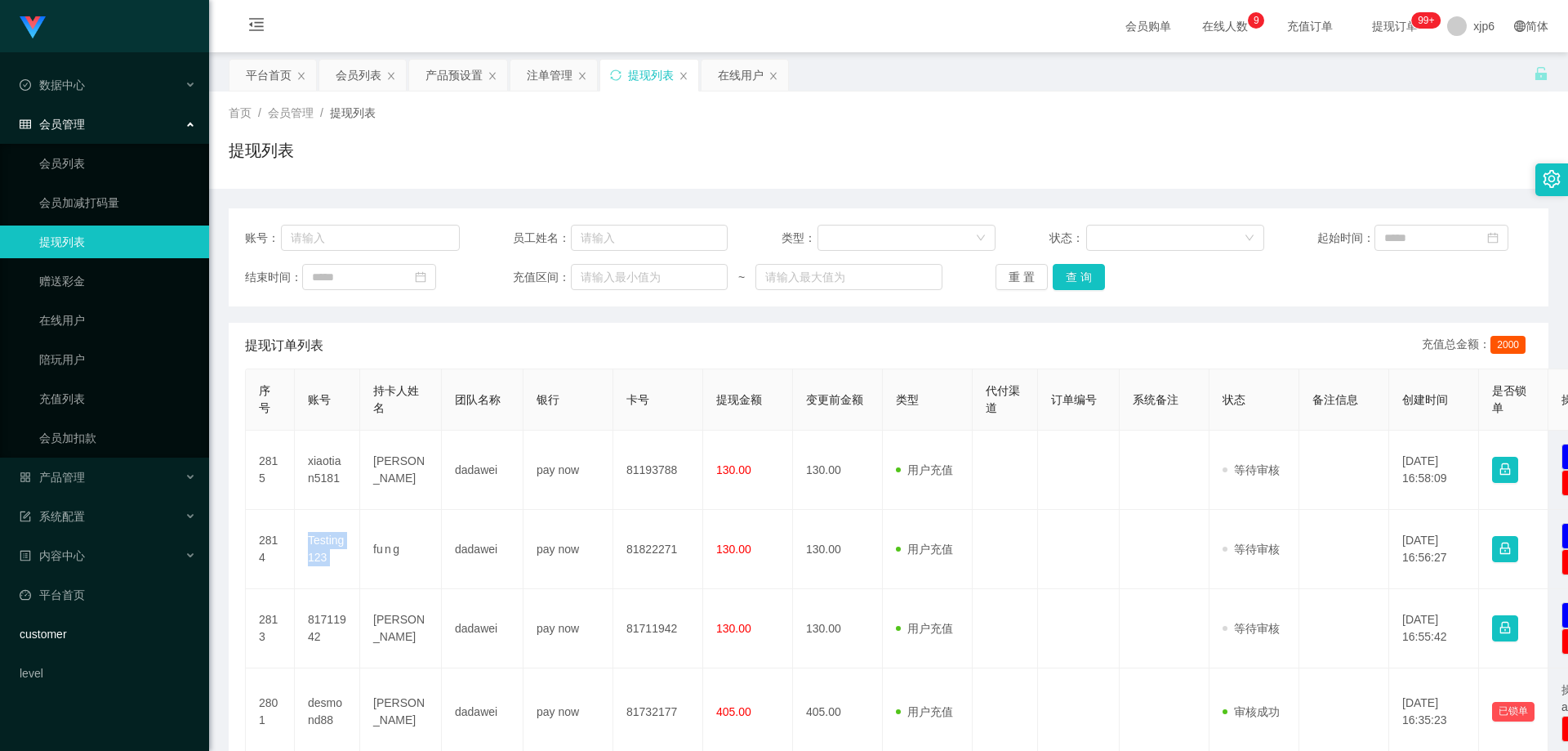
copy td "Testing123"
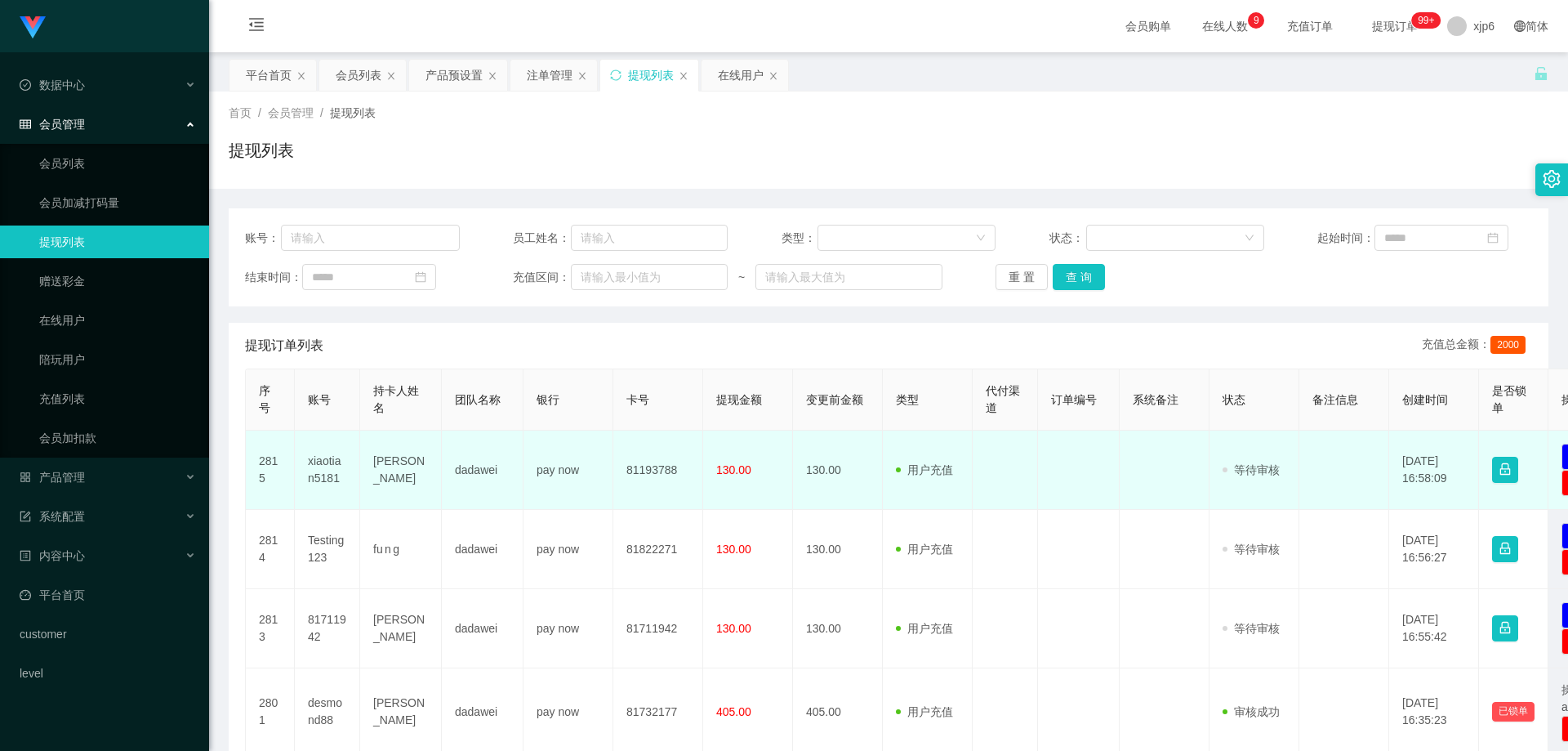
click at [335, 460] on td "xiaotian5181" at bounding box center [327, 470] width 66 height 79
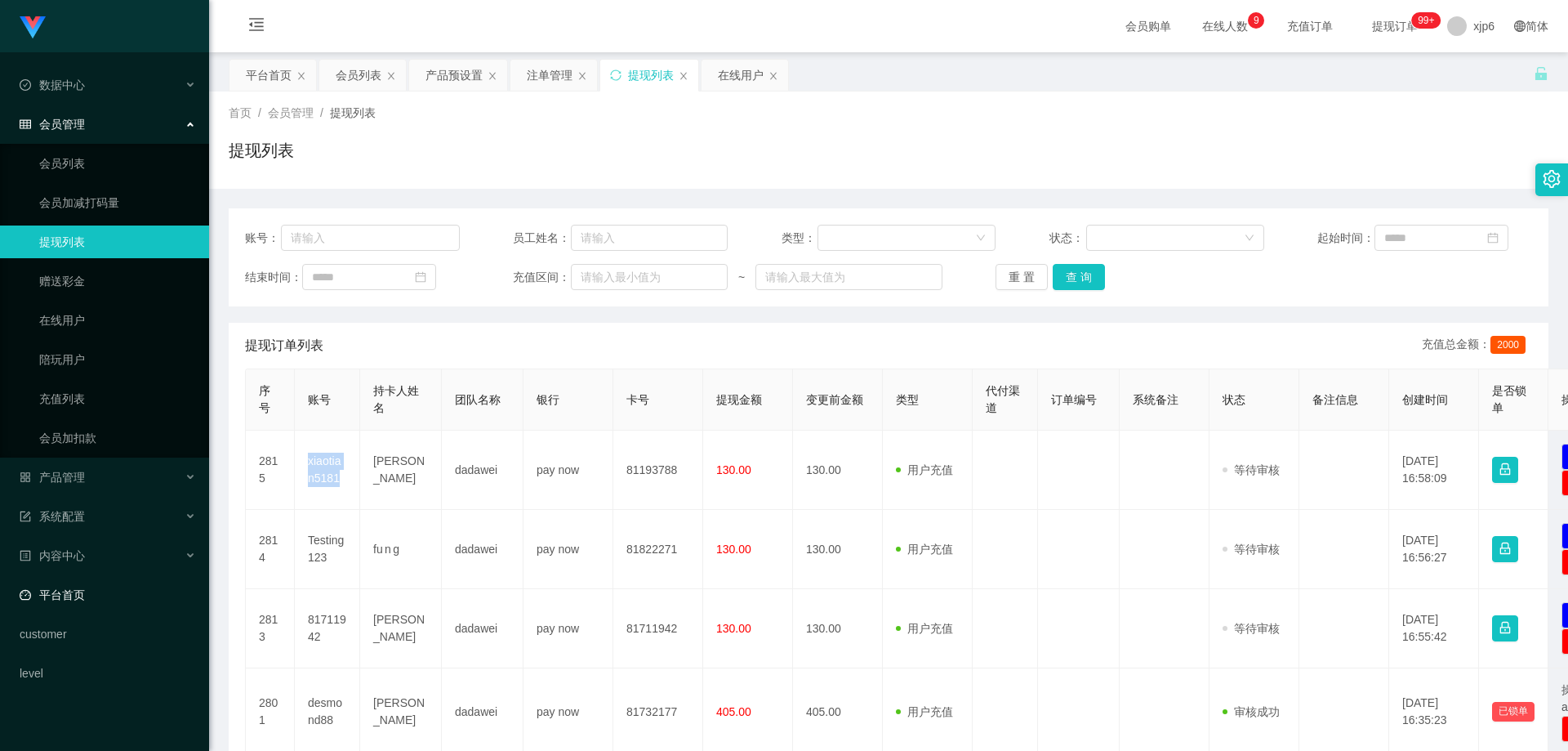
copy td "xiaotian5181"
drag, startPoint x: 91, startPoint y: 479, endPoint x: 98, endPoint y: 494, distance: 16.6
click at [91, 479] on div "产品管理" at bounding box center [105, 477] width 209 height 33
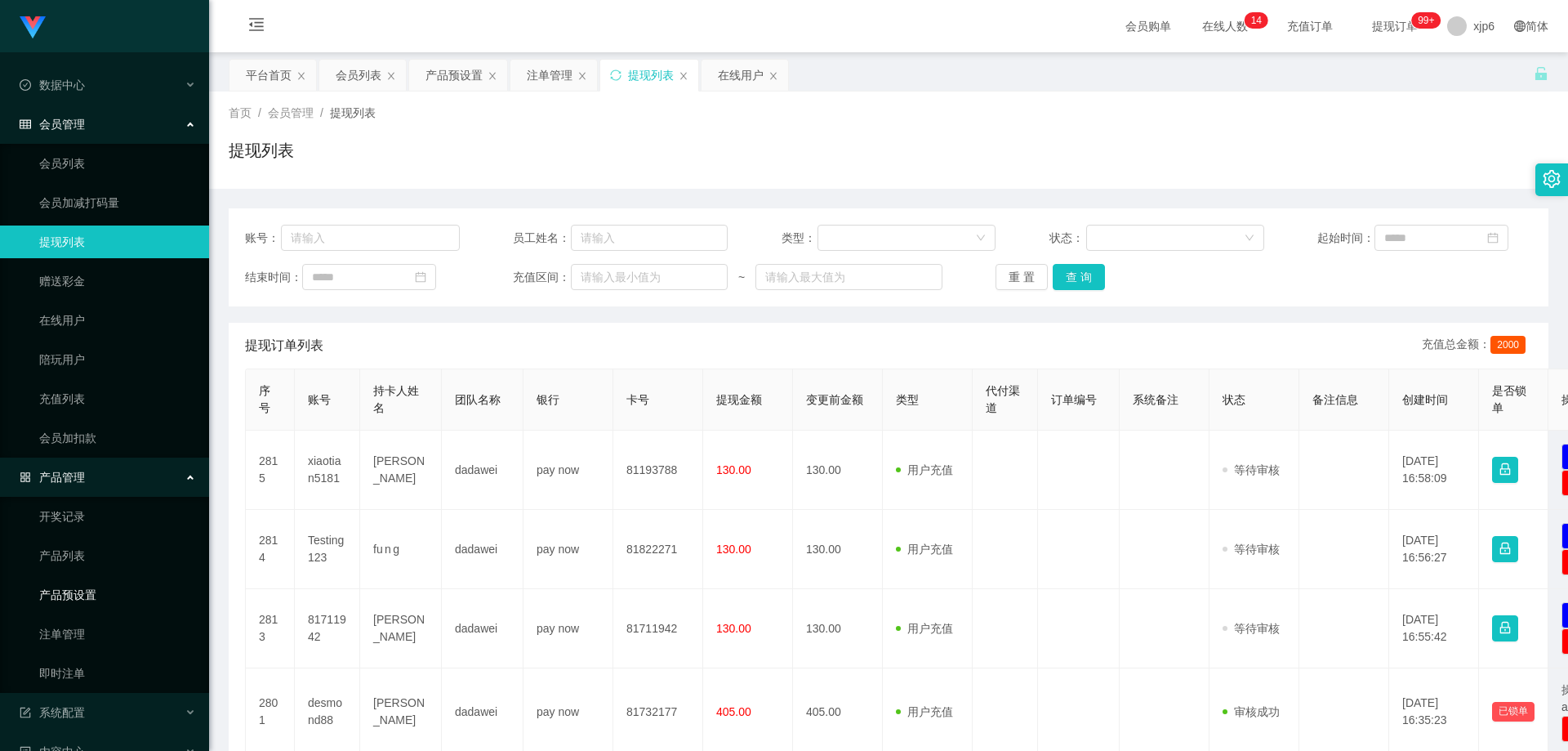
click at [89, 588] on link "产品预设置" at bounding box center [117, 594] width 157 height 33
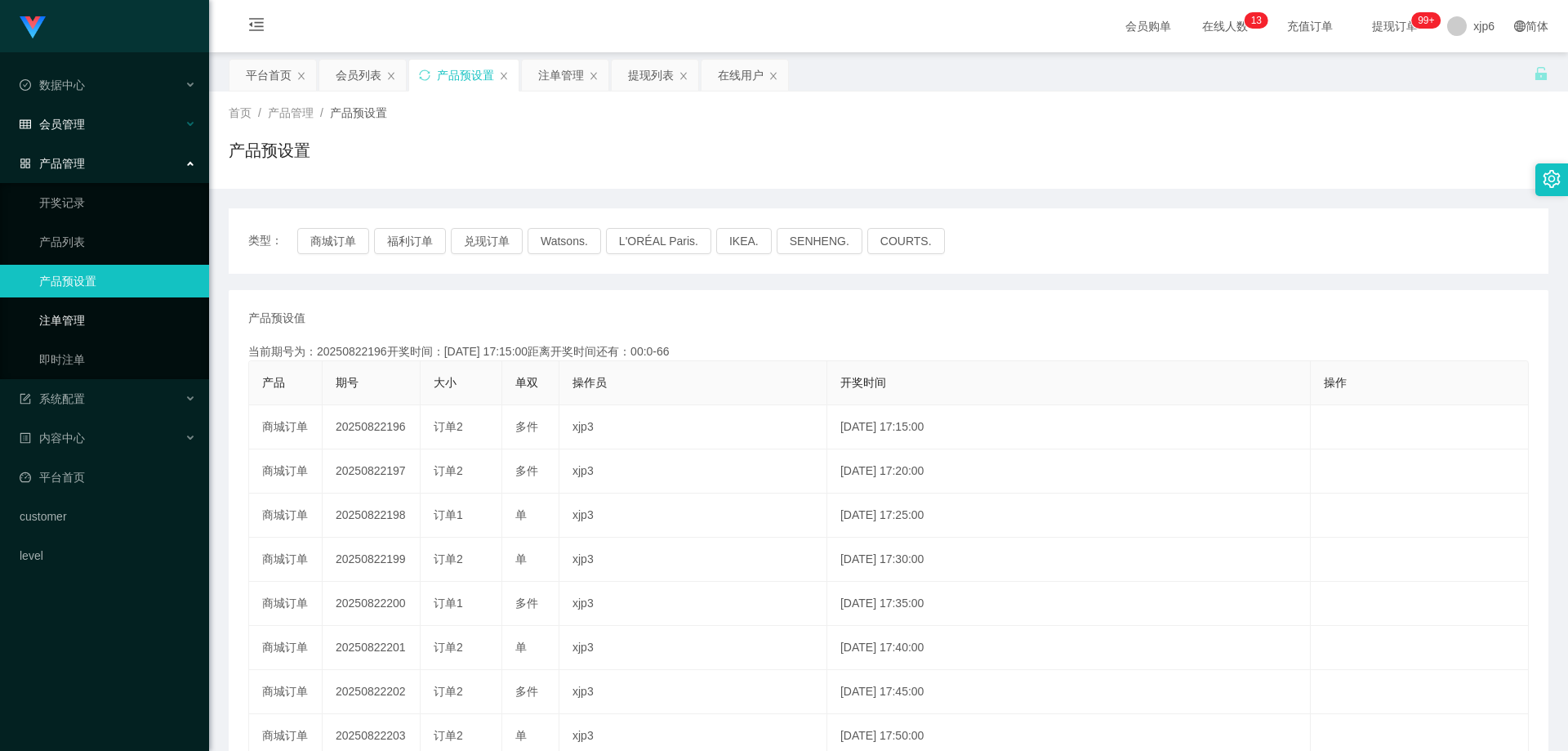
click at [76, 315] on link "注单管理" at bounding box center [117, 320] width 157 height 33
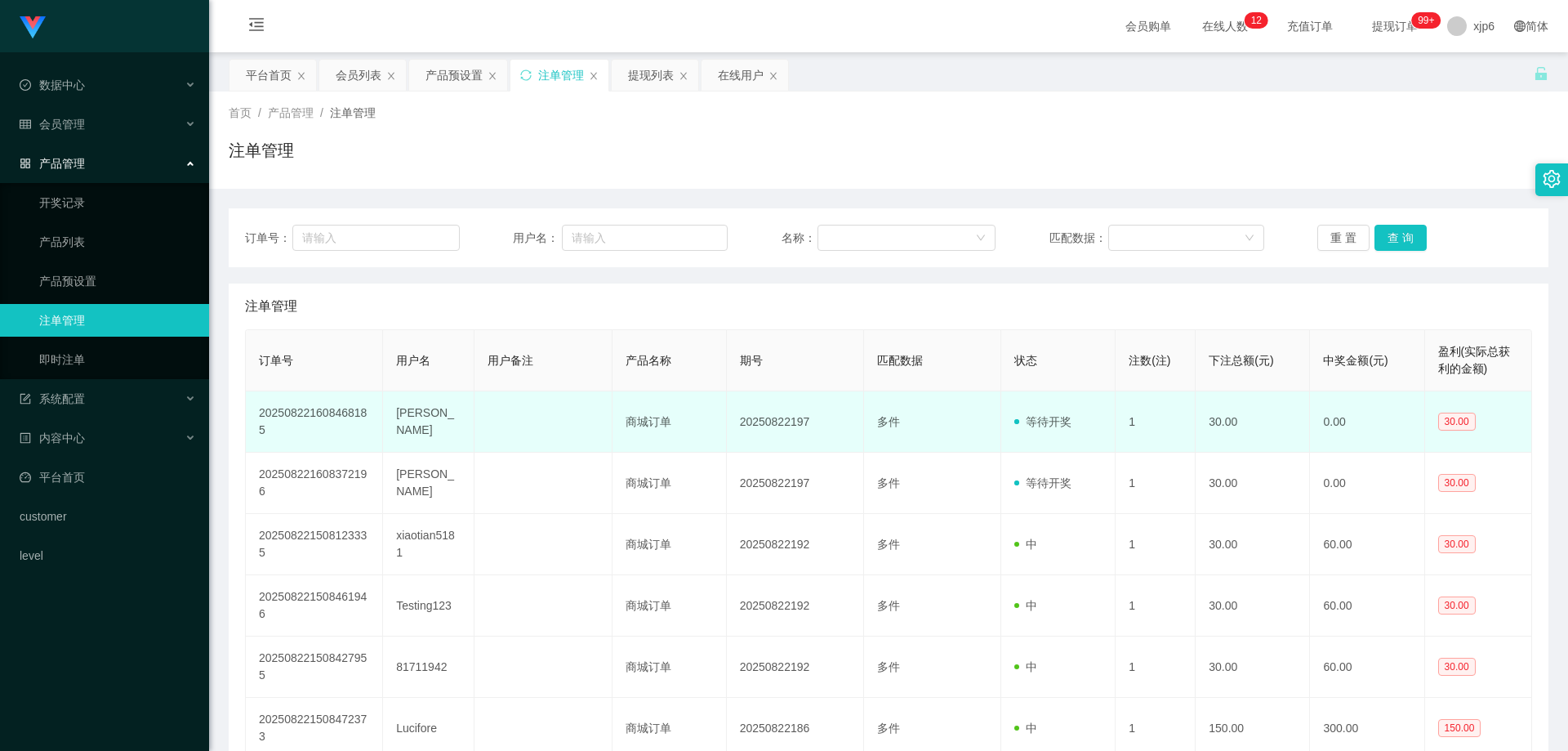
click at [414, 425] on td "[PERSON_NAME]" at bounding box center [429, 422] width 91 height 61
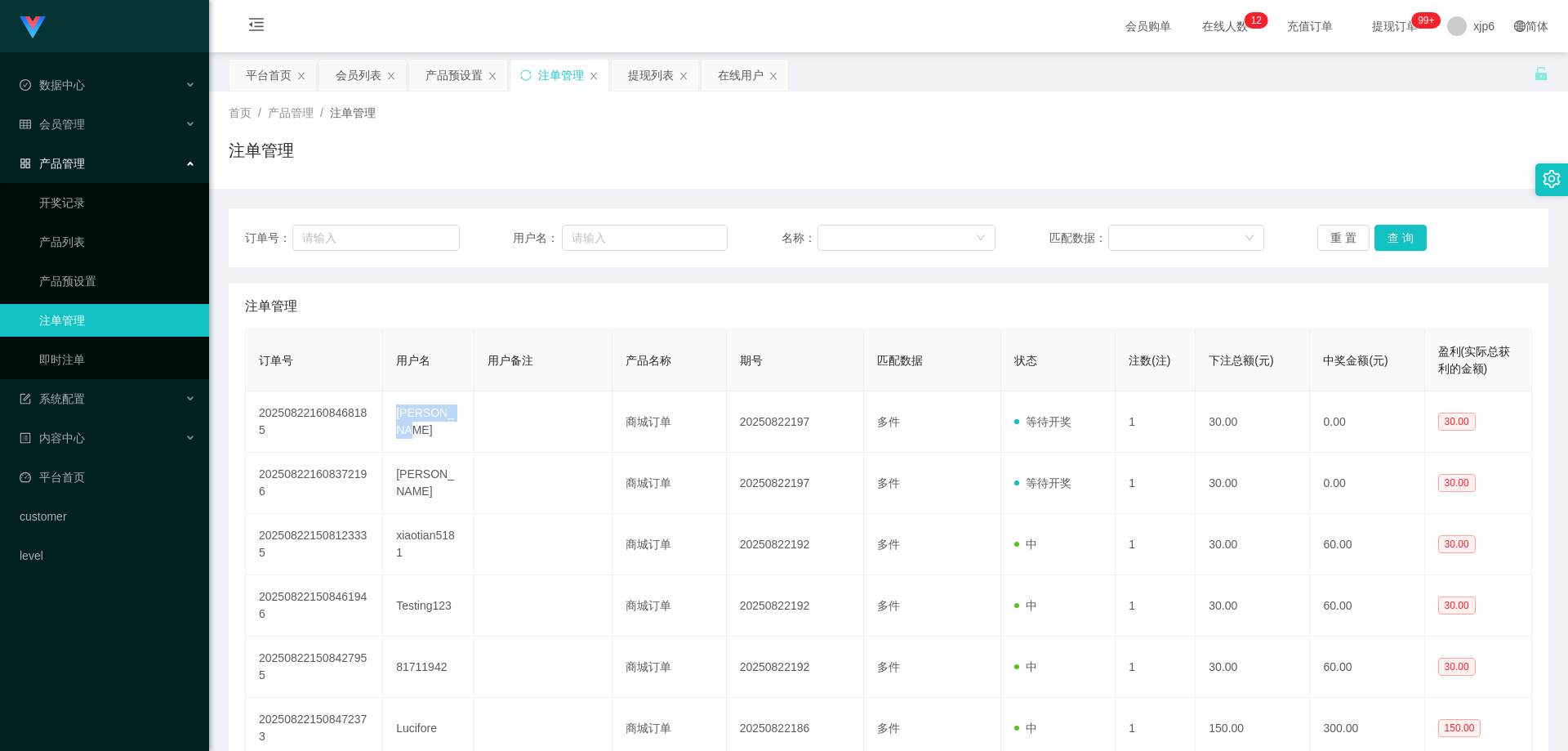
copy td "[PERSON_NAME]"
click at [75, 117] on span "会员管理" at bounding box center [52, 123] width 66 height 13
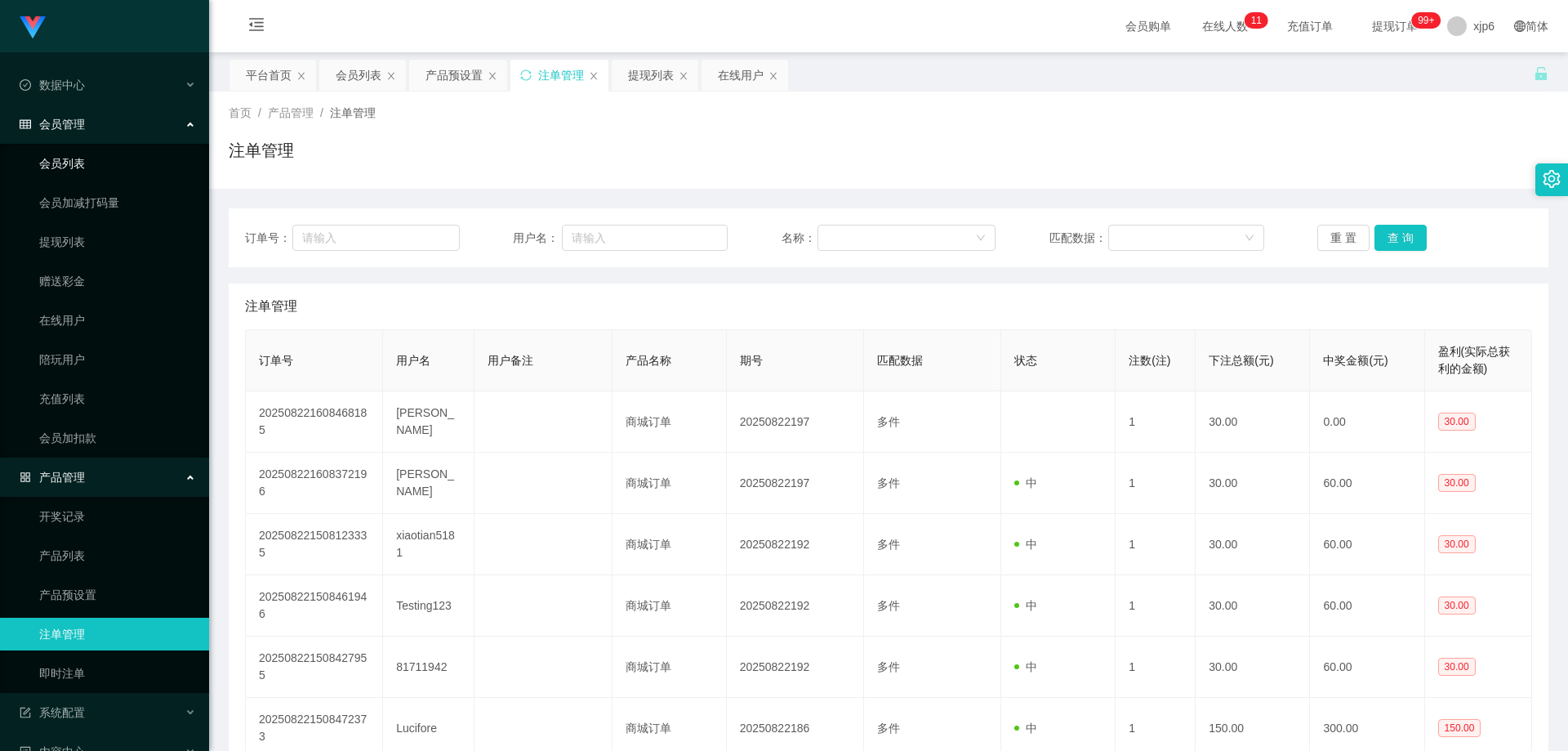
click at [89, 153] on link "会员列表" at bounding box center [117, 163] width 157 height 33
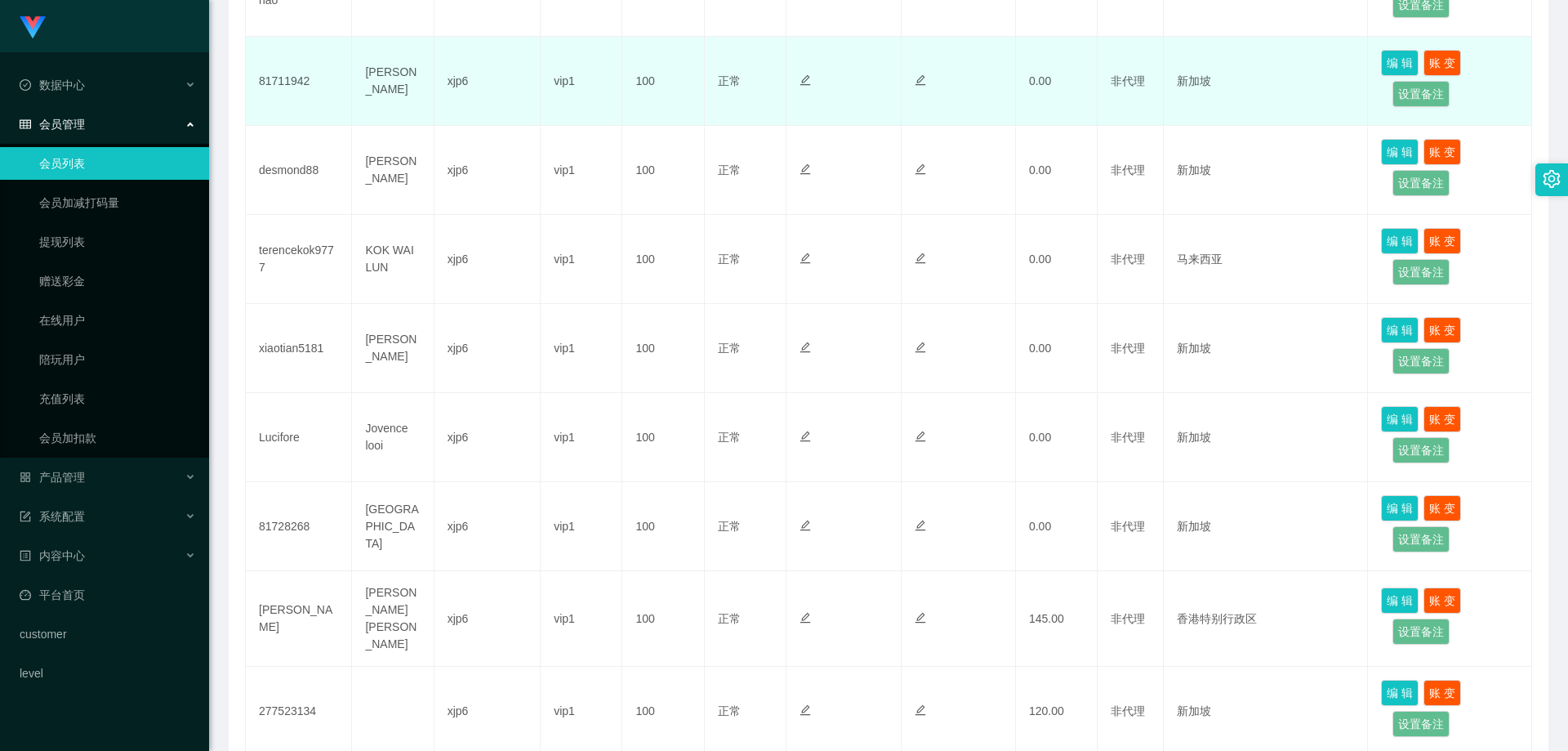
scroll to position [653, 0]
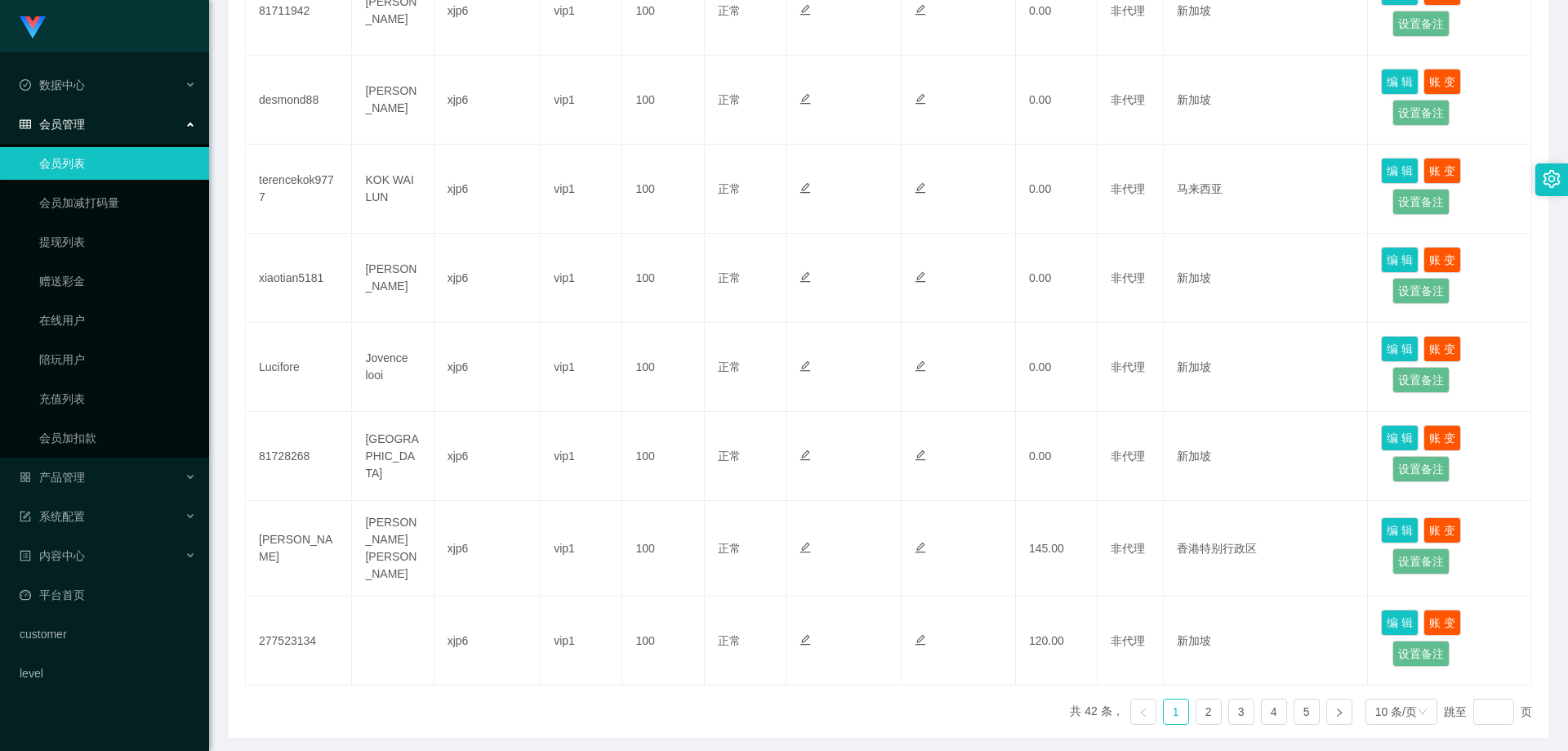
scroll to position [653, 0]
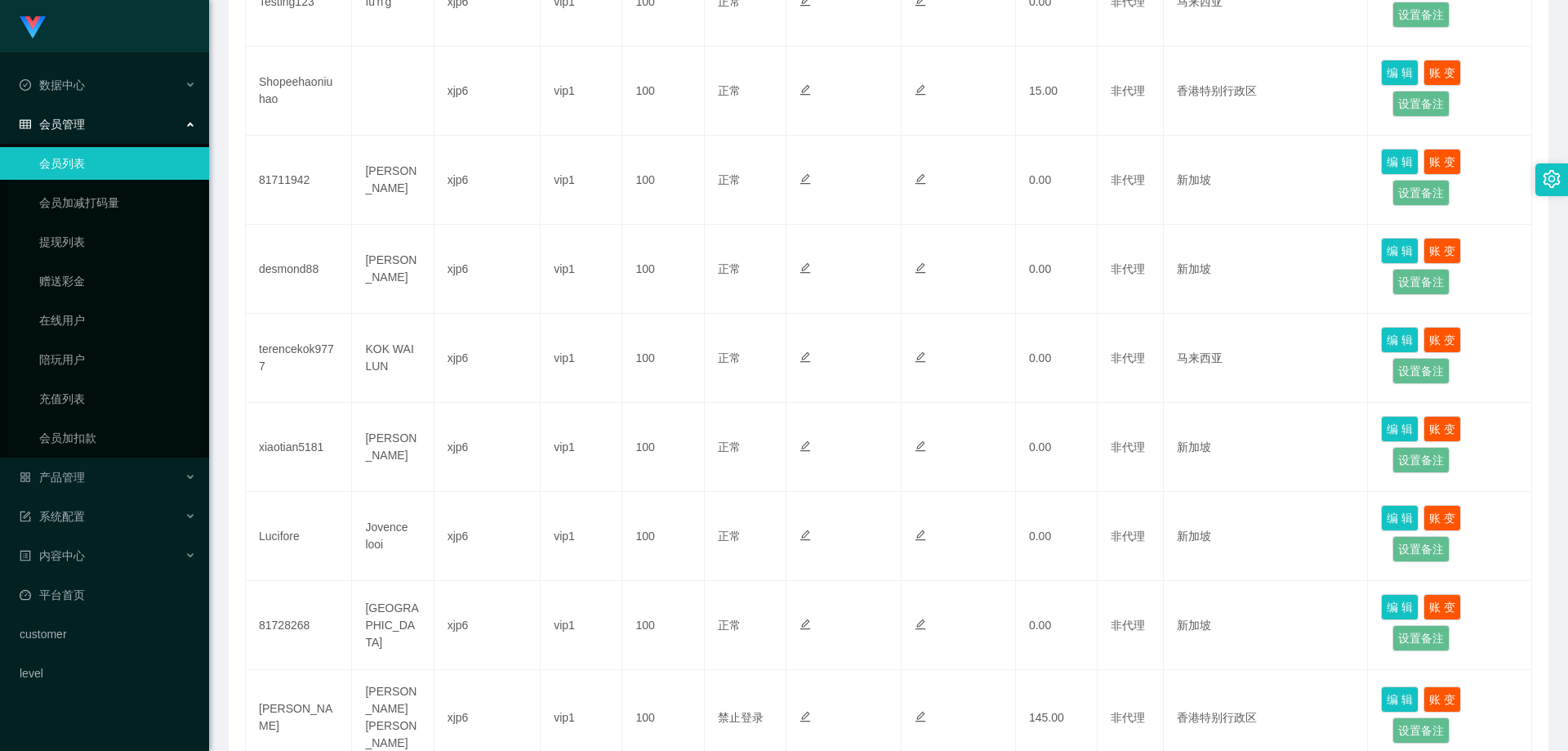
scroll to position [290, 0]
